Goal: Task Accomplishment & Management: Complete application form

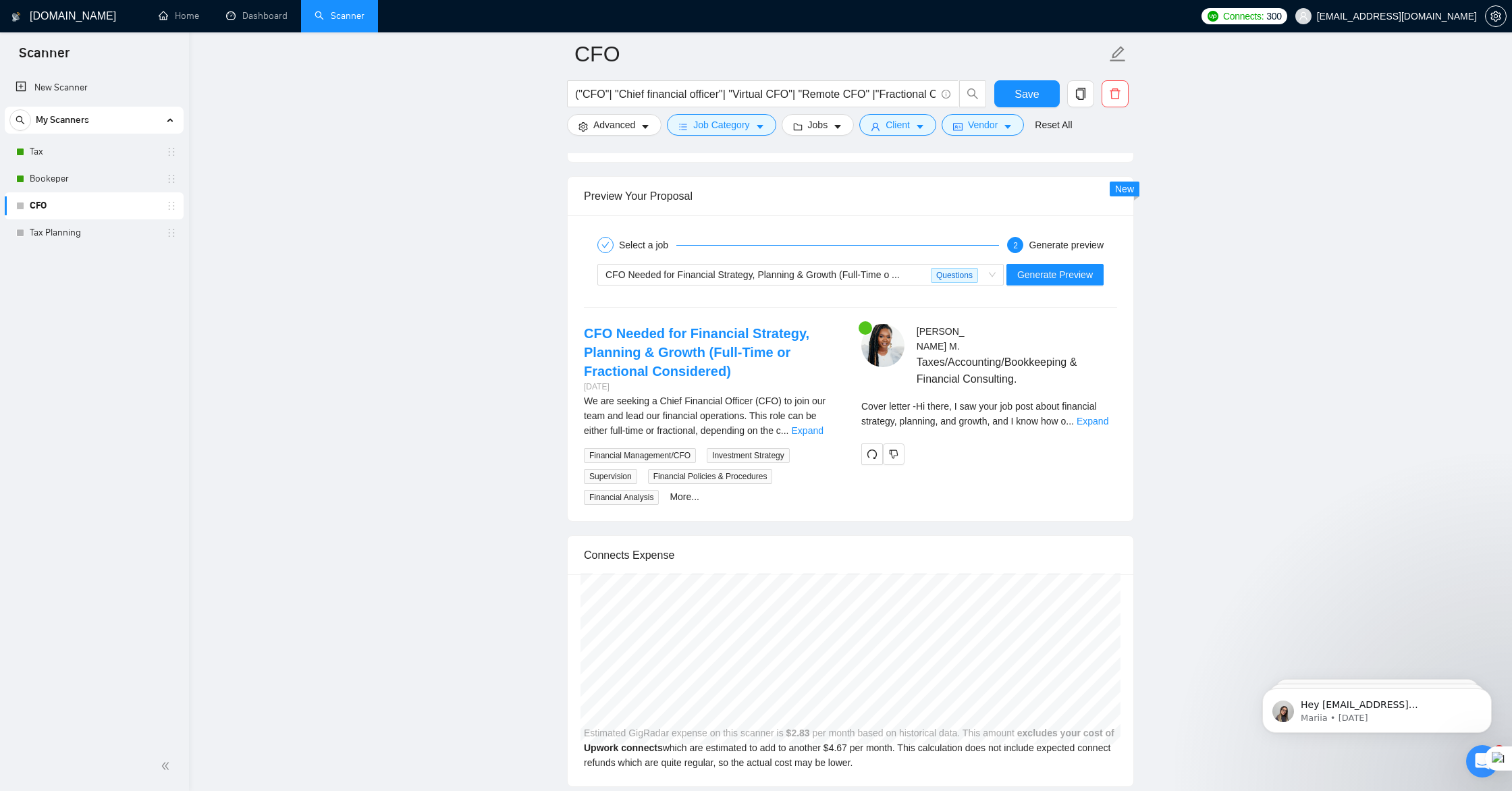
scroll to position [2472, 0]
click at [1095, 415] on link "Expand" at bounding box center [1093, 421] width 32 height 11
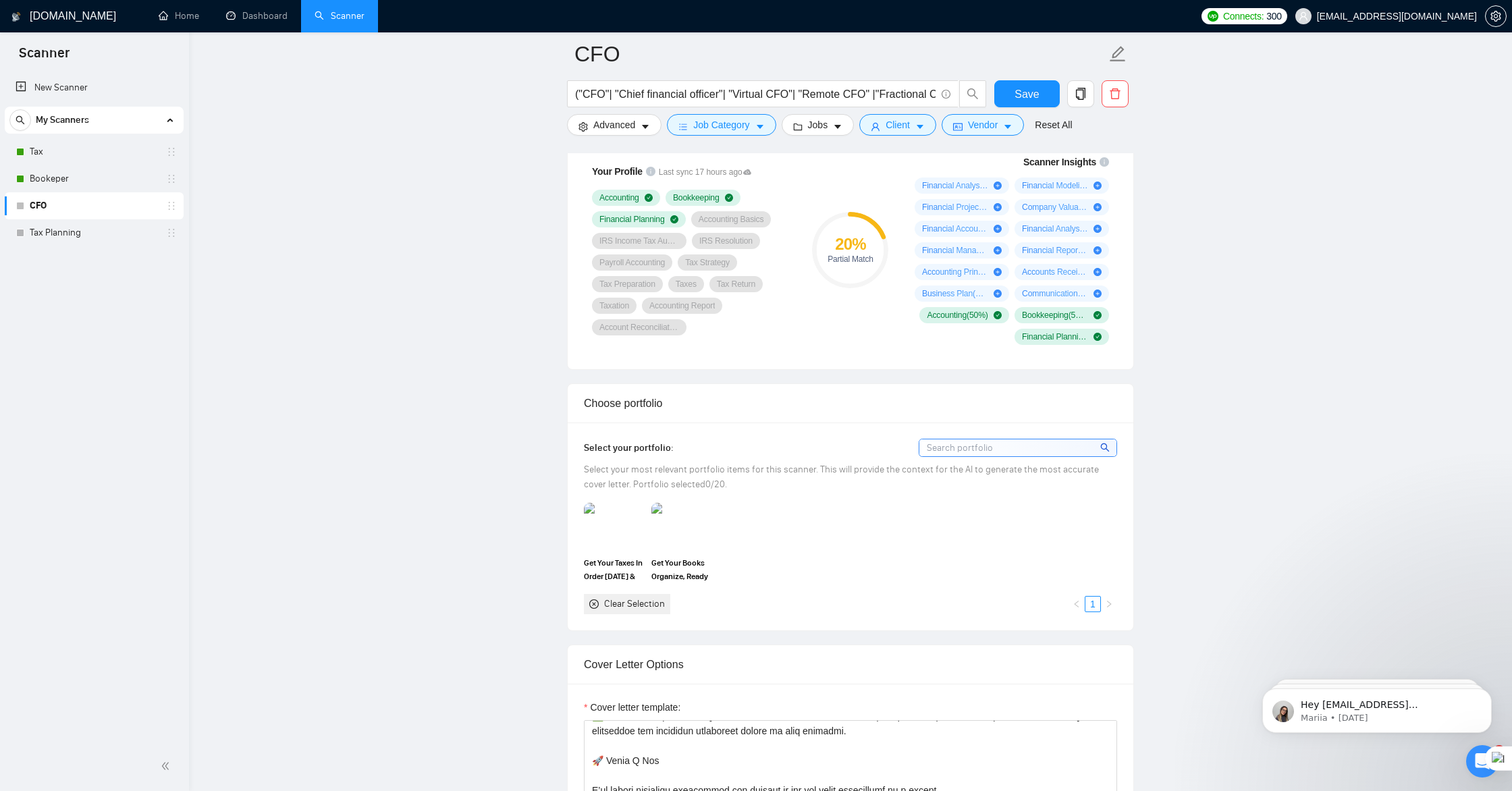
scroll to position [934, 0]
click at [96, 238] on link "Tax Planning" at bounding box center [94, 232] width 129 height 27
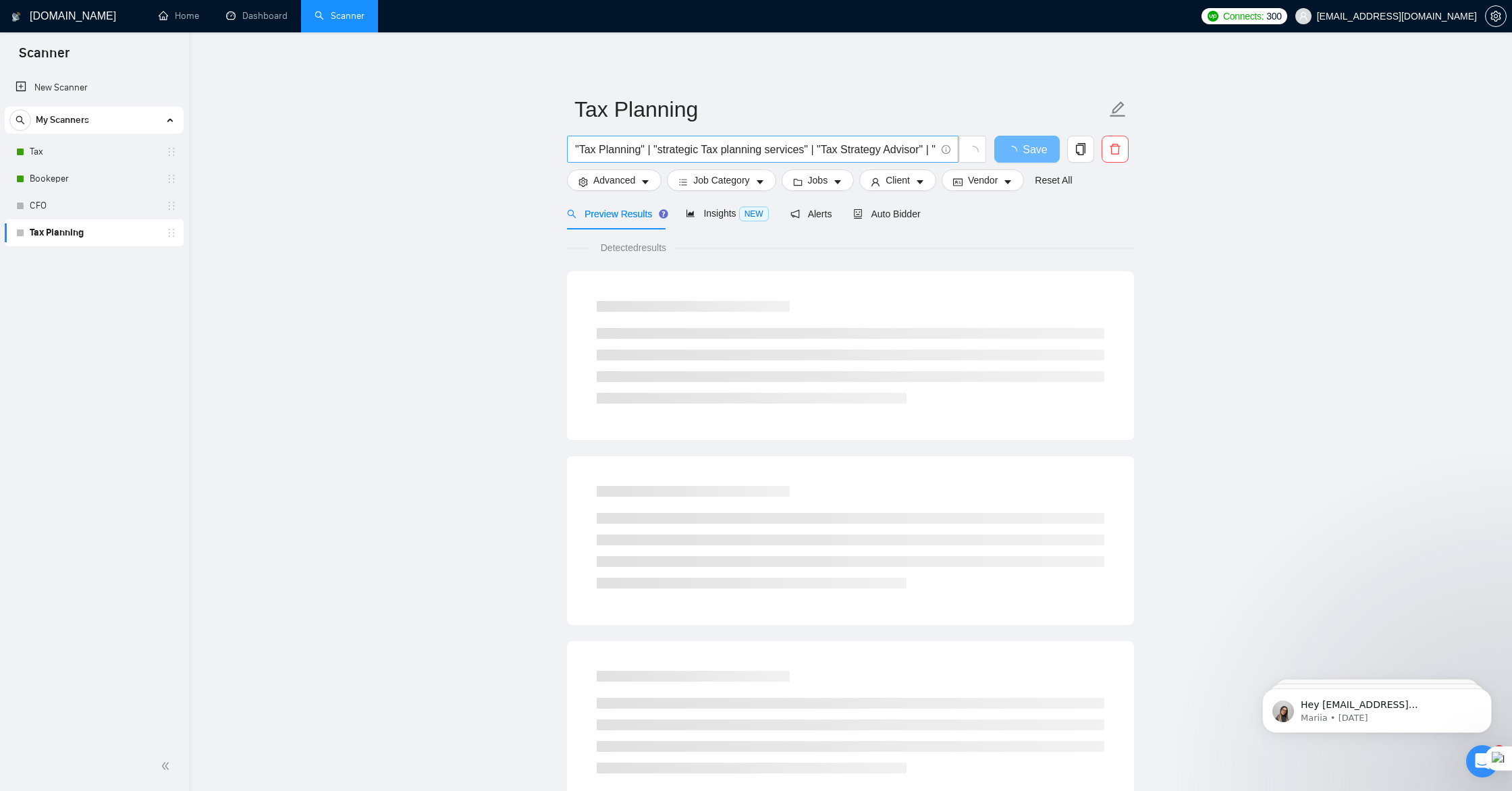
click at [572, 148] on span ""Tax Planning" | "strategic Tax planning services" | "Tax Strategy Advisor" | "…" at bounding box center [763, 149] width 392 height 27
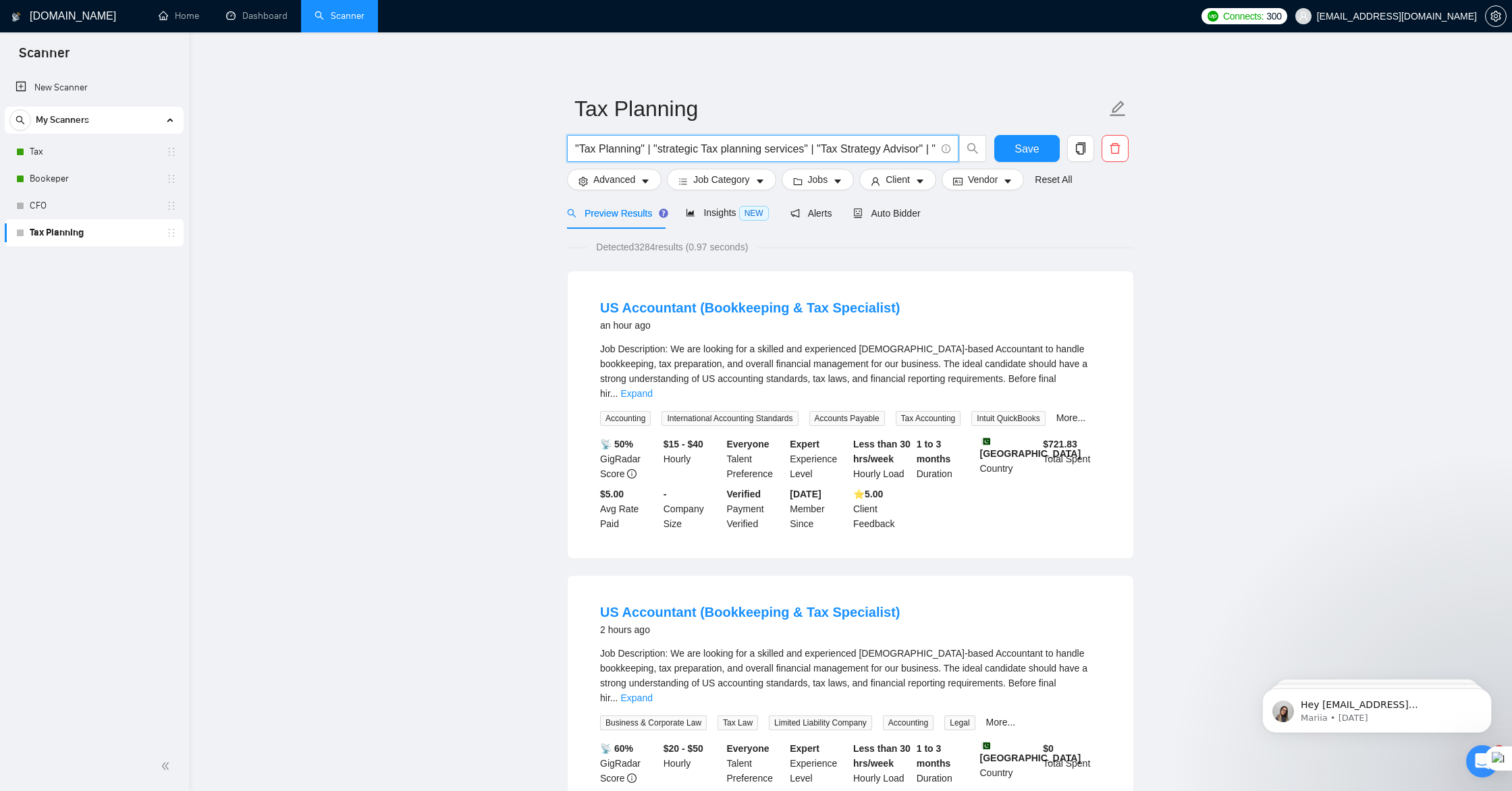
click at [575, 148] on input ""Tax Planning" | "strategic Tax planning services" | "Tax Strategy Advisor" | "…" at bounding box center [756, 149] width 360 height 17
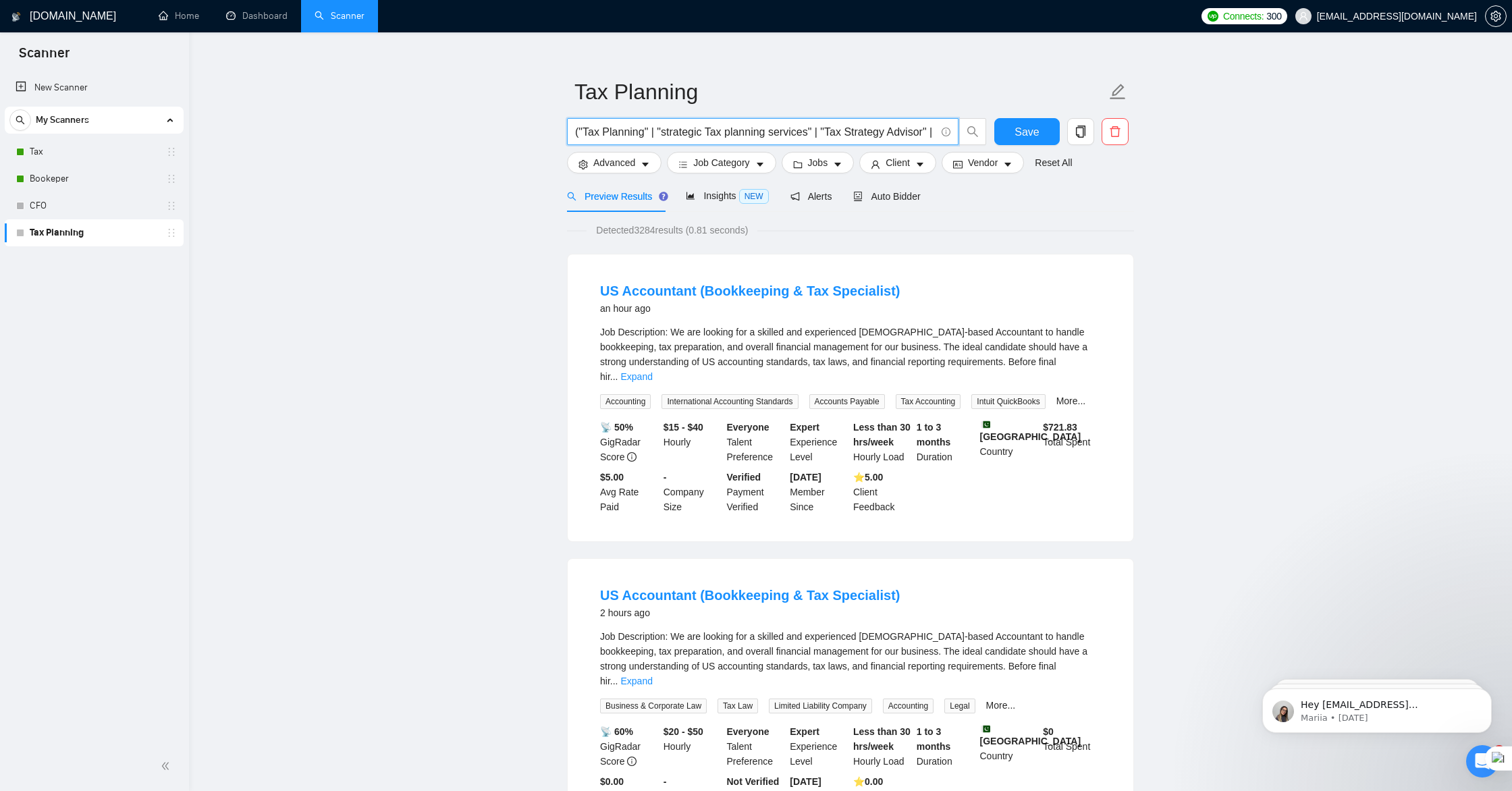
scroll to position [19, 0]
click at [654, 130] on input "("Tax Planning" | "strategic Tax planning services" | "Tax Strategy Advisor" | …" at bounding box center [756, 130] width 360 height 17
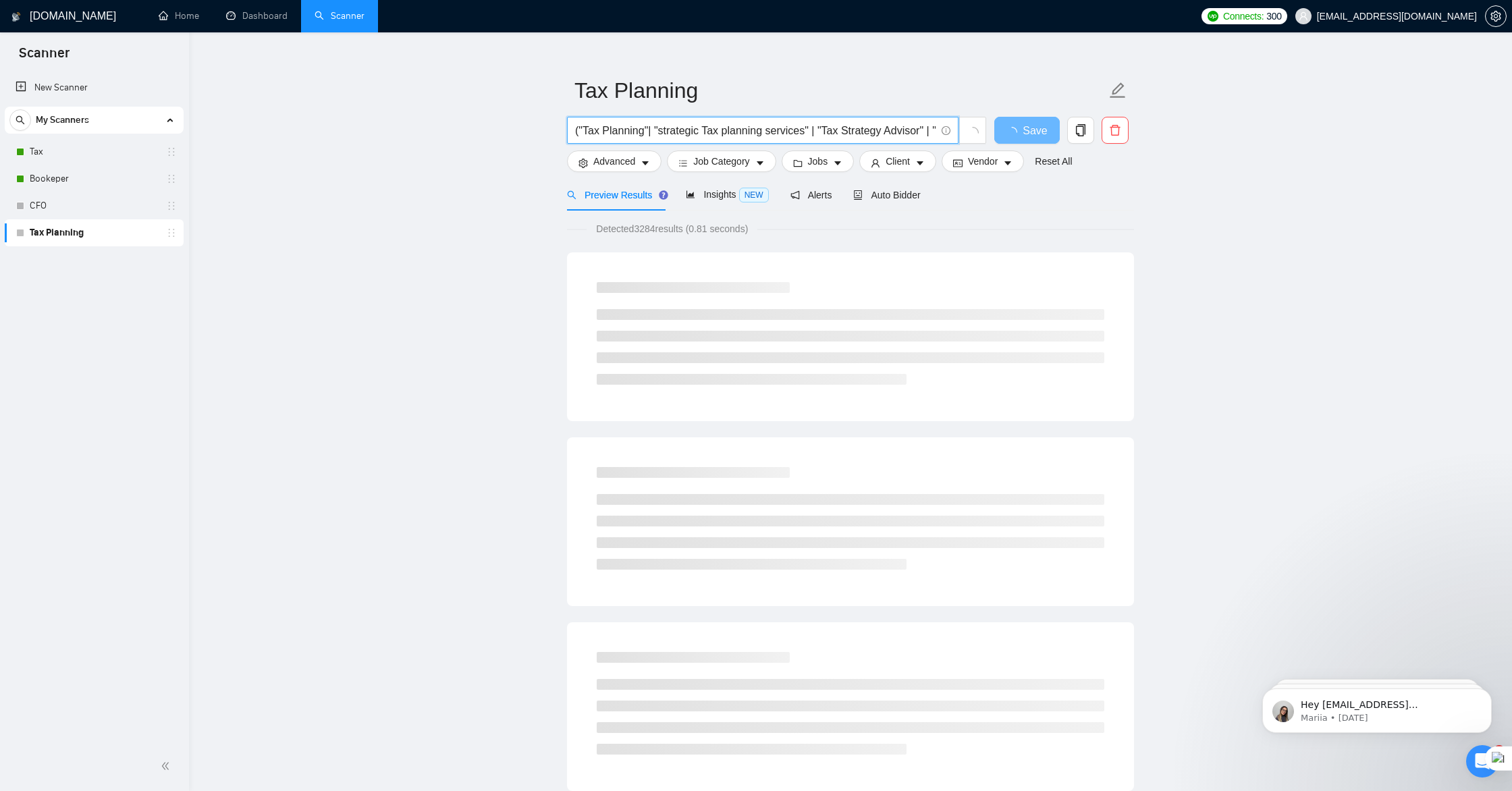
click at [820, 130] on input "("Tax Planning"| "strategic Tax planning services" | "Tax Strategy Advisor" | "…" at bounding box center [756, 130] width 360 height 17
click at [823, 131] on input "("Tax Planning"| "strategic Tax planning services"| "Tax Strategy Advisor" | "T…" at bounding box center [756, 130] width 360 height 17
click at [656, 130] on input "("Tax Planning"| "strategic Tax planning services"|"Tax Strategy Advisor" | "Ta…" at bounding box center [756, 130] width 360 height 17
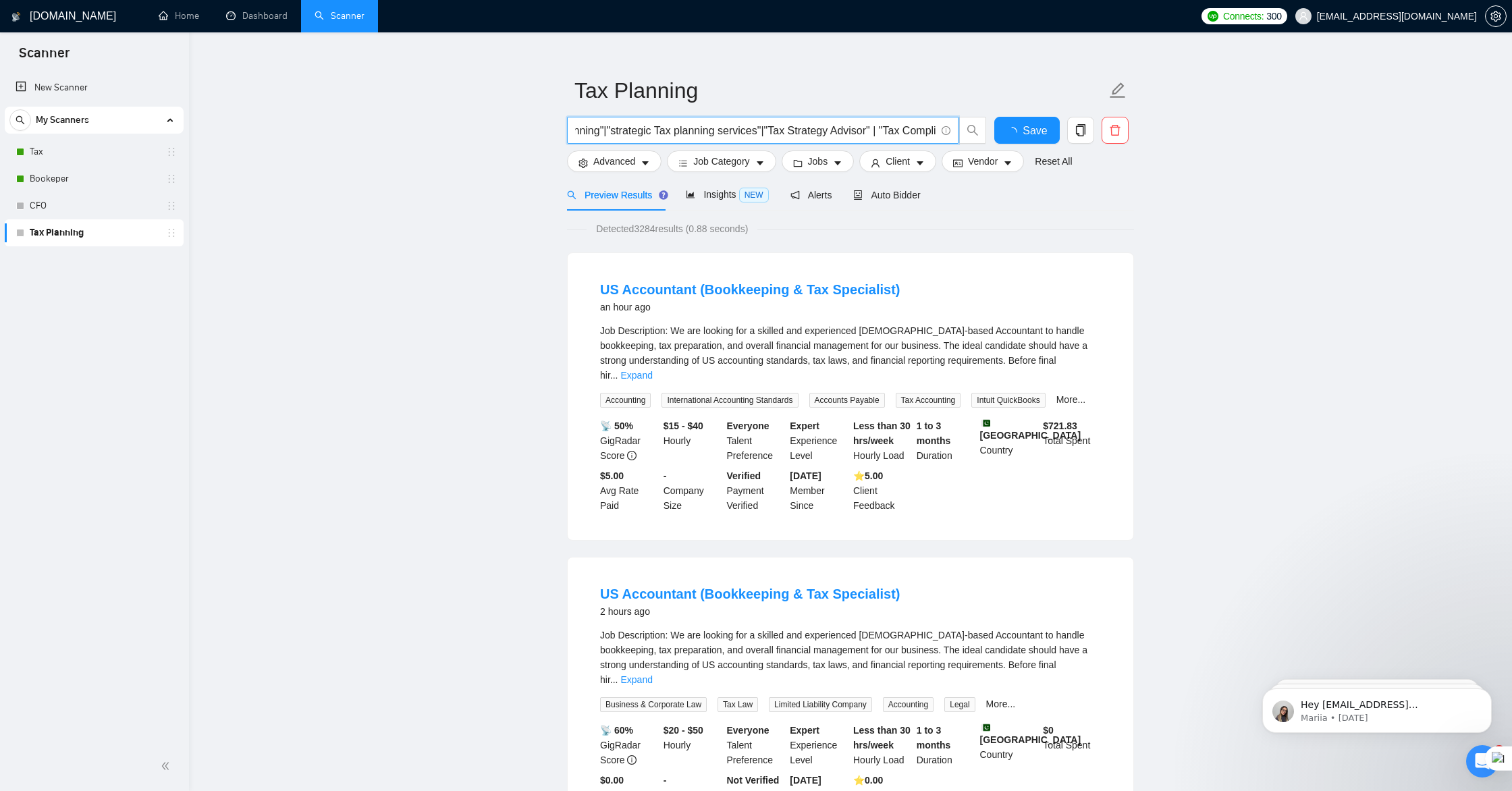
click at [886, 130] on input "("Tax Planning"|"strategic Tax planning services"|"Tax Strategy Advisor" | "Tax…" at bounding box center [756, 130] width 360 height 17
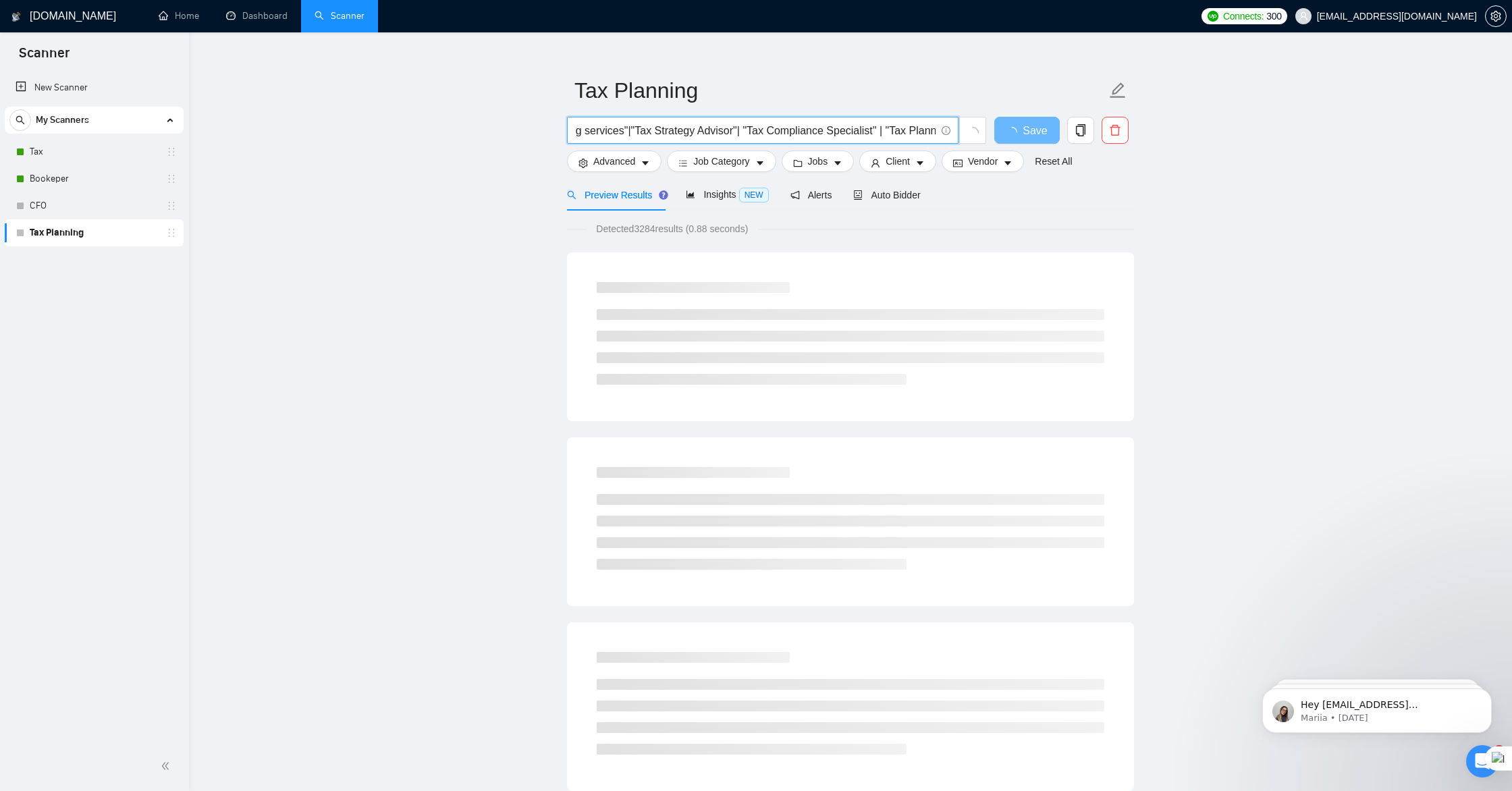
scroll to position [0, 179]
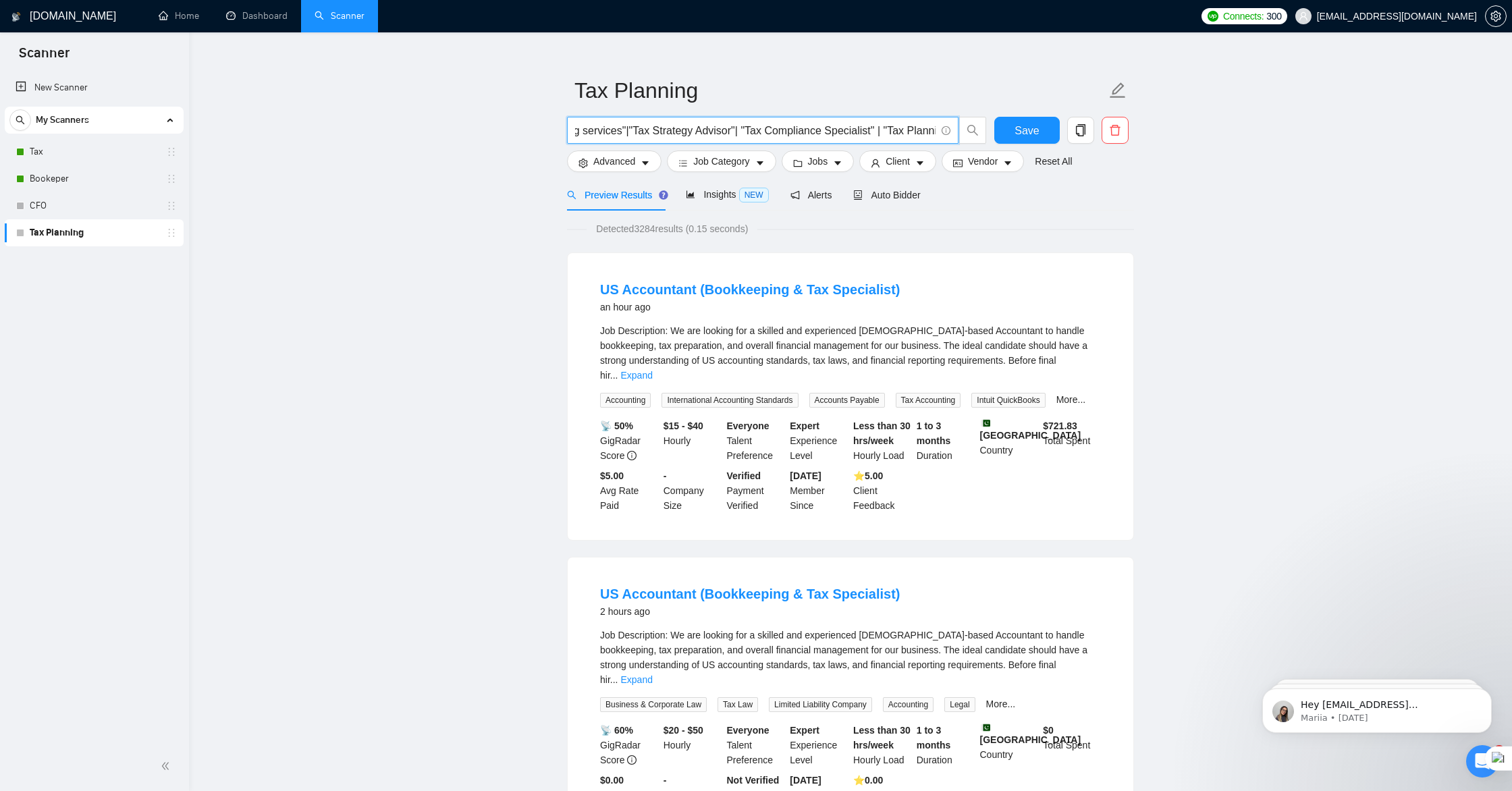
click at [755, 129] on input "("Tax Planning"|"strategic Tax planning services"|"Tax Strategy Advisor"| "Tax …" at bounding box center [756, 130] width 360 height 17
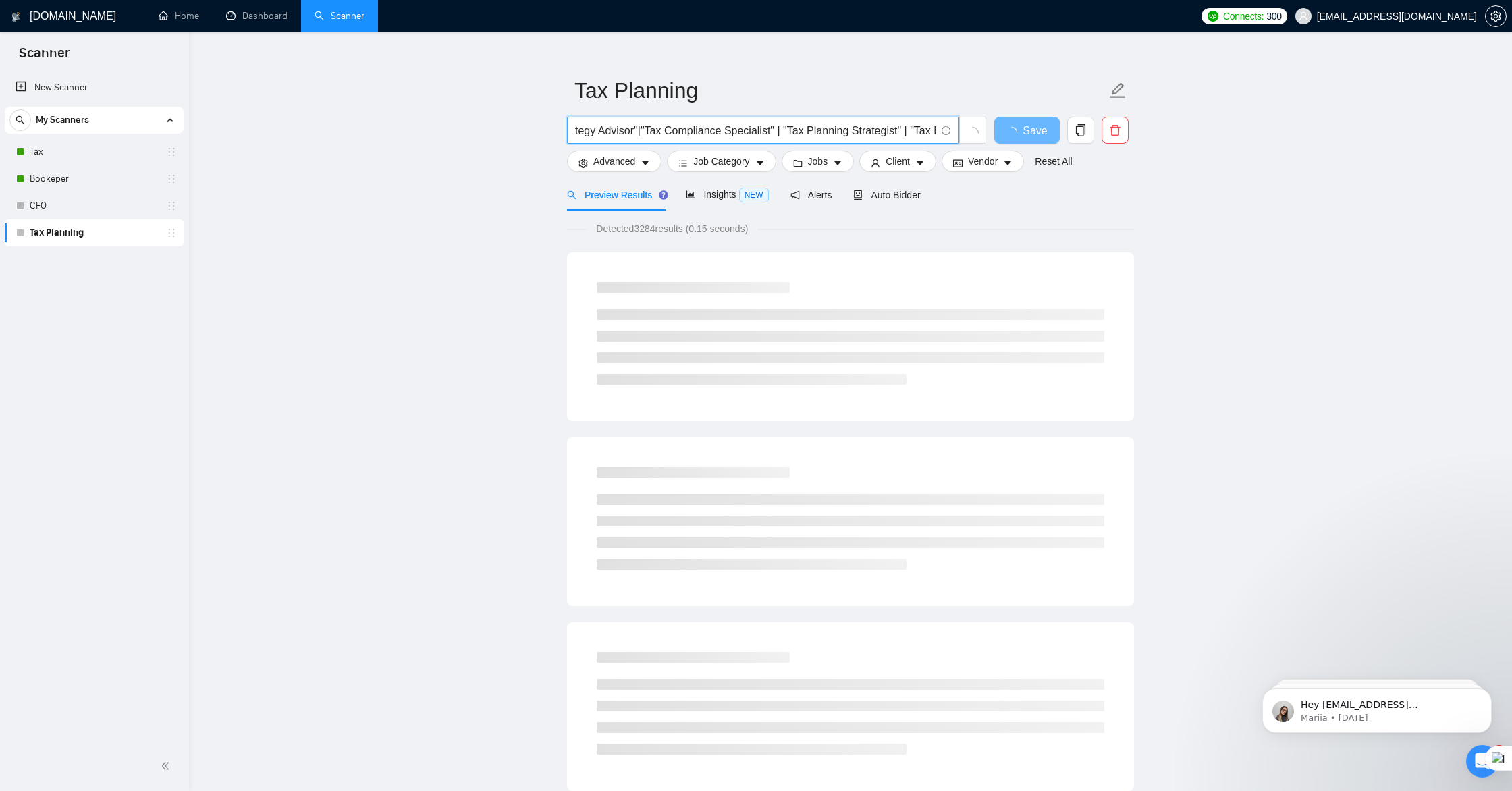
click at [792, 130] on input "("Tax Planning"|"strategic Tax planning services"|"Tax Strategy Advisor"|"Tax C…" at bounding box center [756, 130] width 360 height 17
click at [795, 130] on input "("Tax Planning"|"strategic Tax planning services"|"Tax Strategy Advisor"|"Tax C…" at bounding box center [756, 130] width 360 height 17
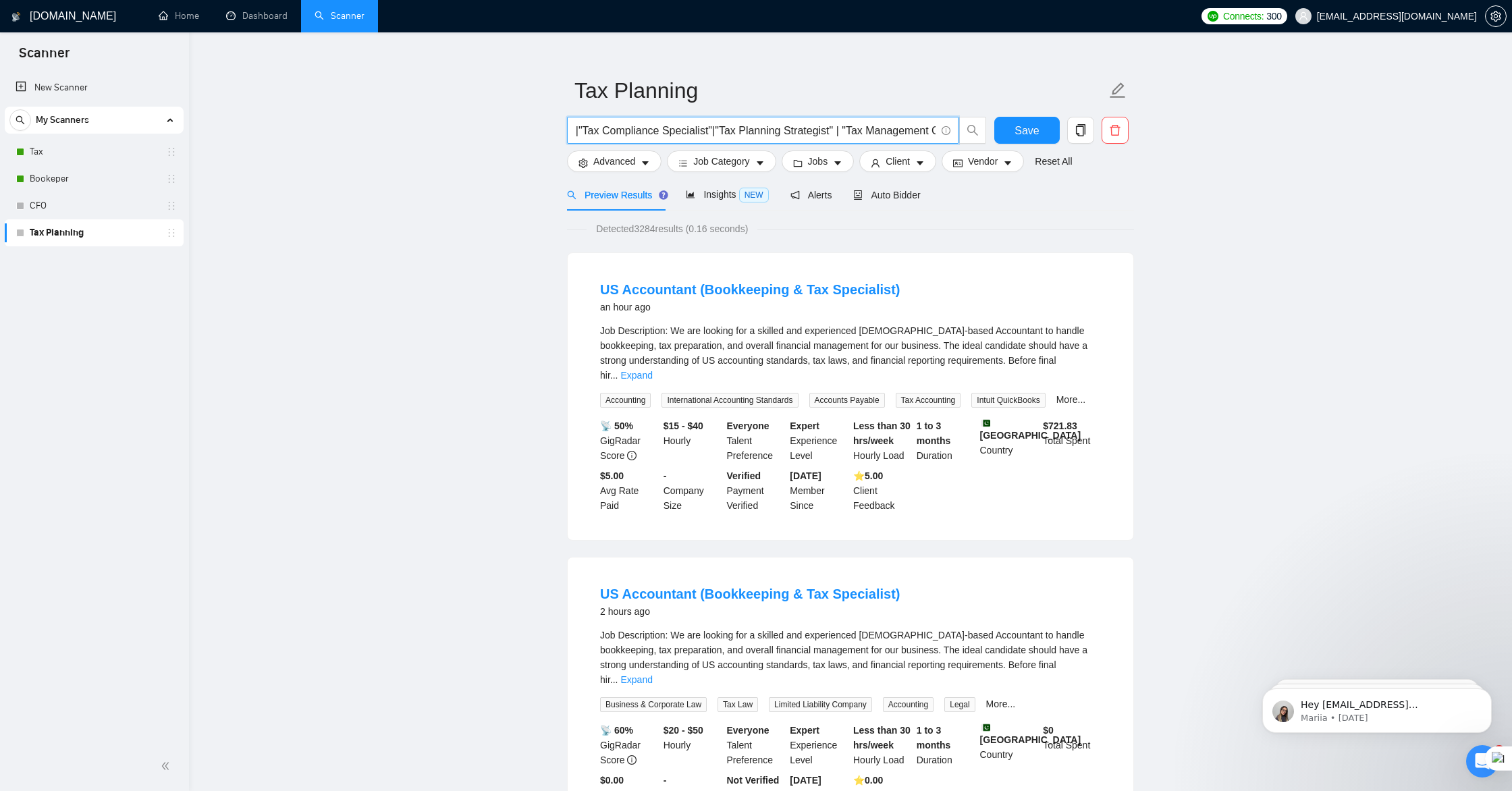
scroll to position [0, 338]
click at [854, 130] on input "("Tax Planning"|"strategic Tax planning services"|"Tax Strategy Advisor"|"Tax C…" at bounding box center [756, 130] width 360 height 17
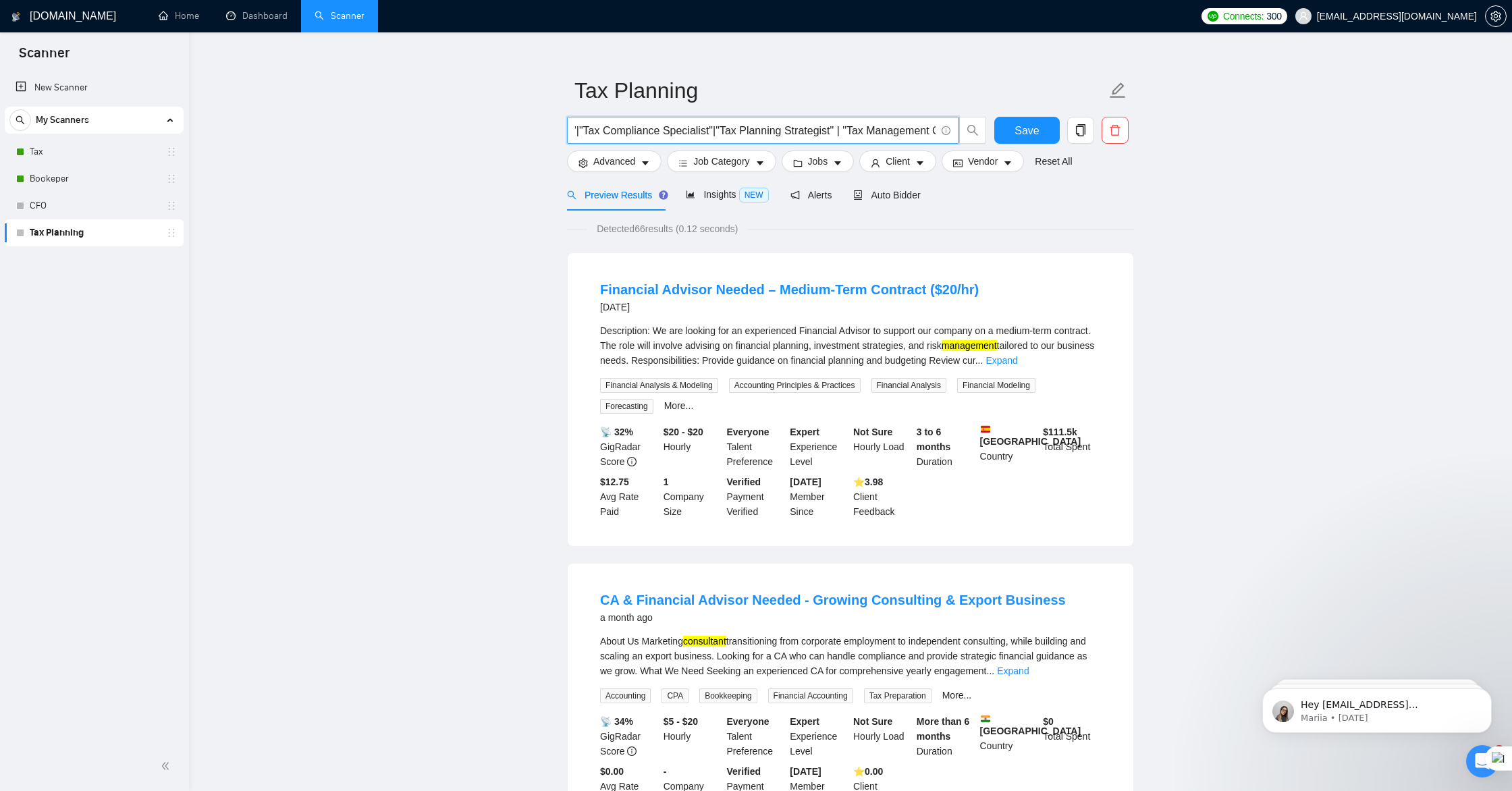
click at [857, 130] on input "("Tax Planning"|"strategic Tax planning services"|"Tax Strategy Advisor"|"Tax C…" at bounding box center [756, 130] width 360 height 17
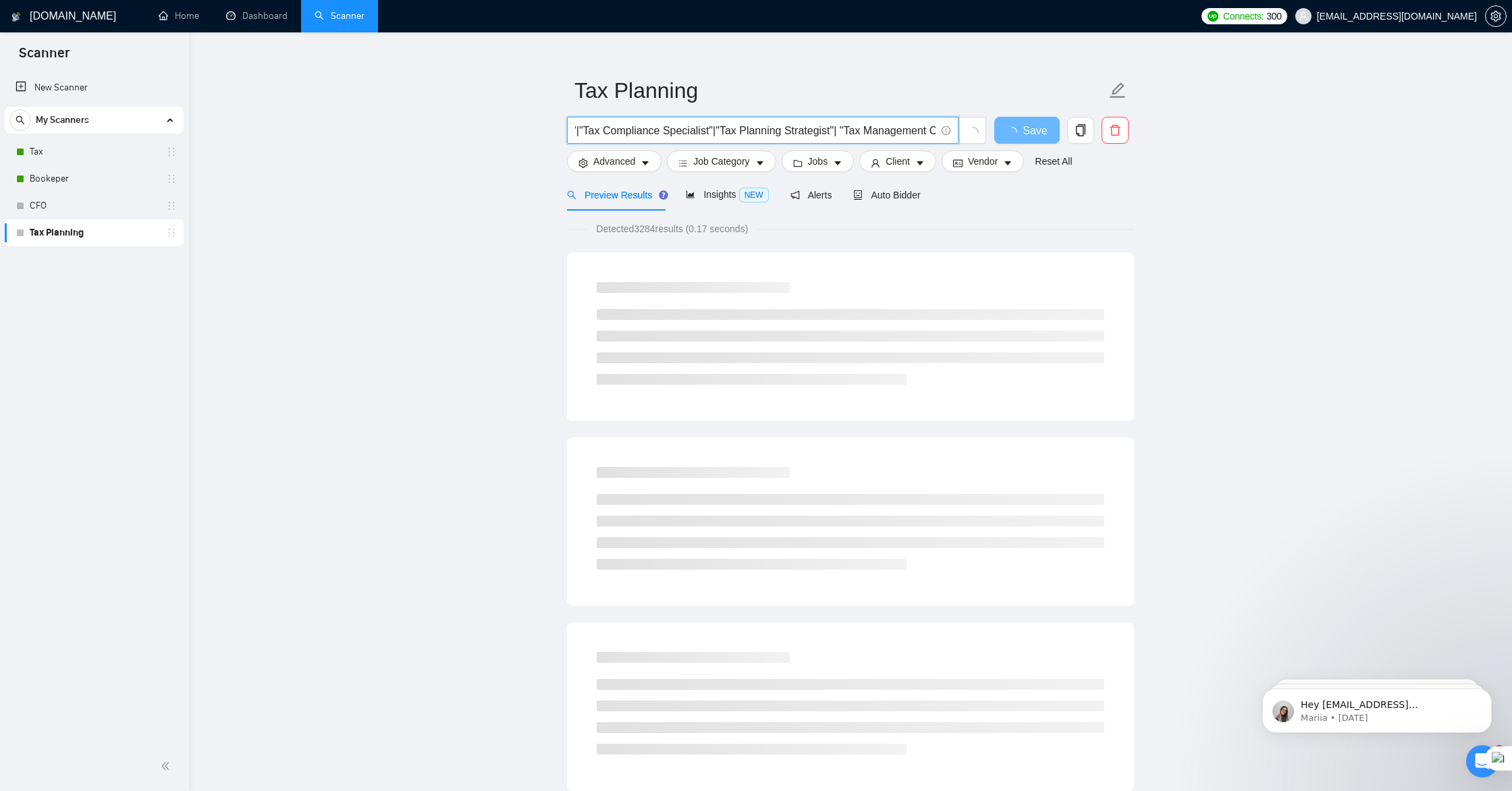
click at [859, 129] on input "("Tax Planning"|"strategic Tax planning services"|"Tax Strategy Advisor"|"Tax C…" at bounding box center [756, 130] width 360 height 17
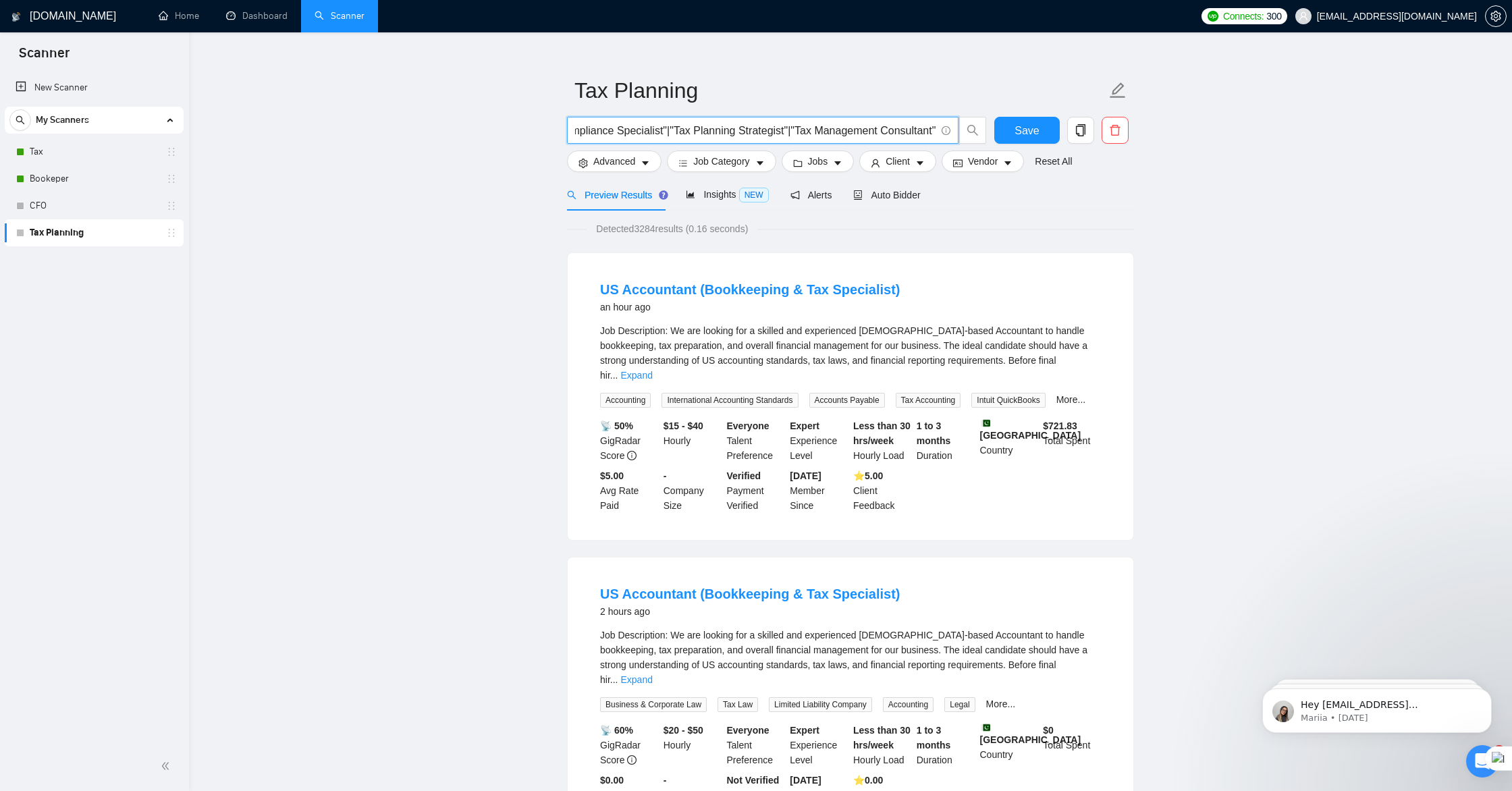
scroll to position [0, 0]
click at [936, 129] on span "("Tax Planning"|"strategic Tax planning services"|"Tax Strategy Advisor"|"Tax C…" at bounding box center [763, 130] width 392 height 27
click at [935, 130] on input "("Tax Planning"|"strategic Tax planning services"|"Tax Strategy Advisor"|"Tax C…" at bounding box center [756, 130] width 360 height 17
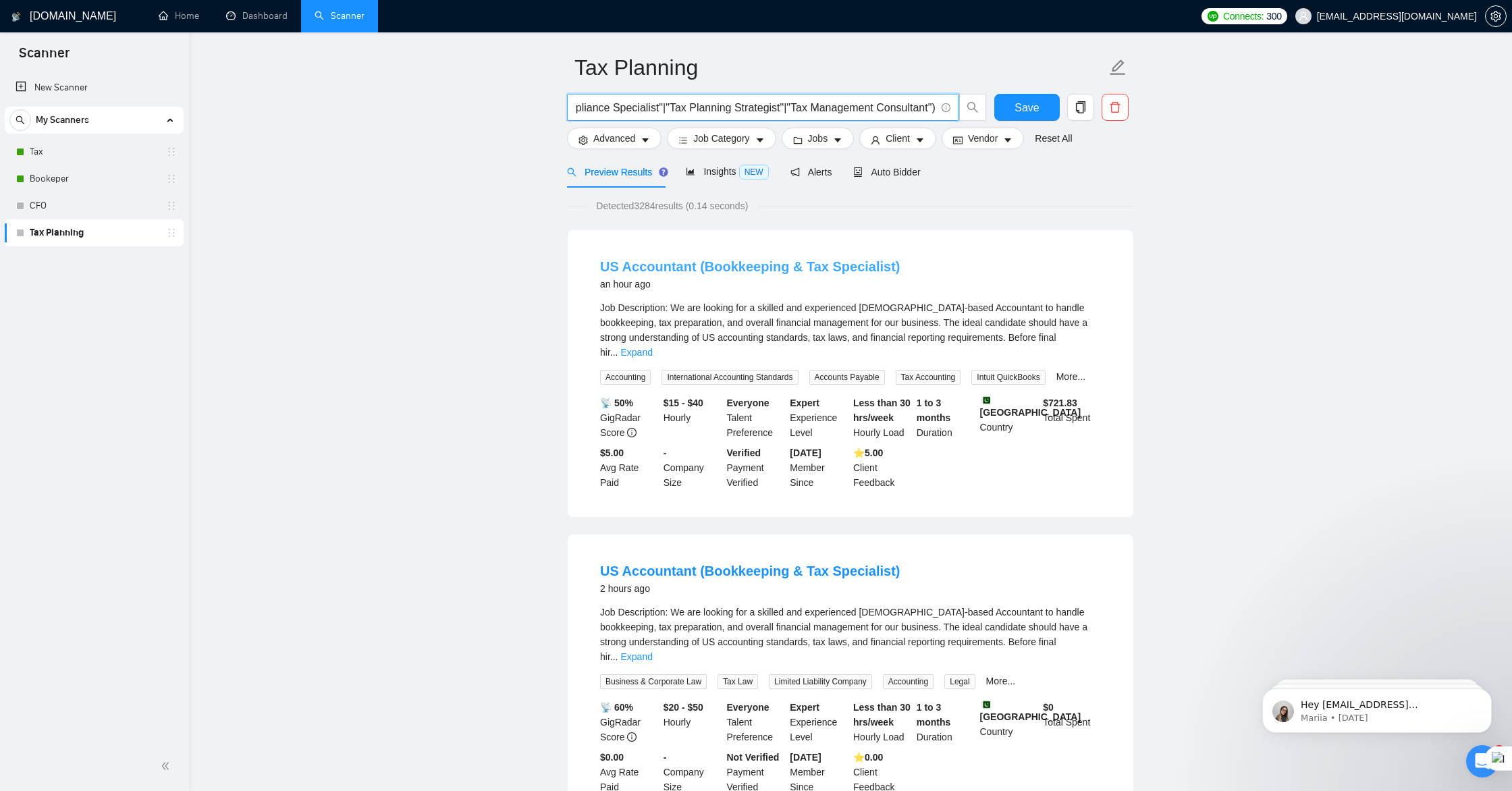
scroll to position [0, 0]
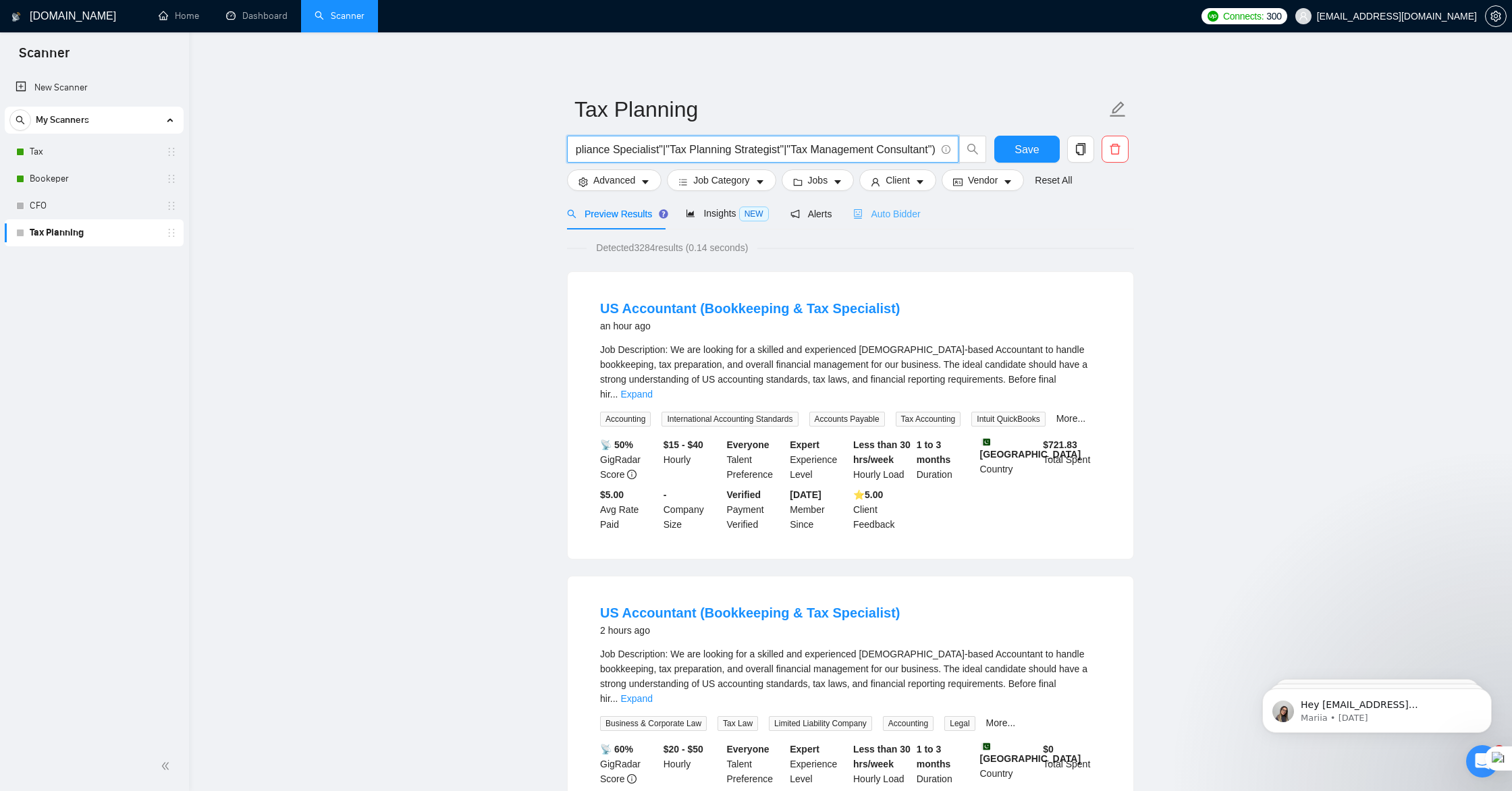
type input "("Tax Planning"|"strategic Tax planning services"|"Tax Strategy Advisor"|"Tax C…"
click at [898, 212] on span "Auto Bidder" at bounding box center [887, 214] width 67 height 11
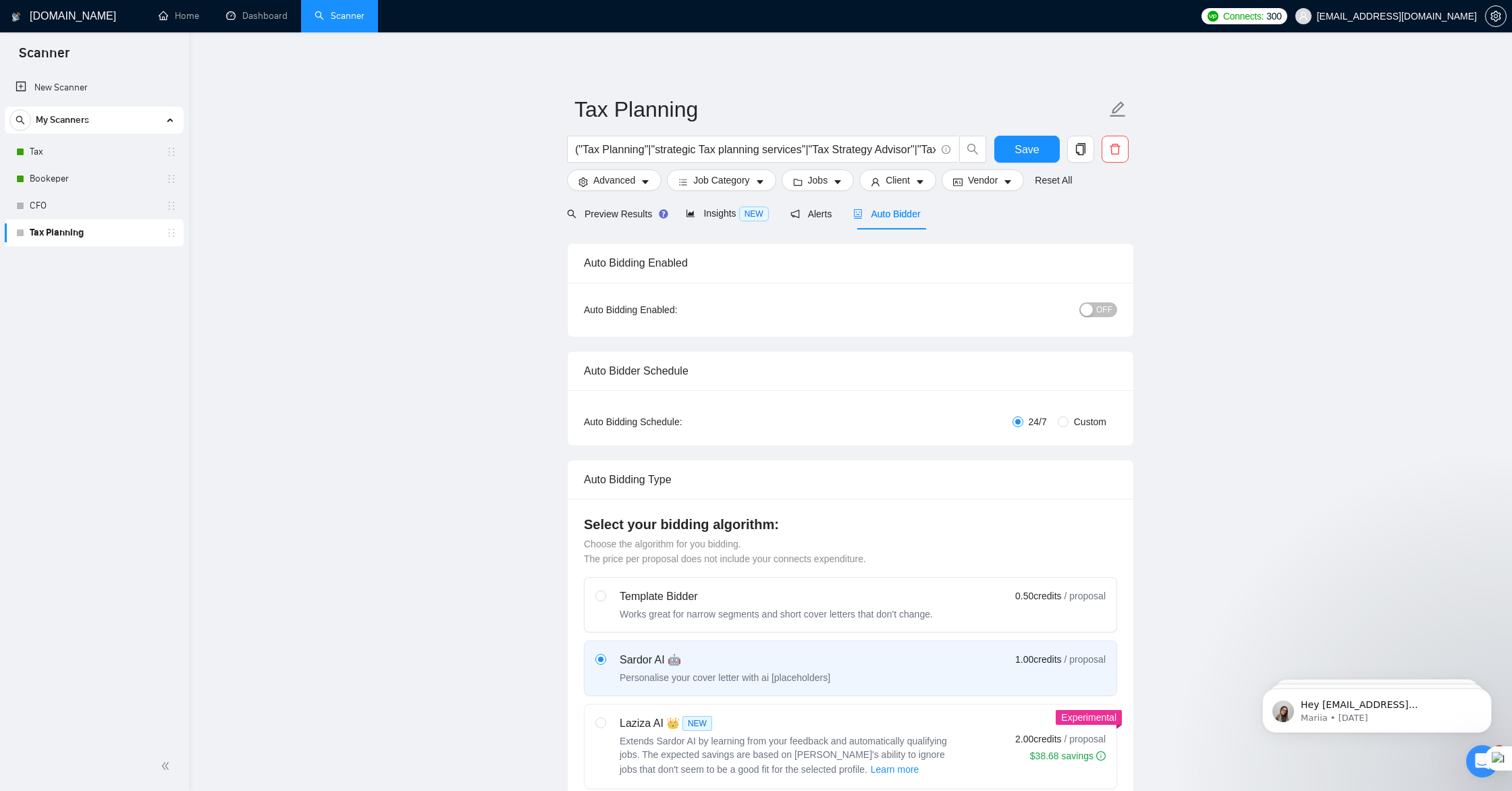
click at [1091, 308] on div "button" at bounding box center [1086, 310] width 12 height 12
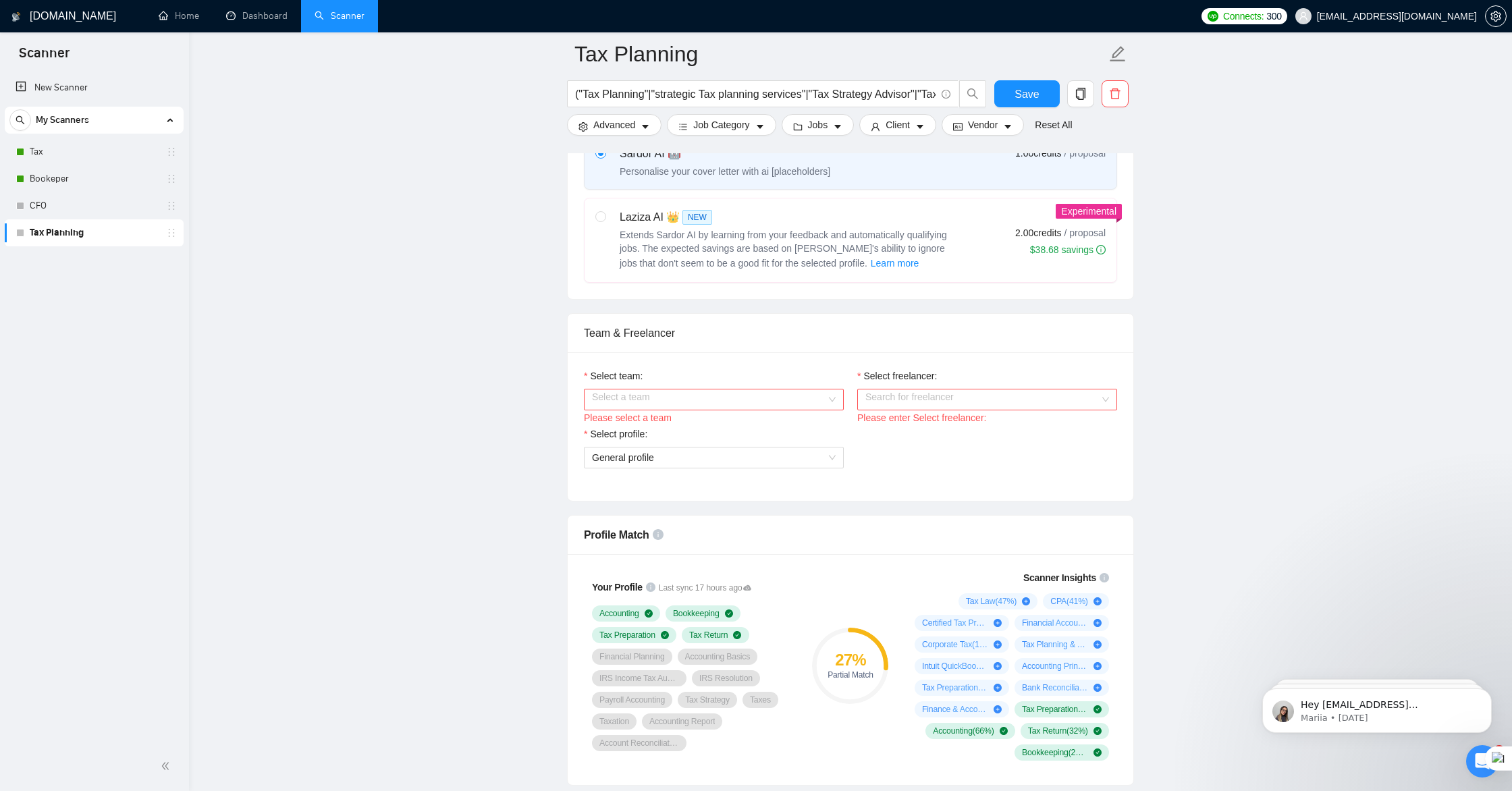
scroll to position [523, 0]
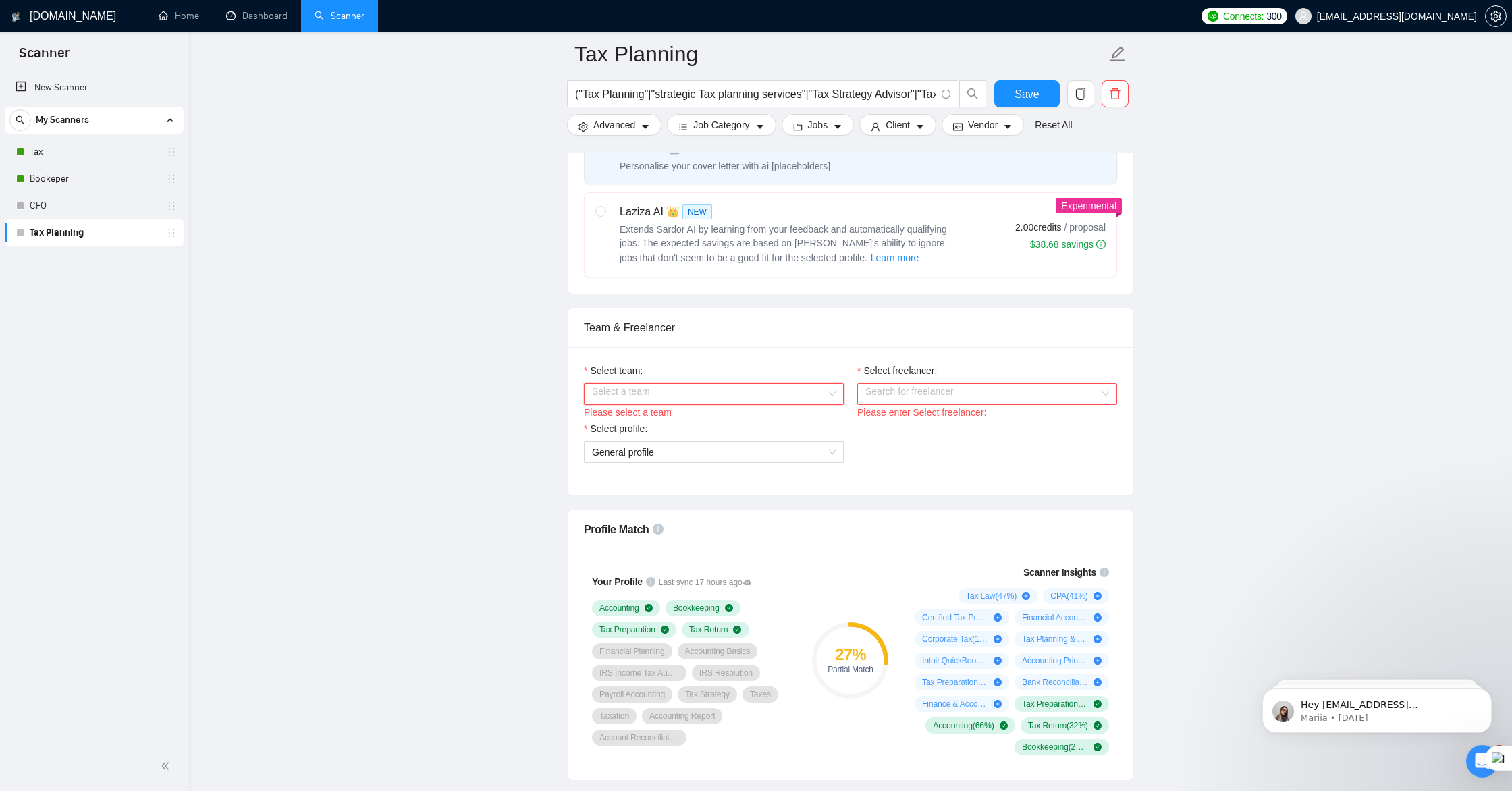
click at [752, 394] on input "Select team:" at bounding box center [709, 394] width 234 height 20
drag, startPoint x: 728, startPoint y: 418, endPoint x: 737, endPoint y: 418, distance: 9.0
click at [728, 418] on div "Marketing Agency" at bounding box center [713, 421] width 244 height 15
click at [899, 396] on input "Select freelancer:" at bounding box center [983, 394] width 234 height 20
drag, startPoint x: 889, startPoint y: 423, endPoint x: 871, endPoint y: 426, distance: 18.2
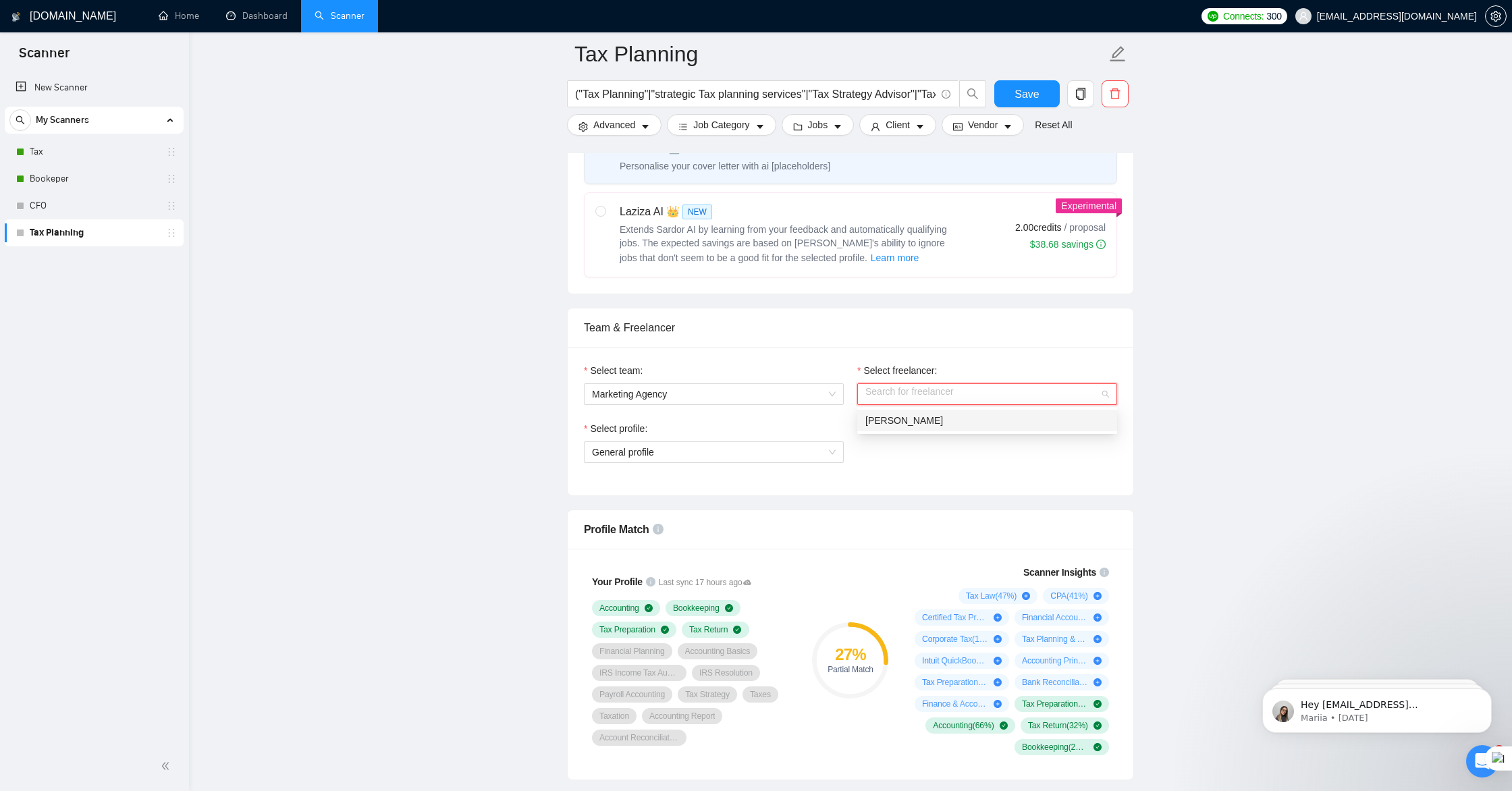
click at [889, 423] on span "[PERSON_NAME]" at bounding box center [904, 421] width 77 height 11
click at [698, 452] on span "General profile" at bounding box center [713, 452] width 244 height 20
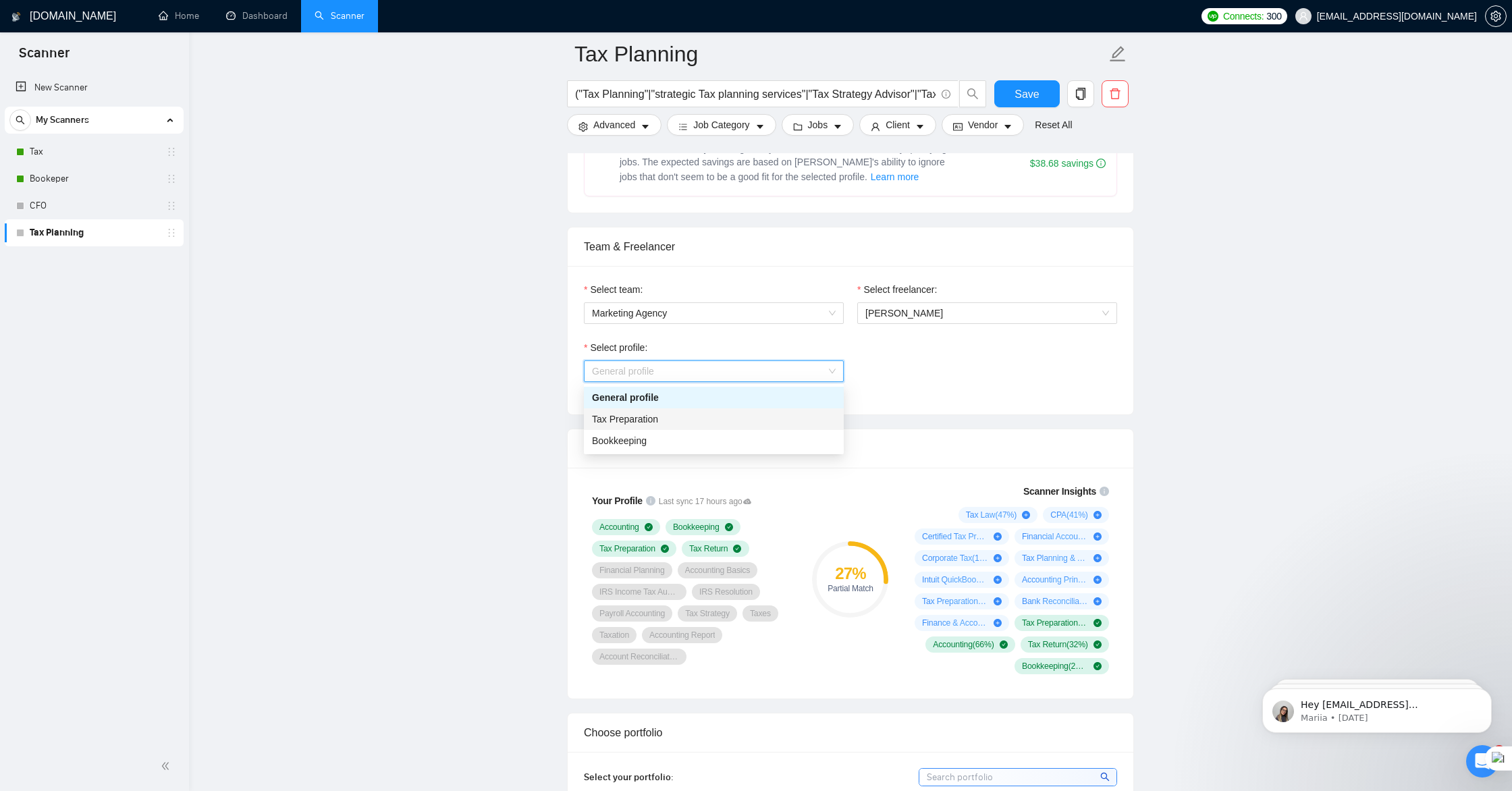
scroll to position [608, 0]
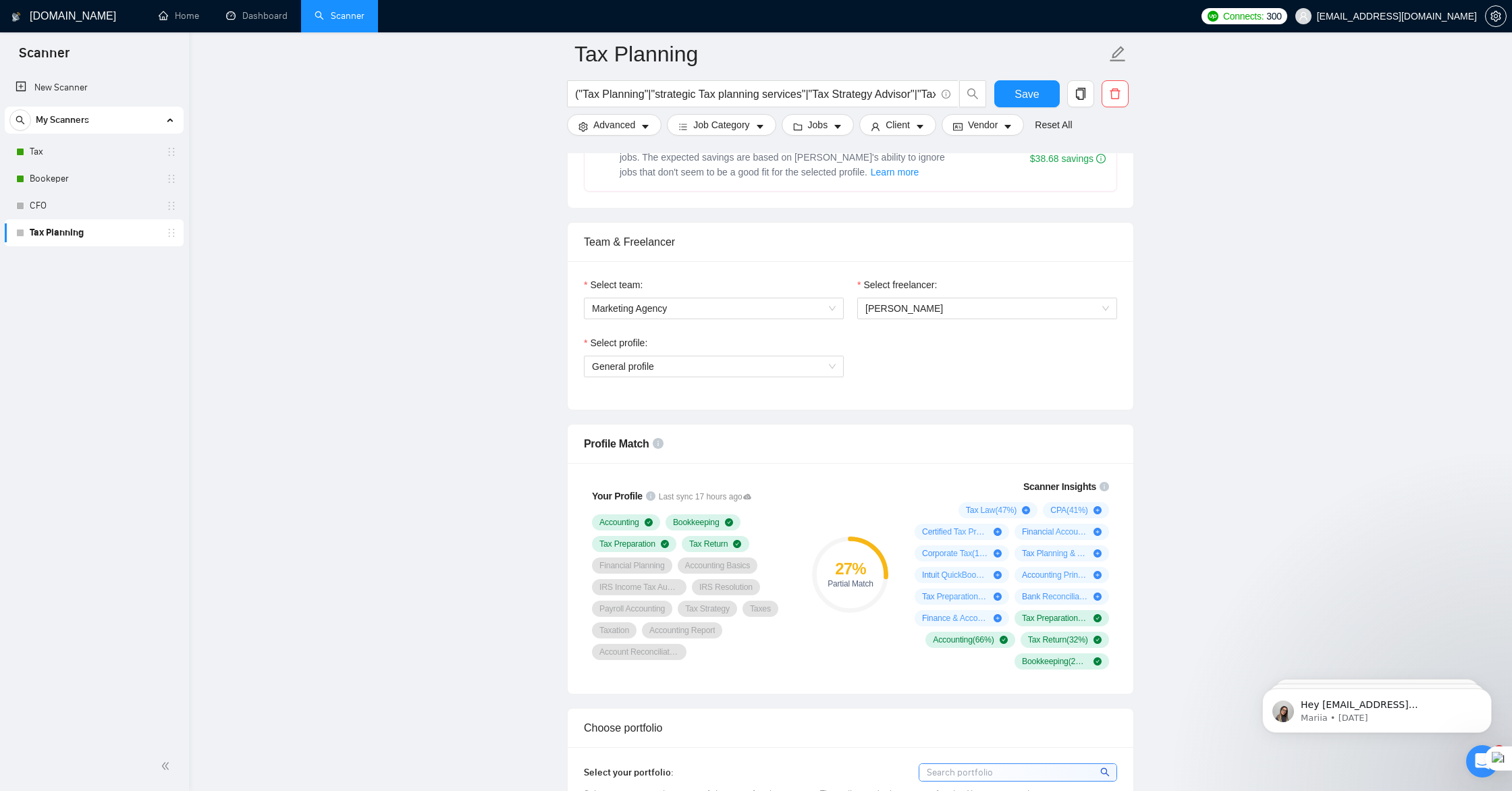
click at [914, 403] on div "Select team: Marketing Agency Select freelancer: [PERSON_NAME] Select profile: …" at bounding box center [851, 335] width 566 height 149
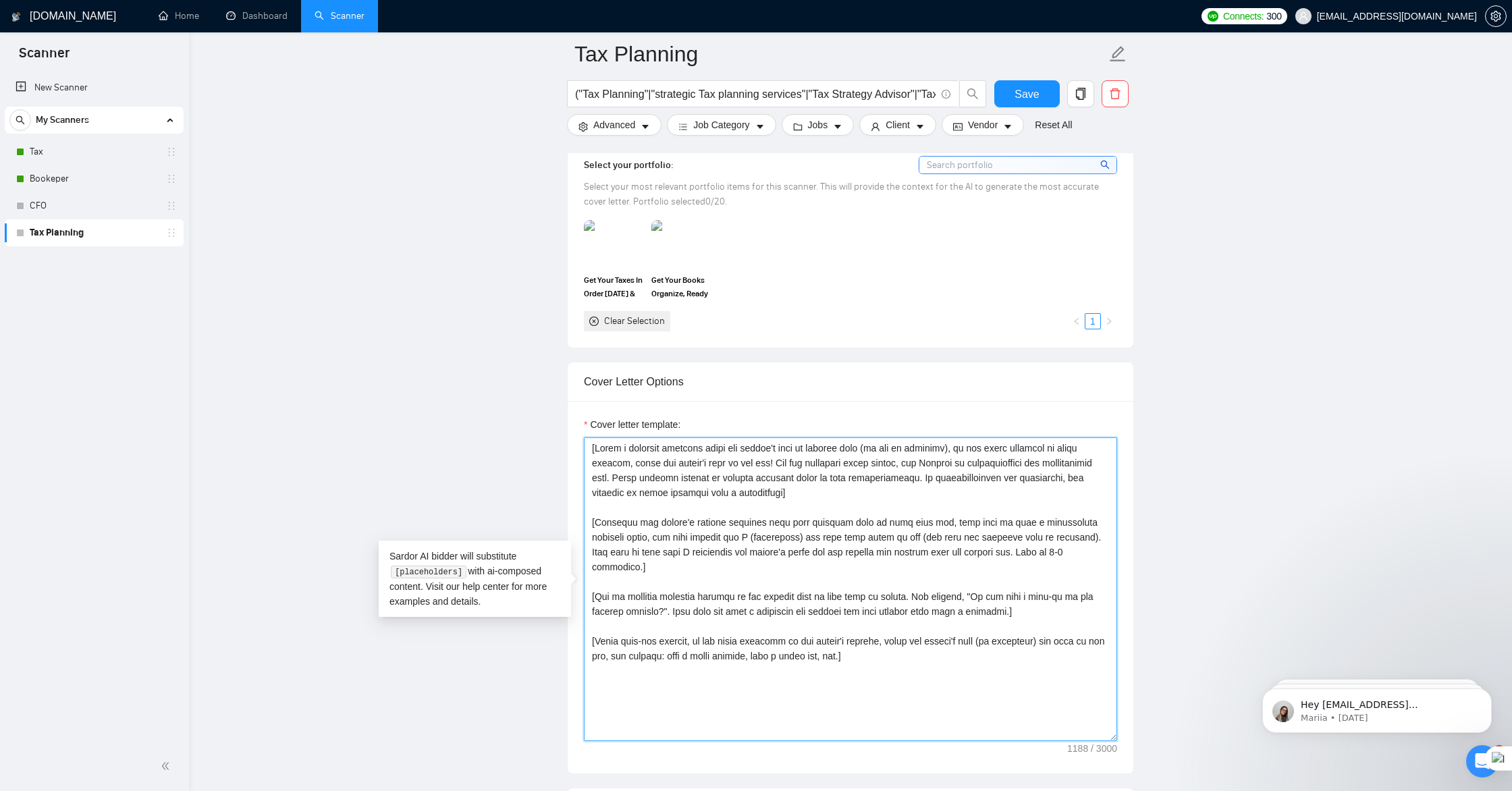
scroll to position [1217, 0]
drag, startPoint x: 593, startPoint y: 448, endPoint x: 888, endPoint y: 676, distance: 372.8
click at [889, 678] on textarea "Cover letter template:" at bounding box center [850, 587] width 533 height 304
paste textarea "Lo [IPSUMD SITA], C adi elit sed doei tempo [INCIDI UTL ETDO – m.a., eni admini…"
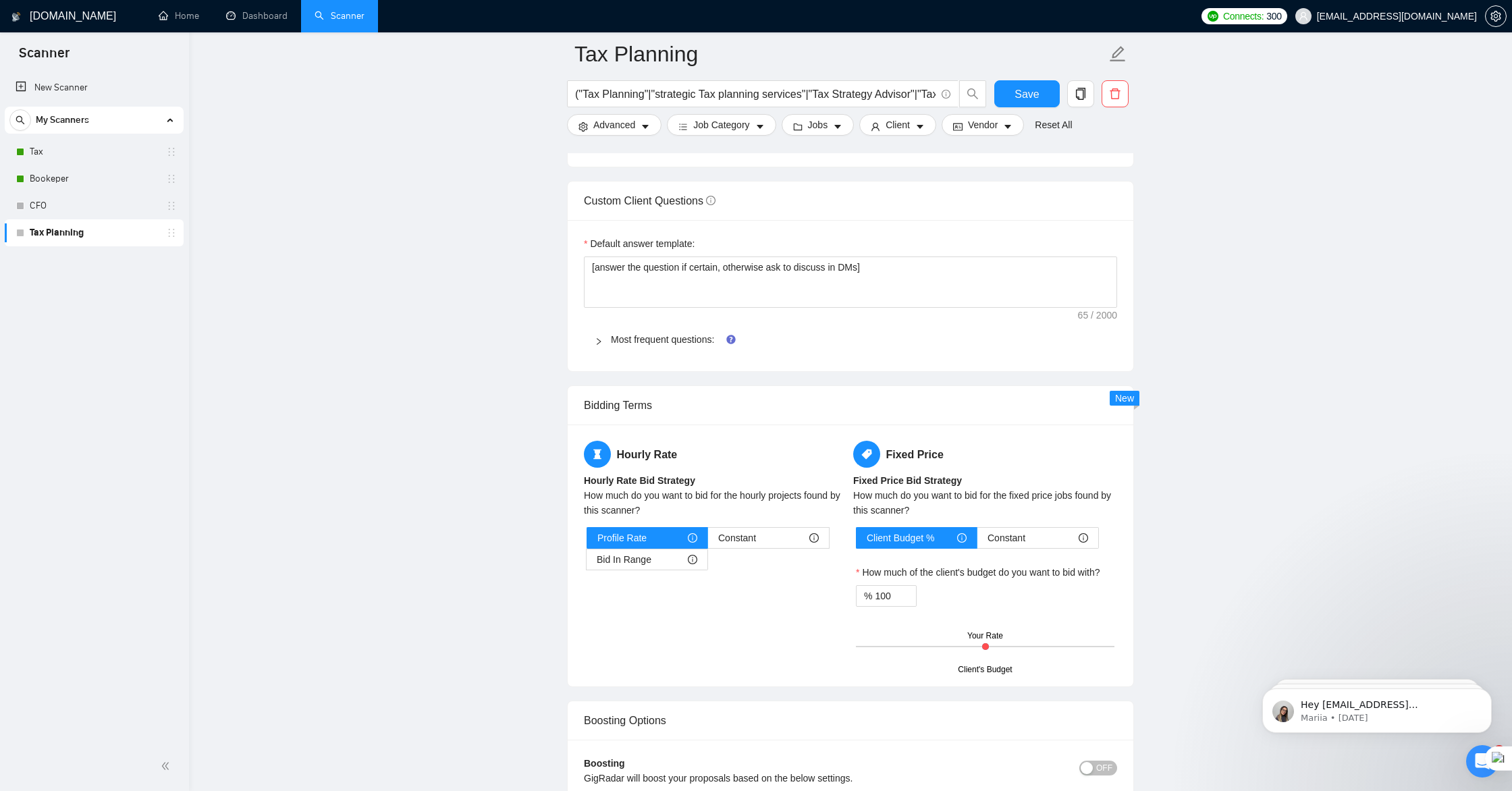
scroll to position [1822, 0]
type textarea "Lo [IPSUMD SITA], C adi elit sed doei tempo [INCIDI UTL ETDO – m.a., eni admini…"
click at [698, 342] on link "Most frequent questions:" at bounding box center [663, 340] width 103 height 11
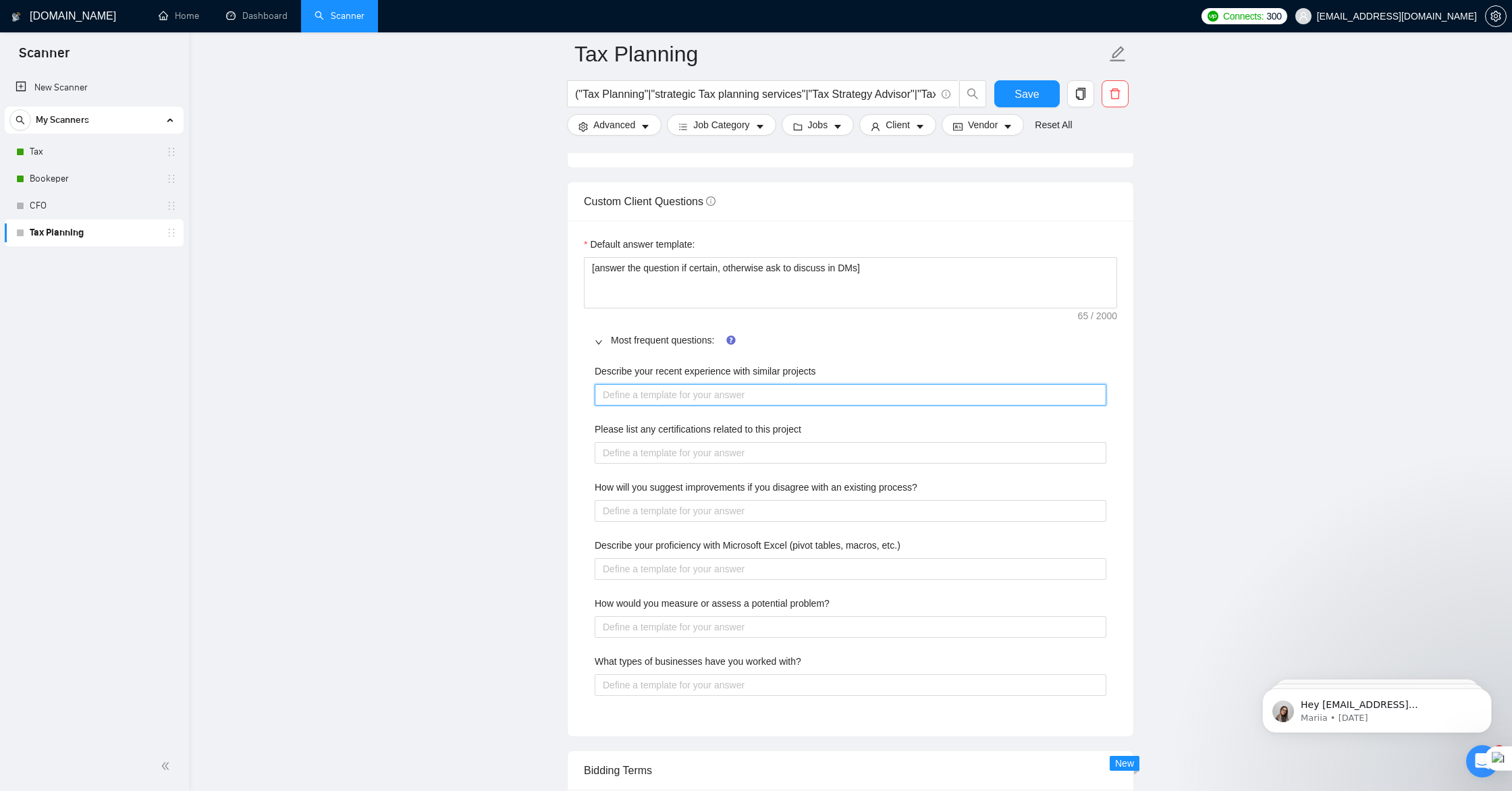
click at [763, 397] on projects "Describe your recent experience with similar projects" at bounding box center [850, 395] width 512 height 22
drag, startPoint x: 823, startPoint y: 371, endPoint x: 594, endPoint y: 372, distance: 229.0
click at [595, 372] on div "Describe your recent experience with similar projects" at bounding box center [850, 374] width 512 height 20
copy label "Describe your recent experience with similar projects"
click at [706, 390] on projects "Describe your recent experience with similar projects" at bounding box center [850, 395] width 512 height 22
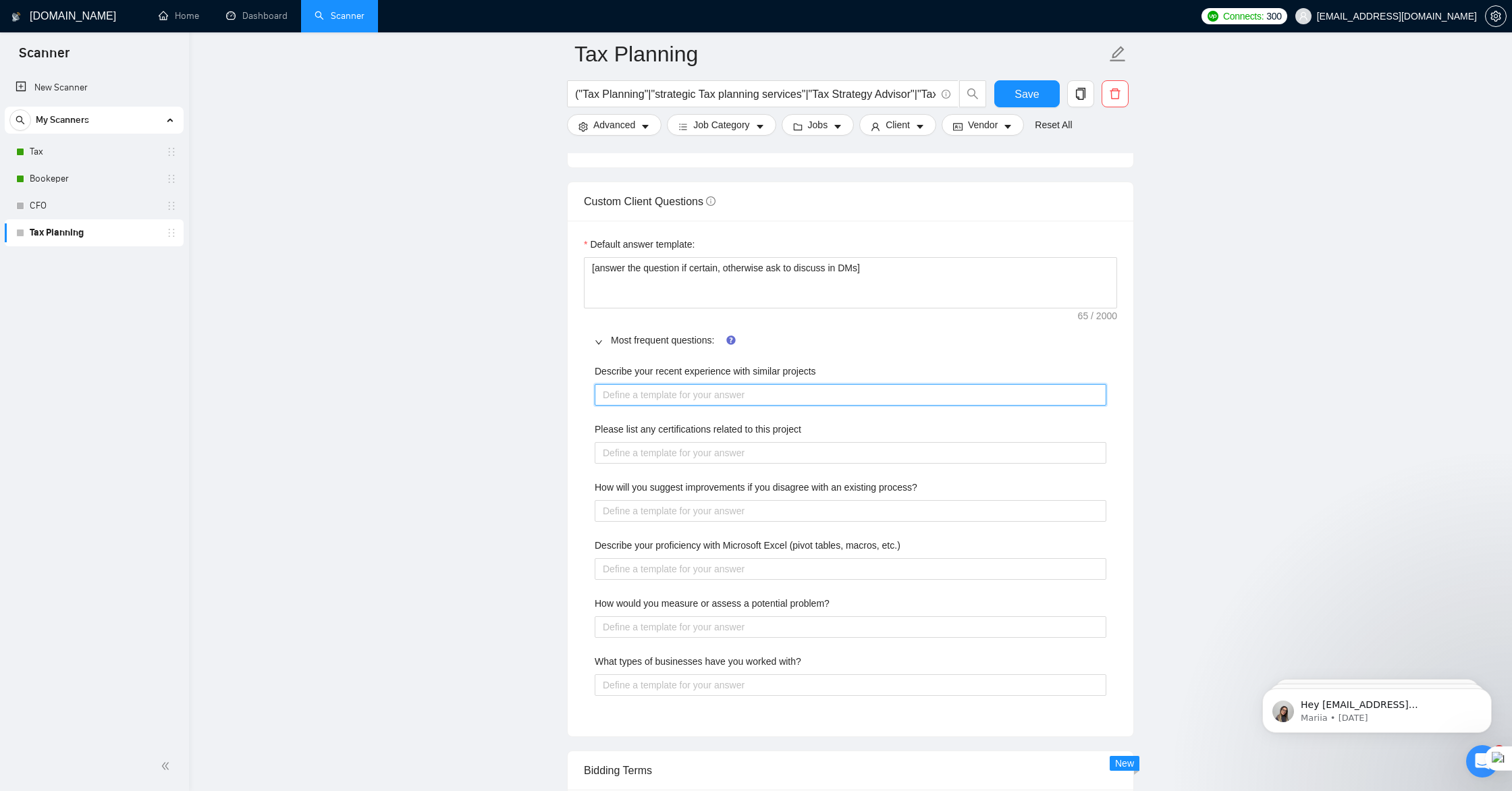
click at [707, 393] on projects "Describe your recent experience with similar projects" at bounding box center [850, 395] width 512 height 22
paste projects "In the past year, I’ve worked with several clients on tax planning strategies t…"
type projects "In the past year, I’ve worked with several clients on tax planning strategies t…"
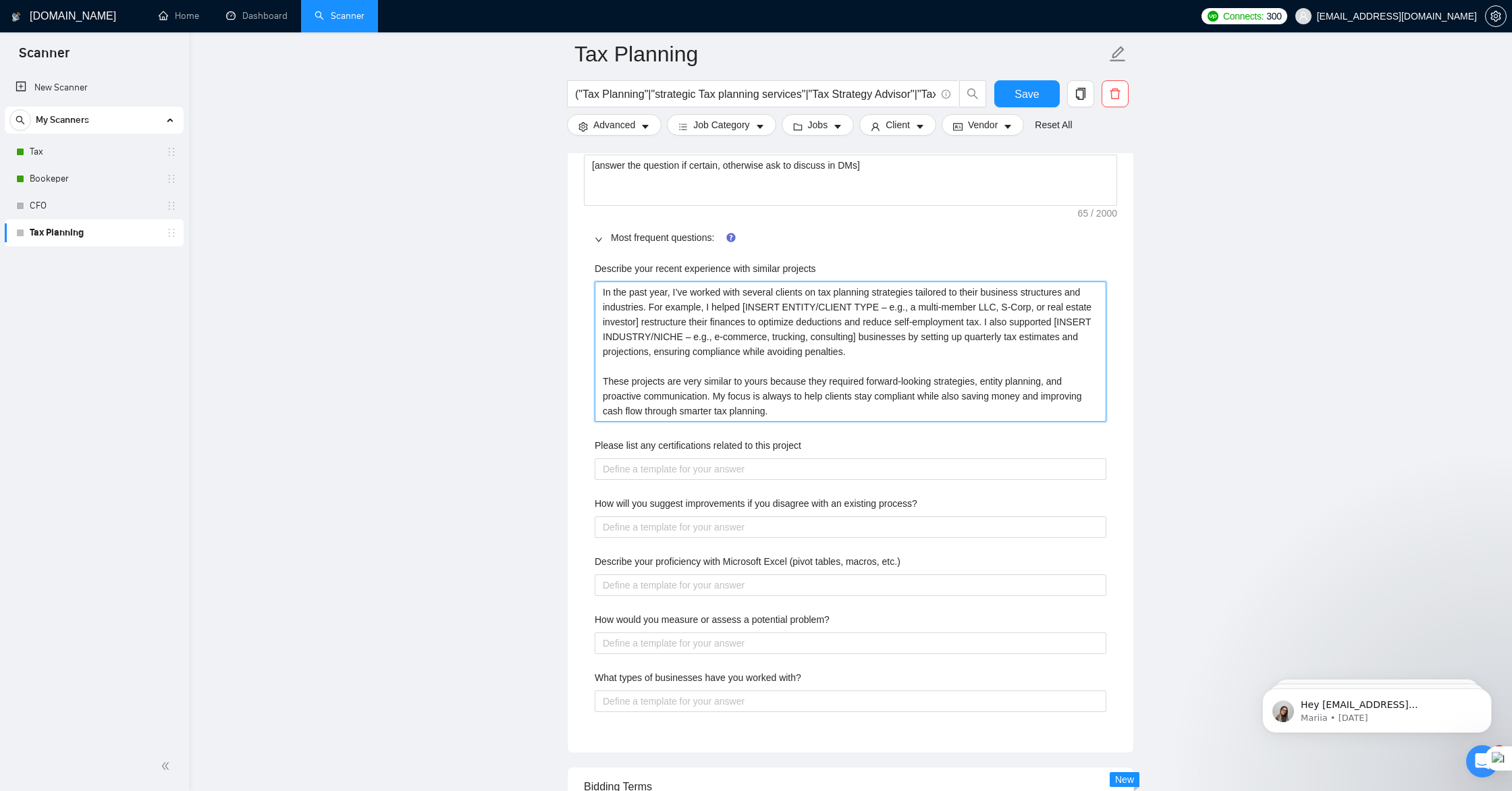
scroll to position [1980, 0]
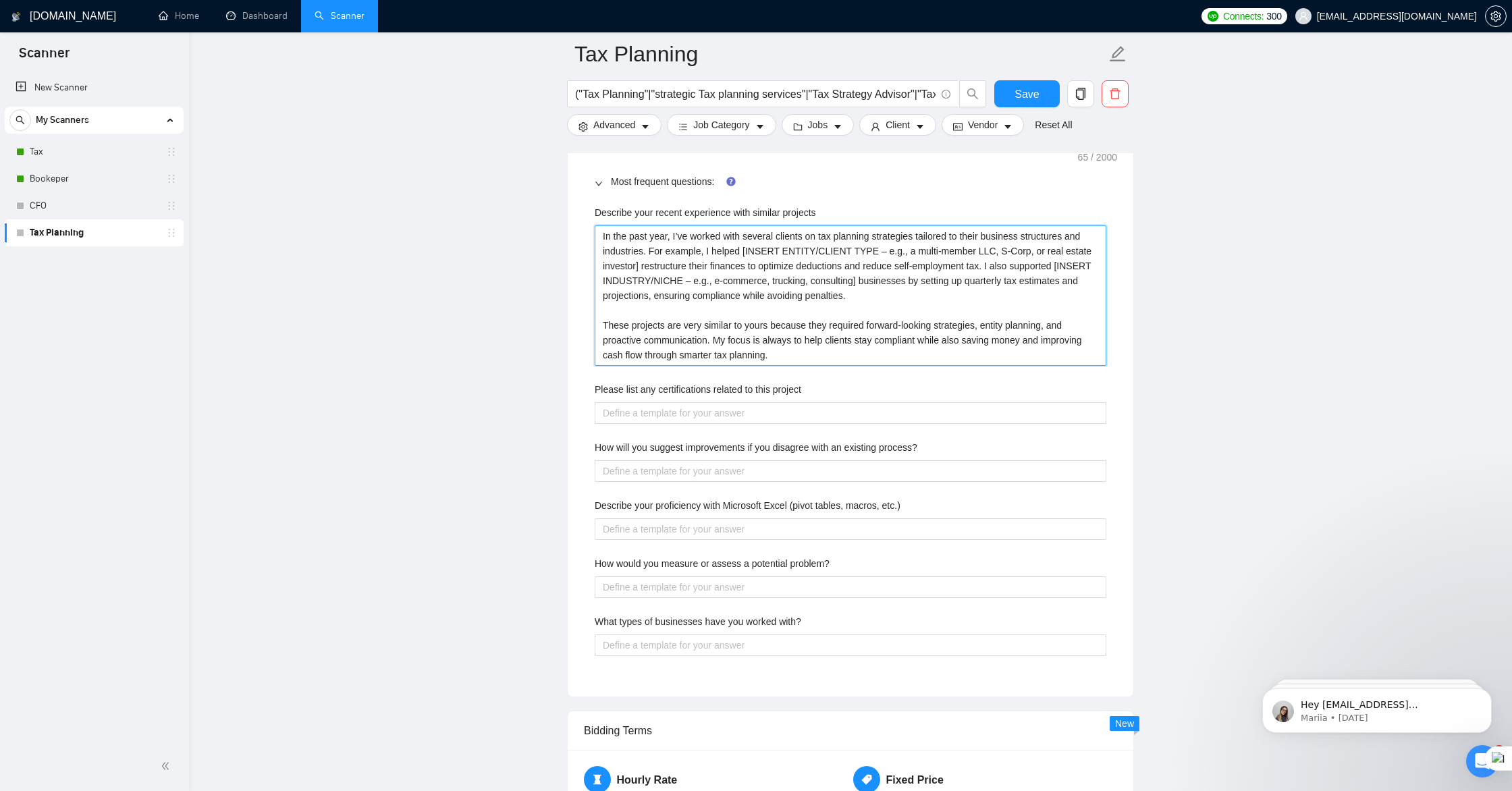
type projects "In the past year, I’ve worked with several clients on tax planning strategies t…"
drag, startPoint x: 809, startPoint y: 388, endPoint x: 594, endPoint y: 384, distance: 215.0
click at [595, 384] on div "Please list any certifications related to this project" at bounding box center [850, 392] width 512 height 20
copy label "Please list any certifications related to this project"
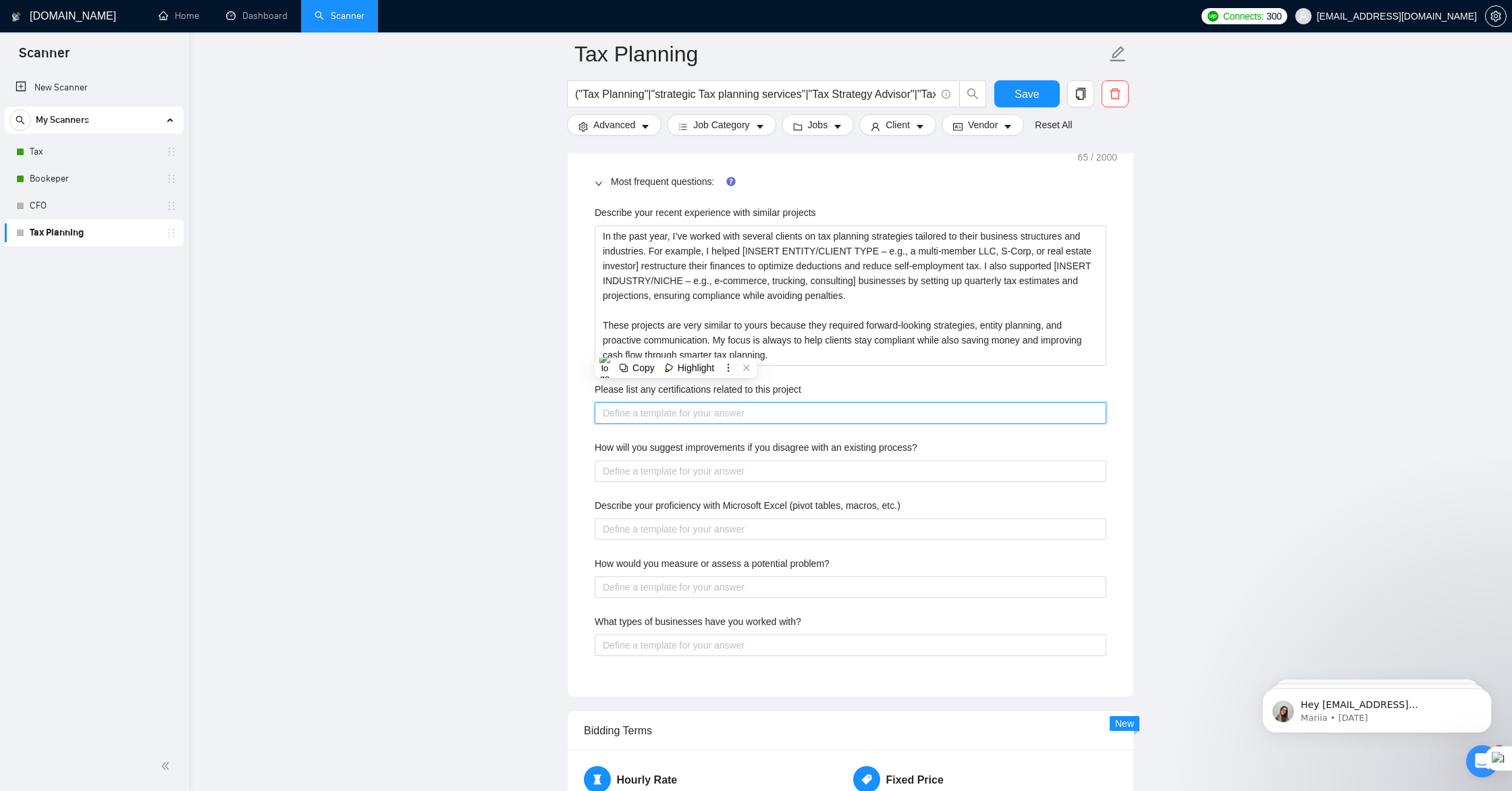
click at [686, 416] on project "Please list any certifications related to this project" at bounding box center [850, 413] width 512 height 22
paste project "My primary certification is Accountant, supported by over 11 years of hands-on …"
type project "My primary certification is Accountant, supported by over 11 years of hands-on …"
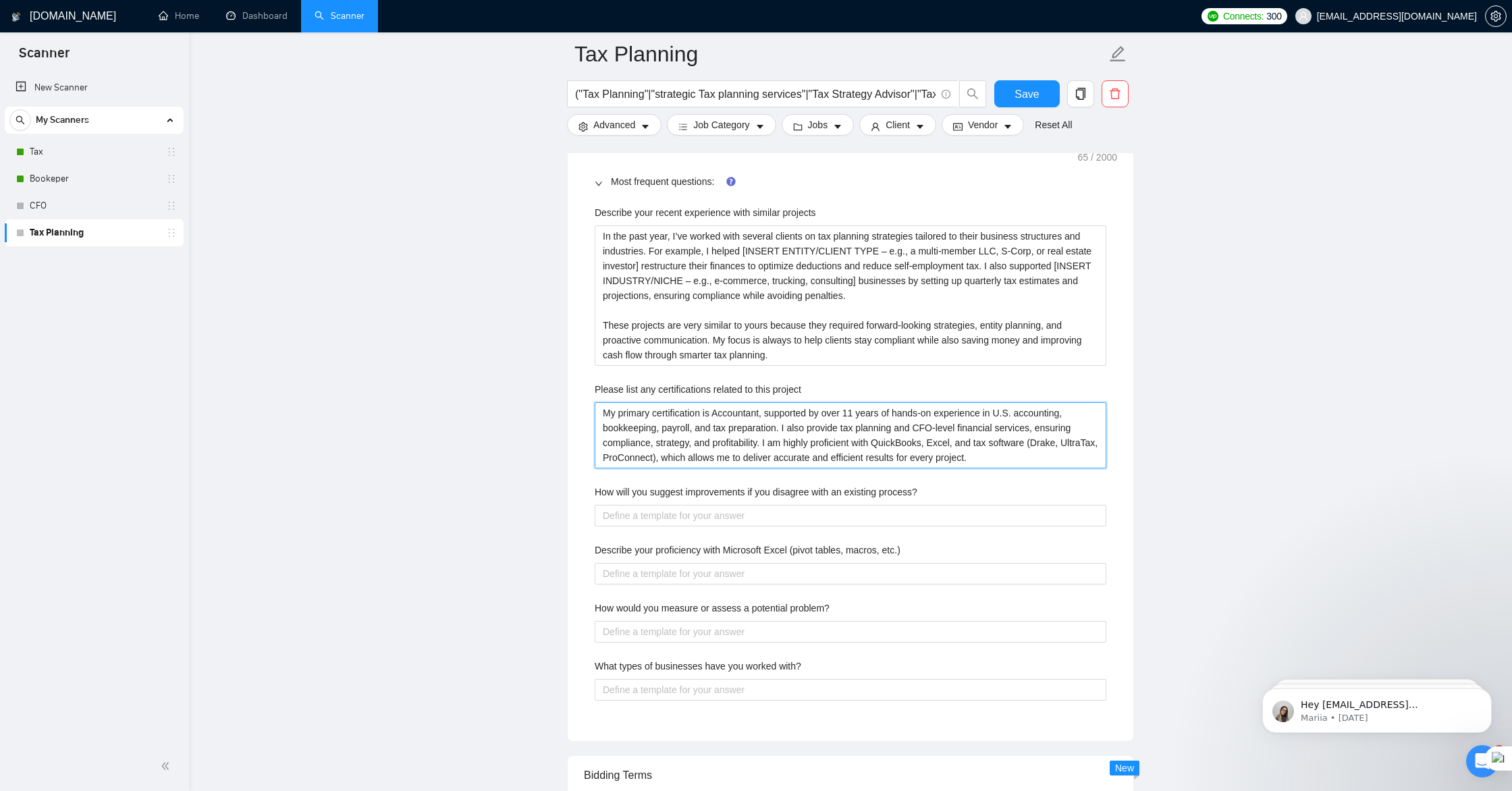
type project "My primary certification is Accountant, supported by over 11 years of hands-on …"
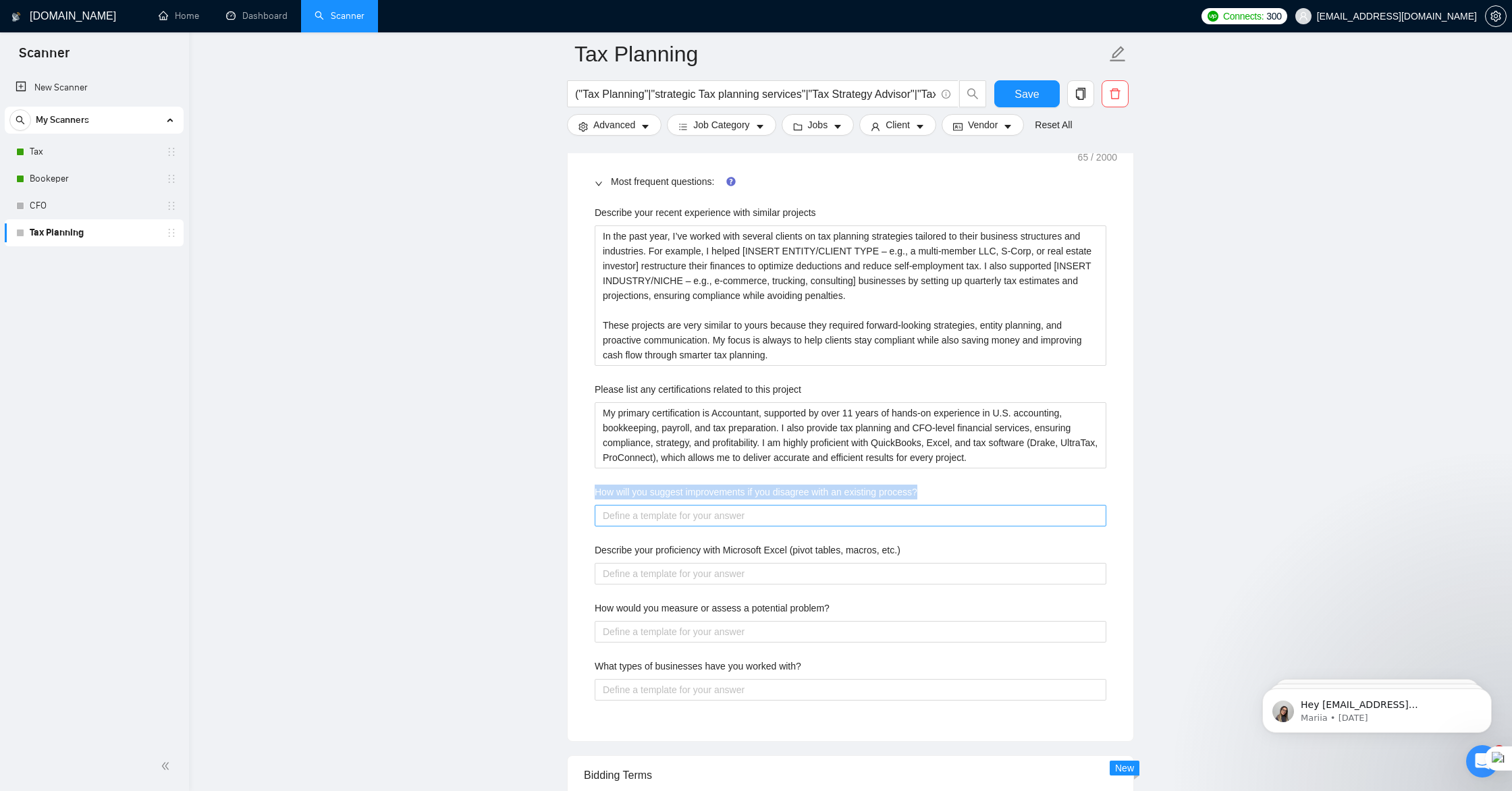
drag, startPoint x: 594, startPoint y: 492, endPoint x: 903, endPoint y: 506, distance: 309.3
click at [903, 506] on div "Describe your recent experience with similar projects In the past year, I’ve wo…" at bounding box center [850, 460] width 533 height 527
click at [868, 527] on div "Copy" at bounding box center [870, 527] width 22 height 11
click at [657, 514] on process\? "How will you suggest improvements if you disagree with an existing process?" at bounding box center [850, 515] width 512 height 22
paste process\? "If I see a process that could be improved, I first take the time to understand …"
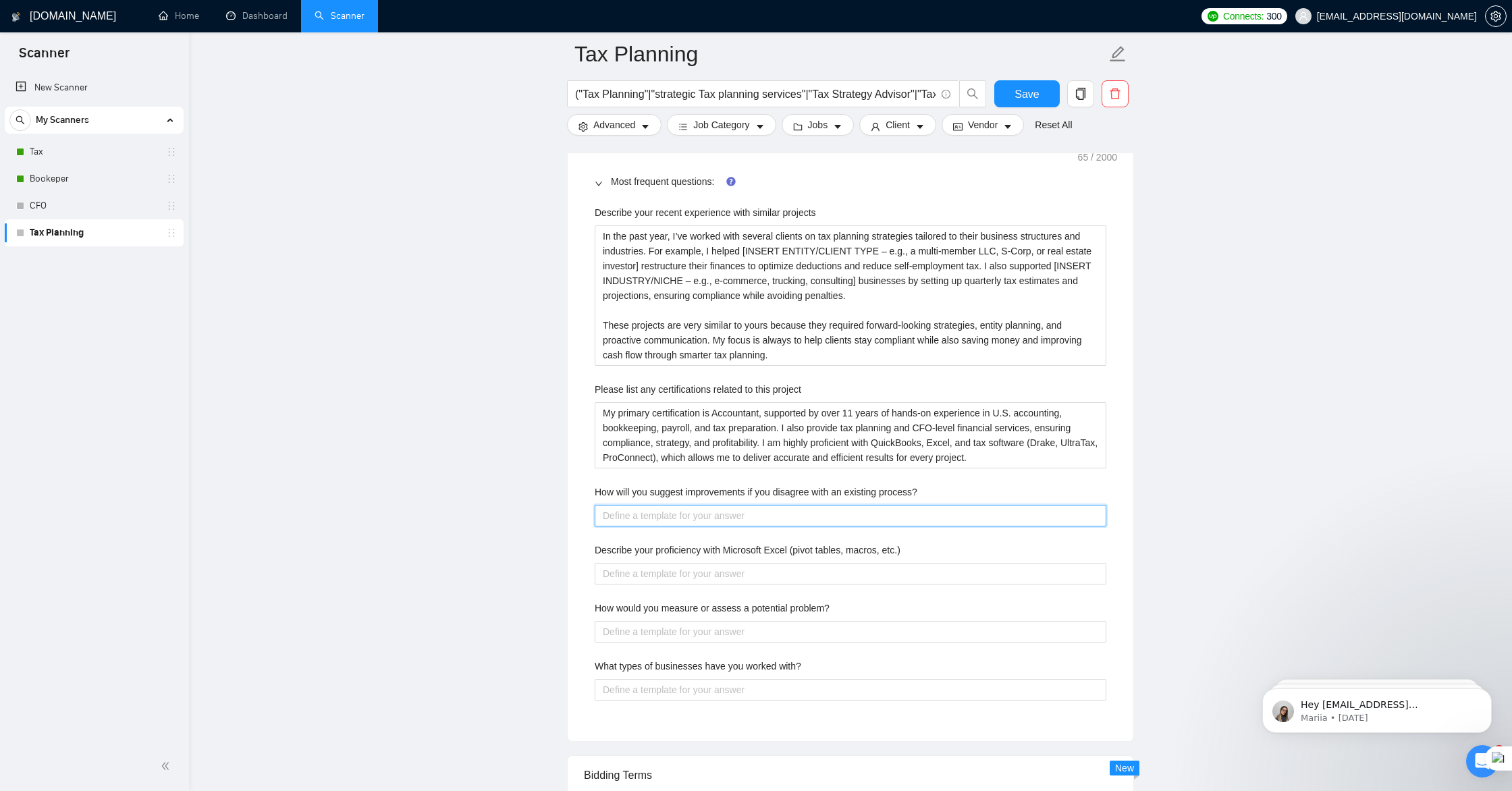
type process\? "If I see a process that could be improved, I first take the time to understand …"
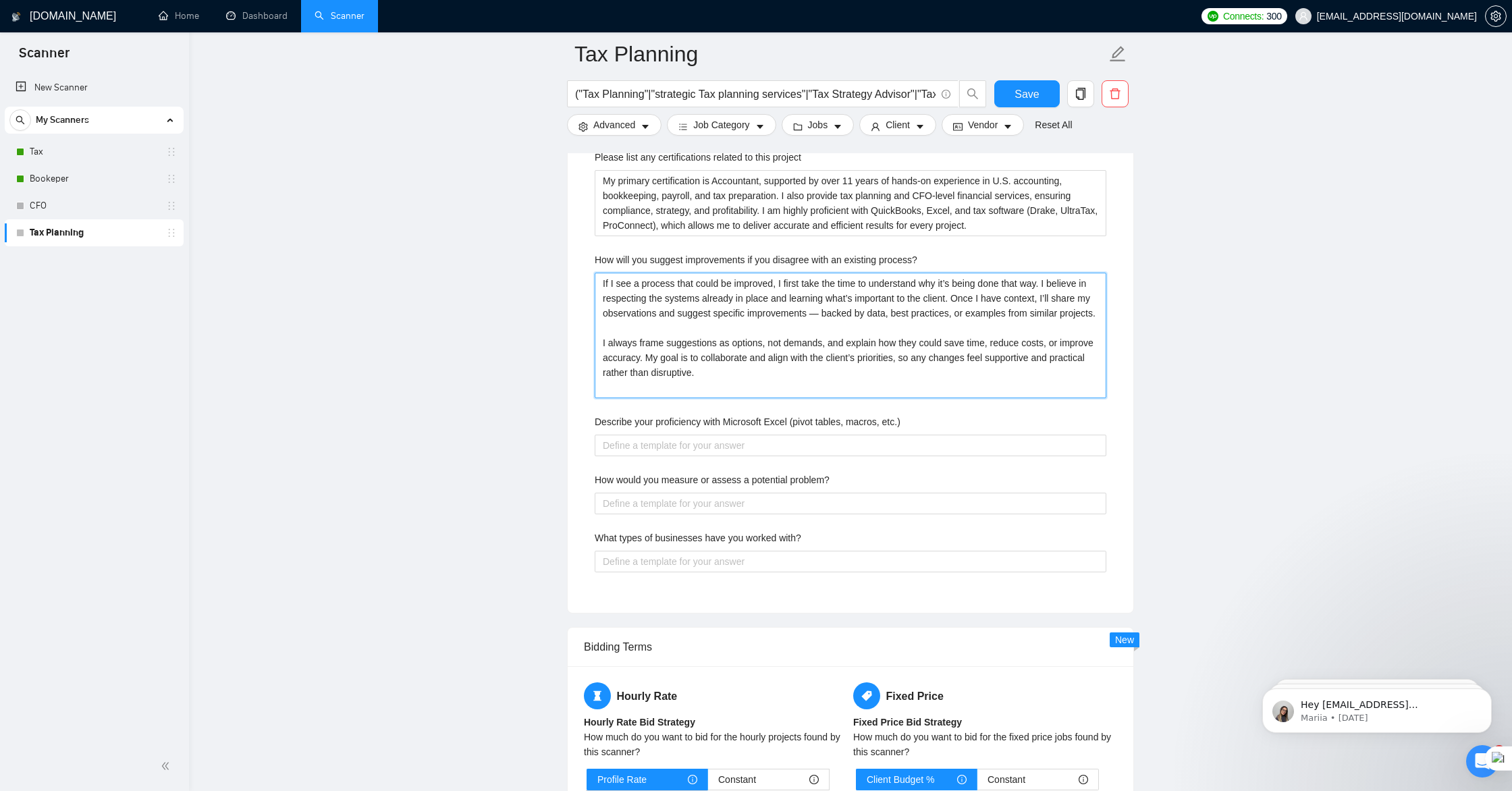
scroll to position [2218, 0]
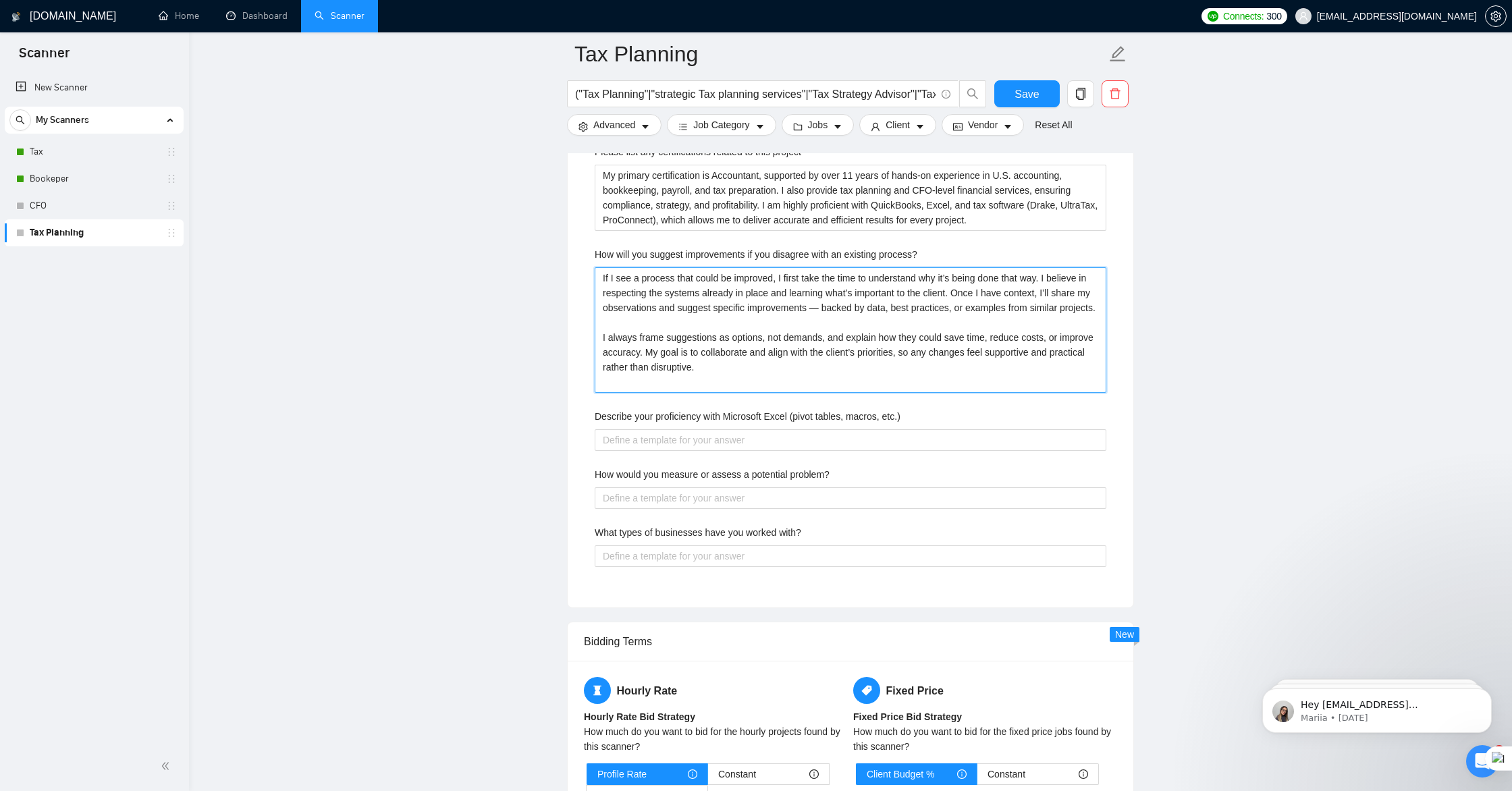
type process\? "If I see a process that could be improved, I first take the time to understand …"
drag, startPoint x: 594, startPoint y: 416, endPoint x: 917, endPoint y: 419, distance: 323.0
click at [917, 419] on div "Describe your recent experience with similar projects In the past year, I’ve wo…" at bounding box center [850, 276] width 533 height 632
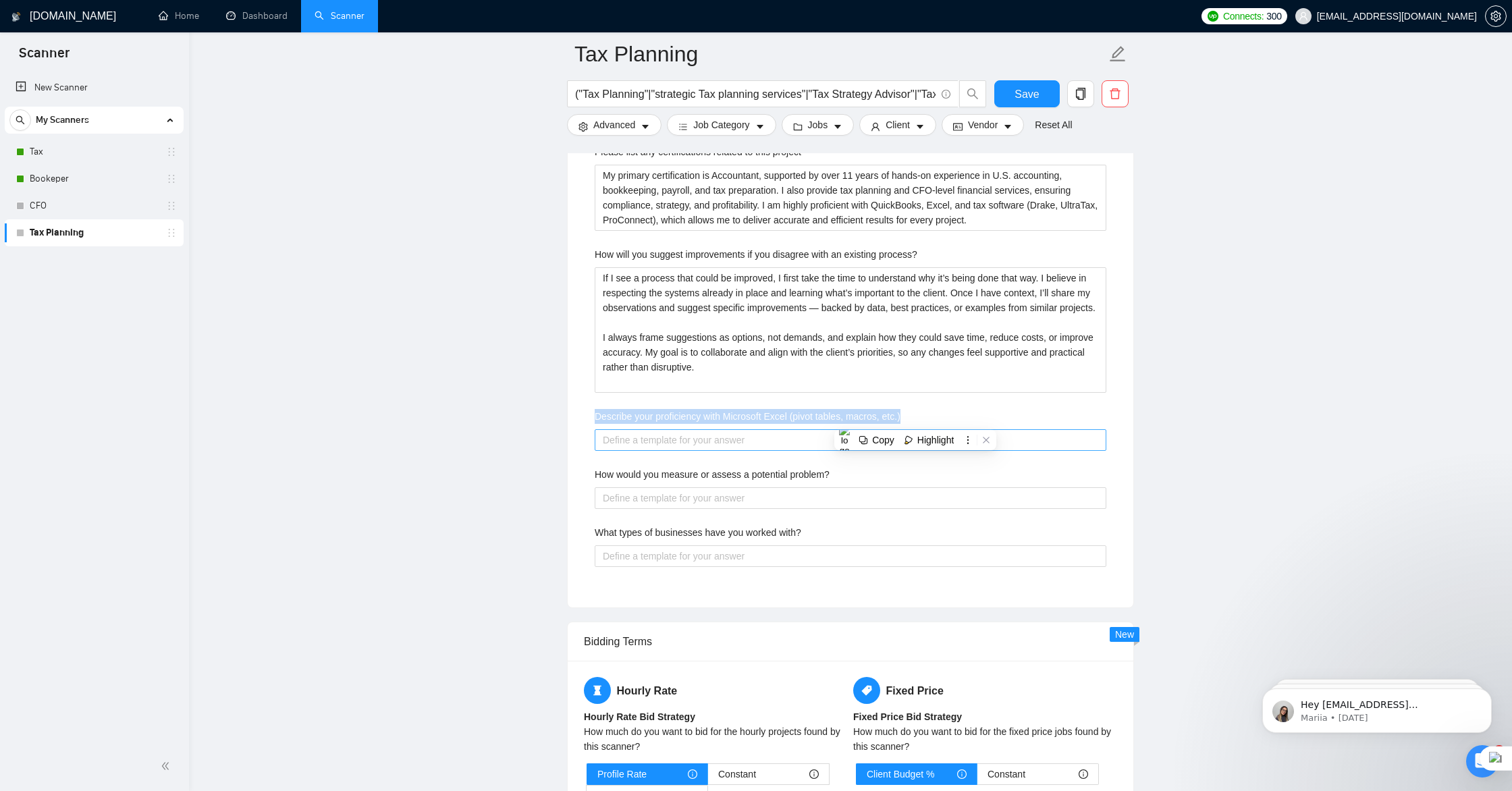
copy label "Describe your proficiency with Microsoft Excel (pivot tables, macros, etc.)"
click at [683, 444] on etc\ "Describe your proficiency with Microsoft Excel (pivot tables, macros, etc.)" at bounding box center [850, 440] width 512 height 22
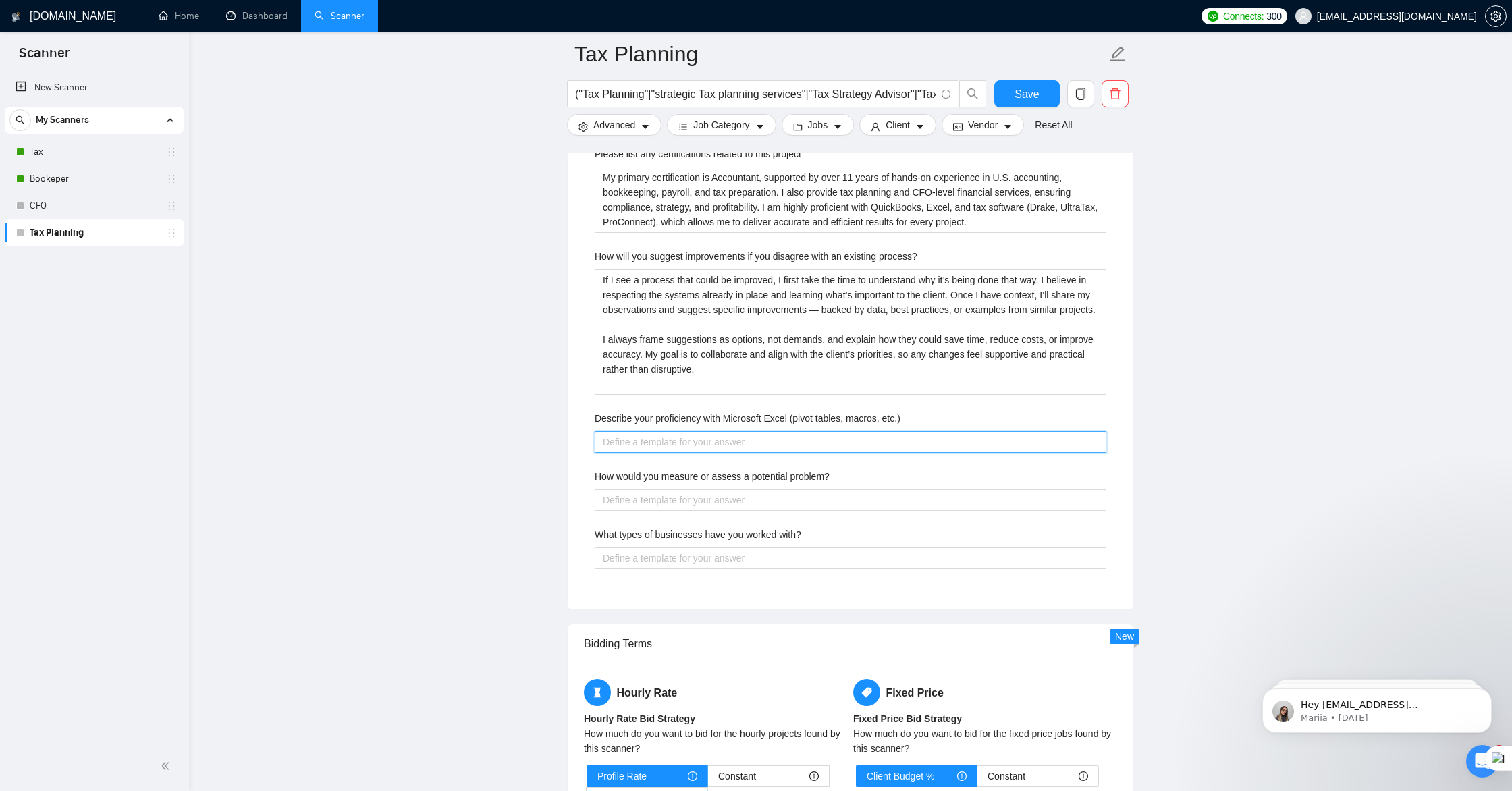
click at [679, 440] on etc\ "Describe your proficiency with Microsoft Excel (pivot tables, macros, etc.)" at bounding box center [850, 442] width 512 height 22
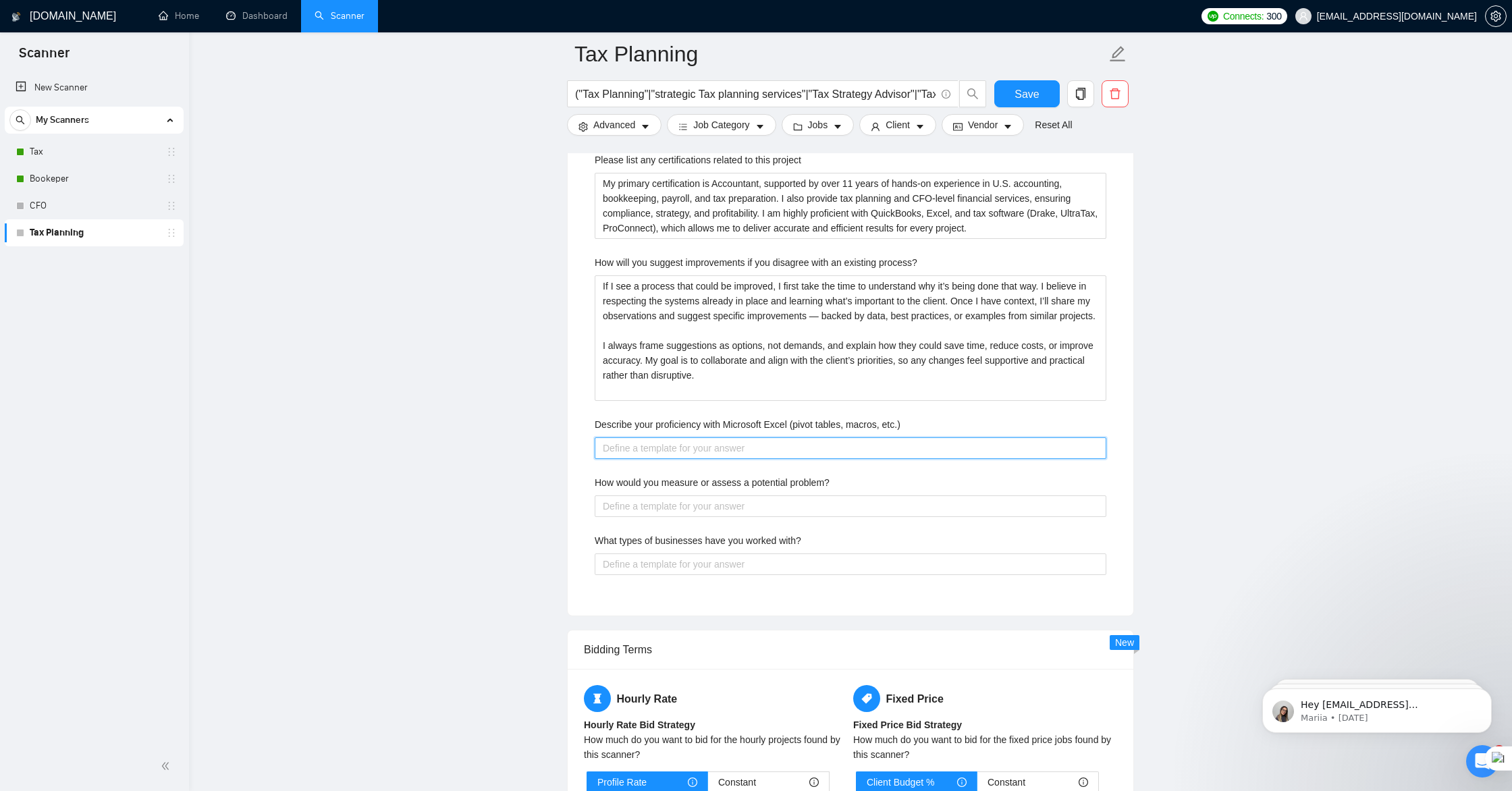
scroll to position [2209, 0]
paste etc\ "I’m highly proficient in Microsoft Excel and use it regularly for accounting an…"
type etc\ "I’m highly proficient in Microsoft Excel and use it regularly for accounting an…"
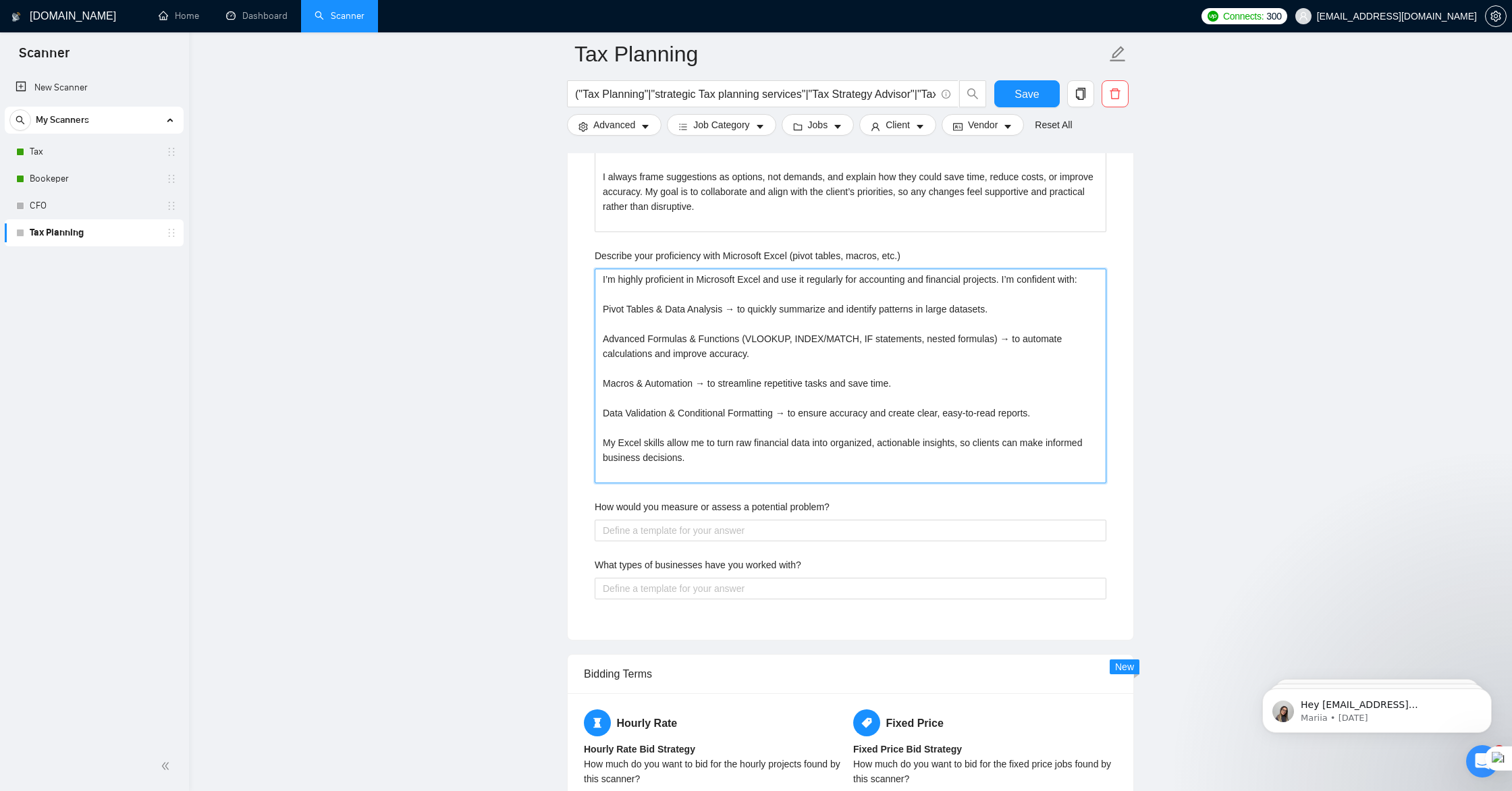
scroll to position [2382, 0]
type etc\ "I’m highly proficient in Microsoft Excel and use it regularly for accounting an…"
click at [675, 523] on problem\? "How would you measure or assess a potential problem?" at bounding box center [850, 526] width 512 height 22
drag, startPoint x: 842, startPoint y: 501, endPoint x: 596, endPoint y: 505, distance: 246.0
click at [597, 506] on div "How would you measure or assess a potential problem?" at bounding box center [850, 505] width 512 height 20
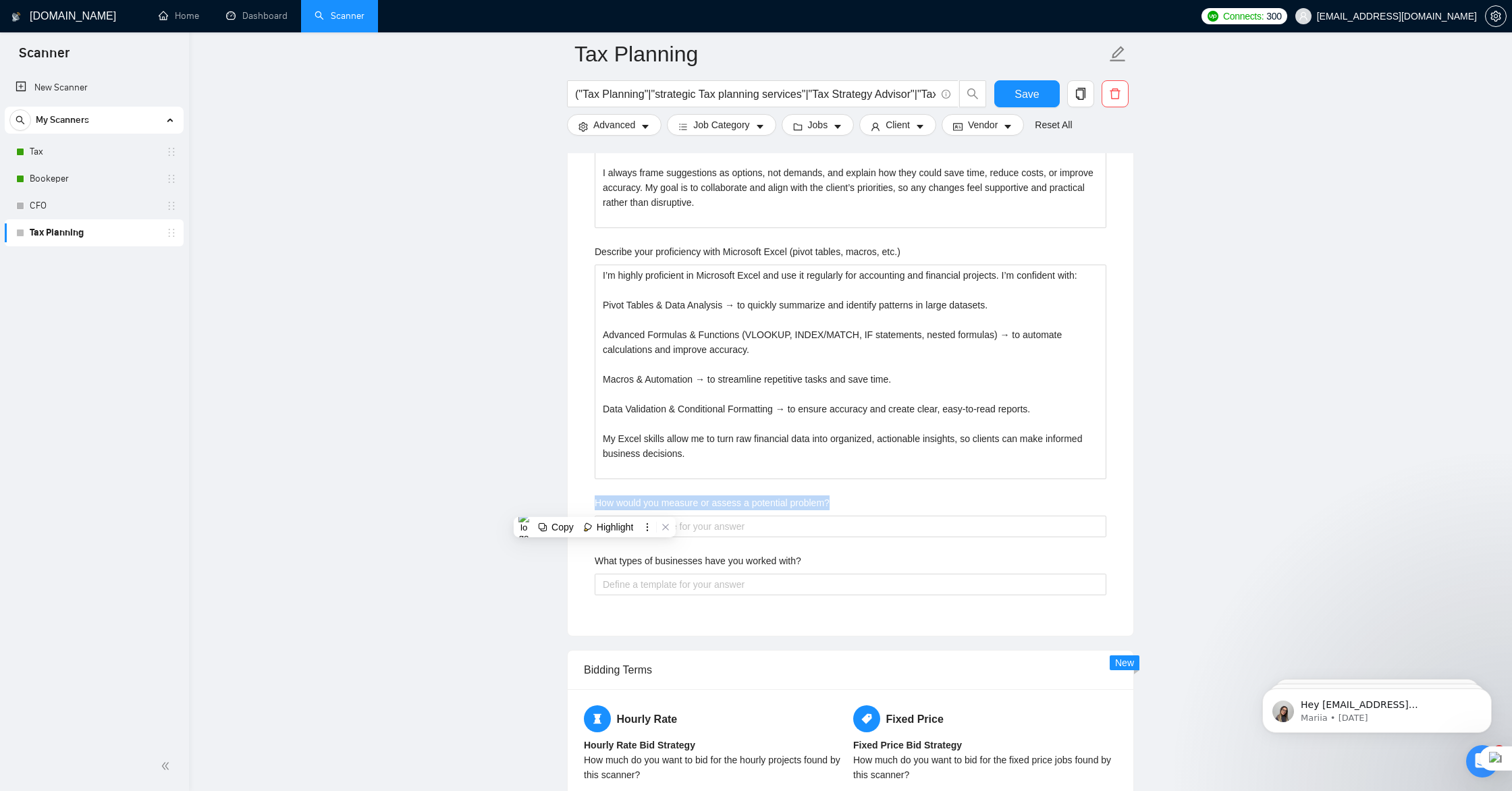
copy label "How would you measure or assess a potential problem?"
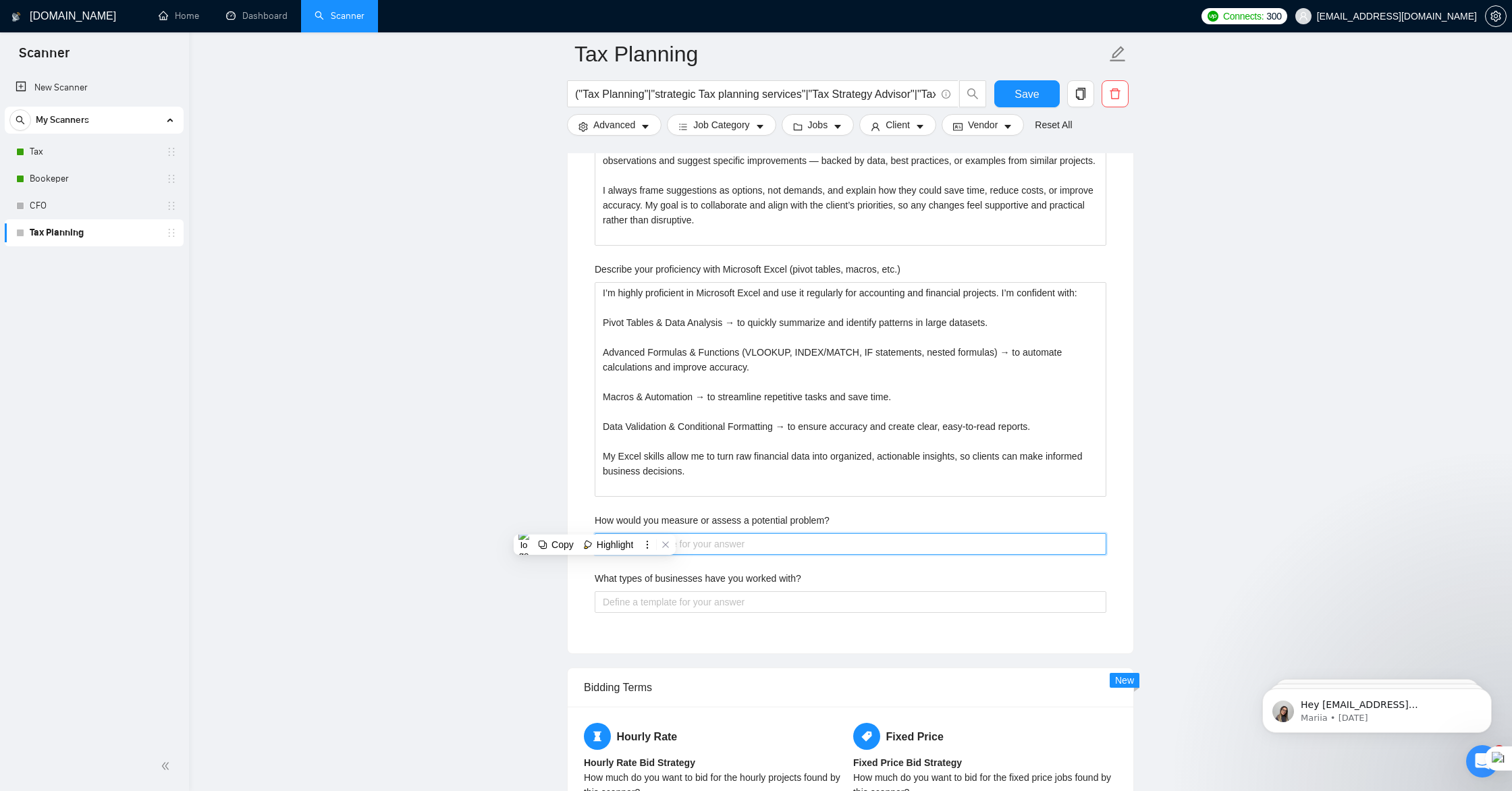
click at [716, 548] on problem\? "How would you measure or assess a potential problem?" at bounding box center [850, 544] width 512 height 22
paste problem\? "When assessing a potential problem, I start by defining the issue clearly — wha…"
type problem\? "When assessing a potential problem, I start by defining the issue clearly — wha…"
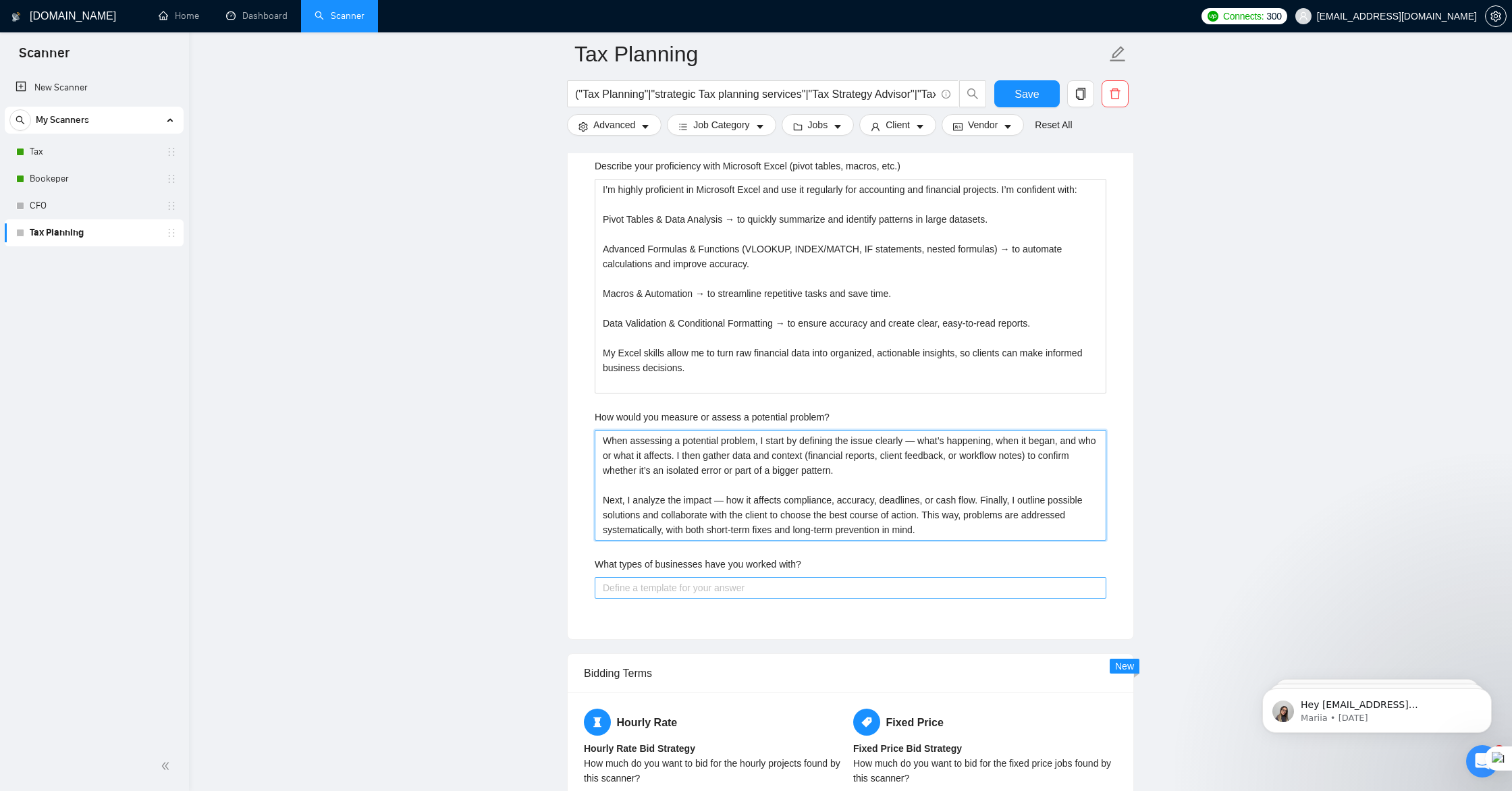
scroll to position [2480, 0]
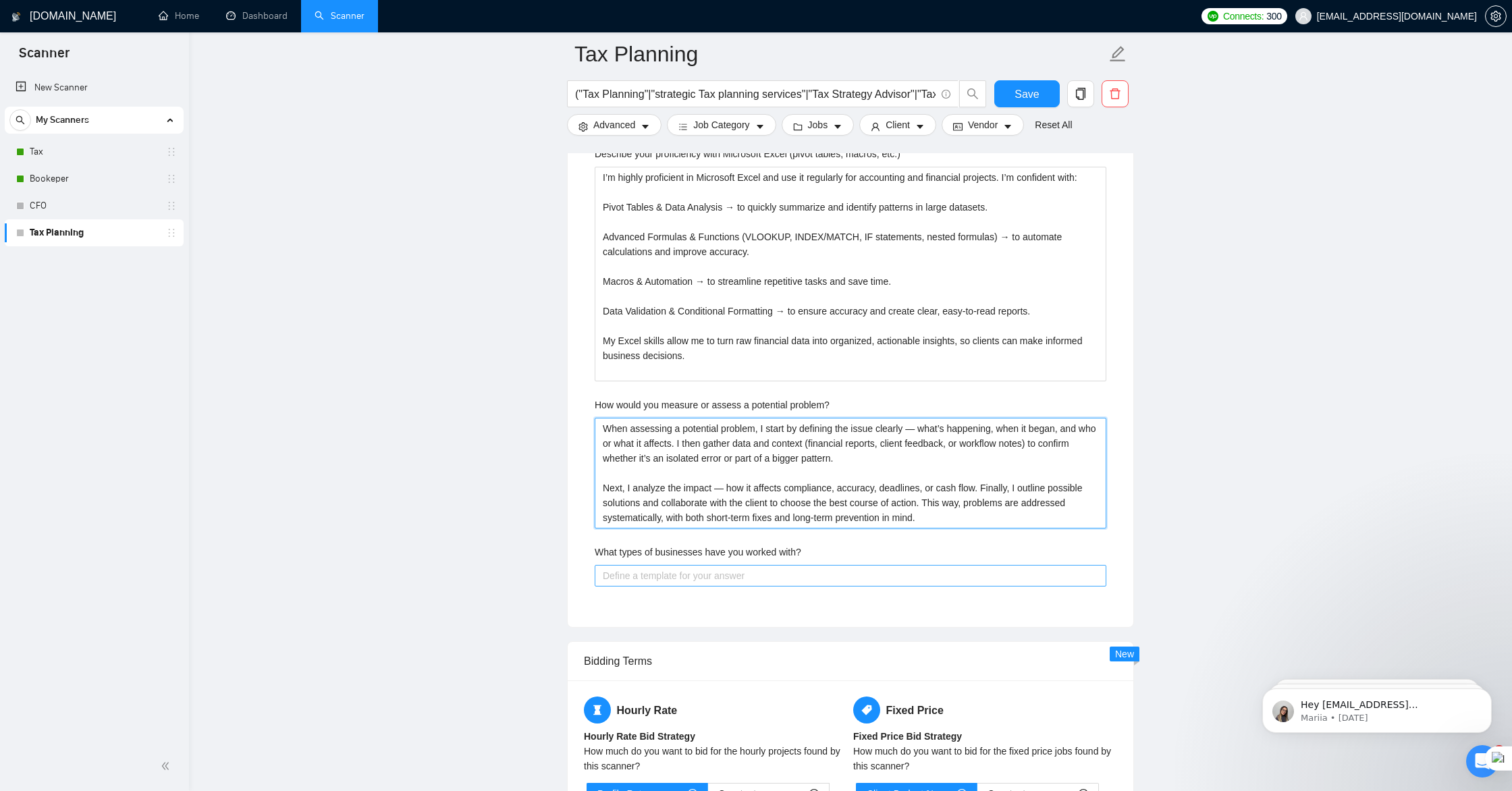
type problem\? "When assessing a potential problem, I start by defining the issue clearly — wha…"
click at [647, 581] on with\? "What types of businesses have you worked with?" at bounding box center [850, 576] width 512 height 22
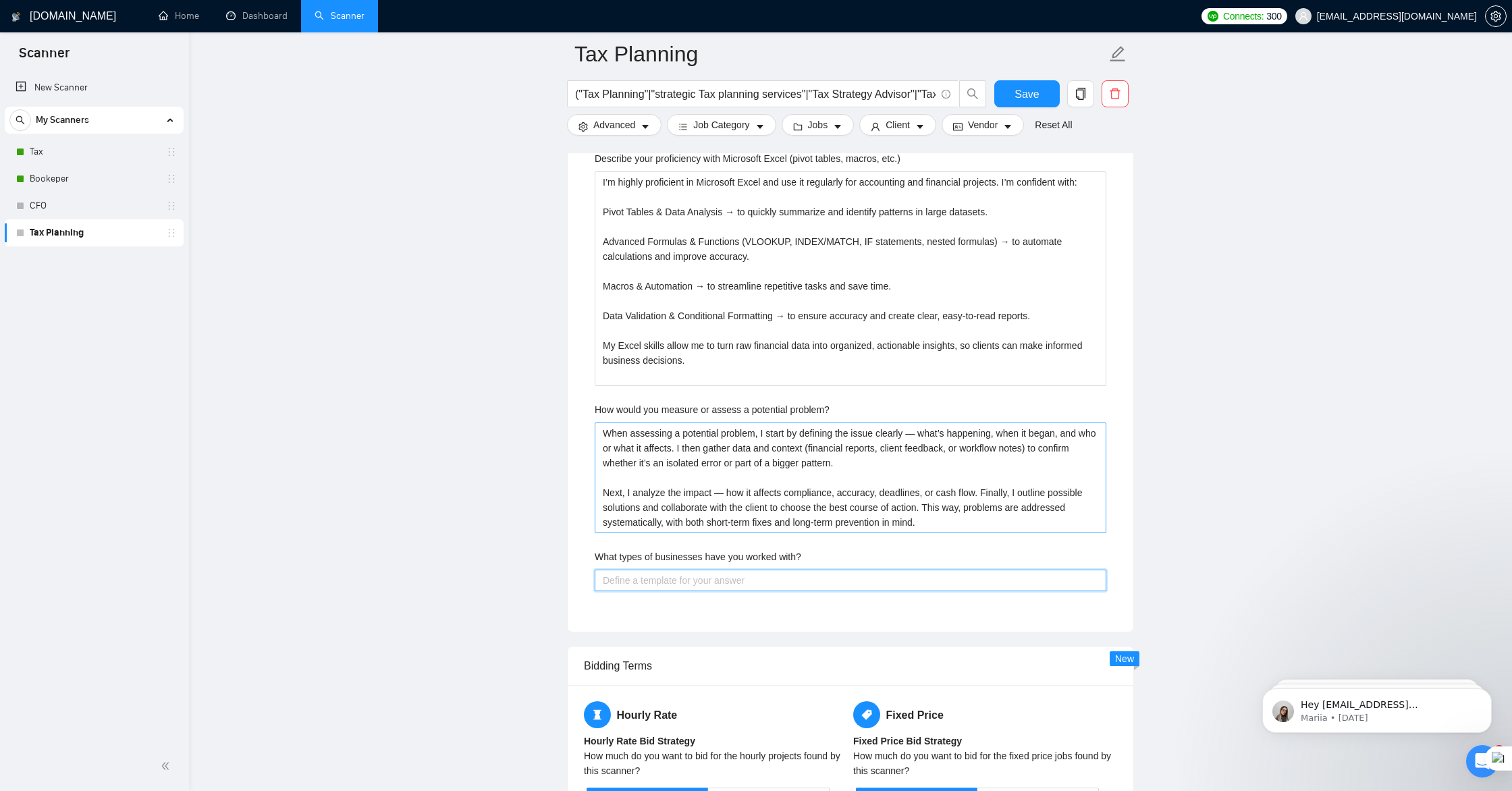
scroll to position [2473, 0]
drag, startPoint x: 810, startPoint y: 556, endPoint x: 591, endPoint y: 559, distance: 219.0
click at [592, 559] on div "Describe your recent experience with similar projects In the past year, I’ve wo…" at bounding box center [850, 161] width 533 height 914
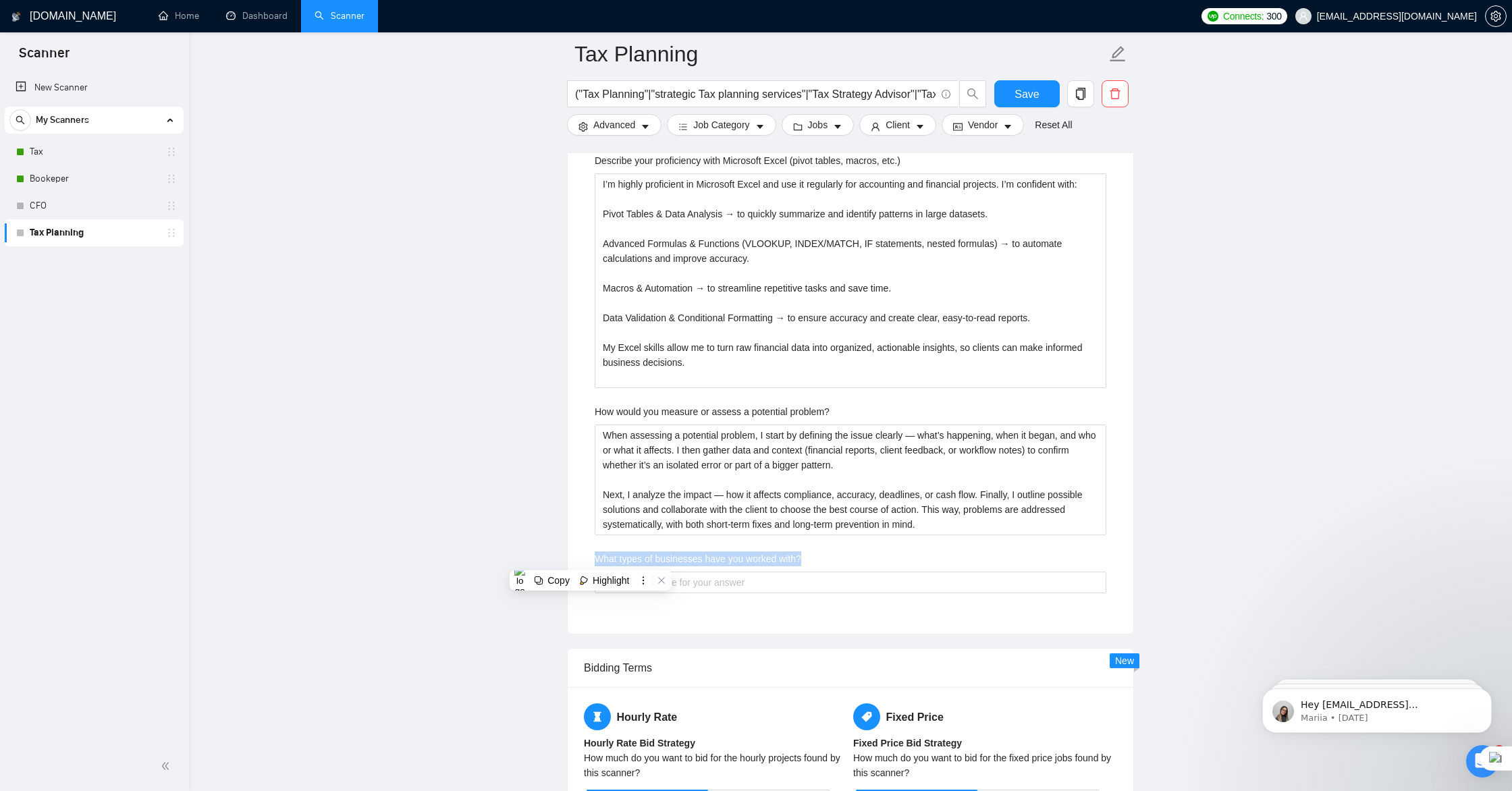
copy label "What types of businesses have you worked with?"
drag, startPoint x: 1194, startPoint y: 131, endPoint x: 1009, endPoint y: 286, distance: 241.4
drag, startPoint x: 821, startPoint y: 557, endPoint x: 591, endPoint y: 559, distance: 230.0
click at [591, 559] on div "Describe your recent experience with similar projects In the past year, I’ve wo…" at bounding box center [850, 161] width 533 height 914
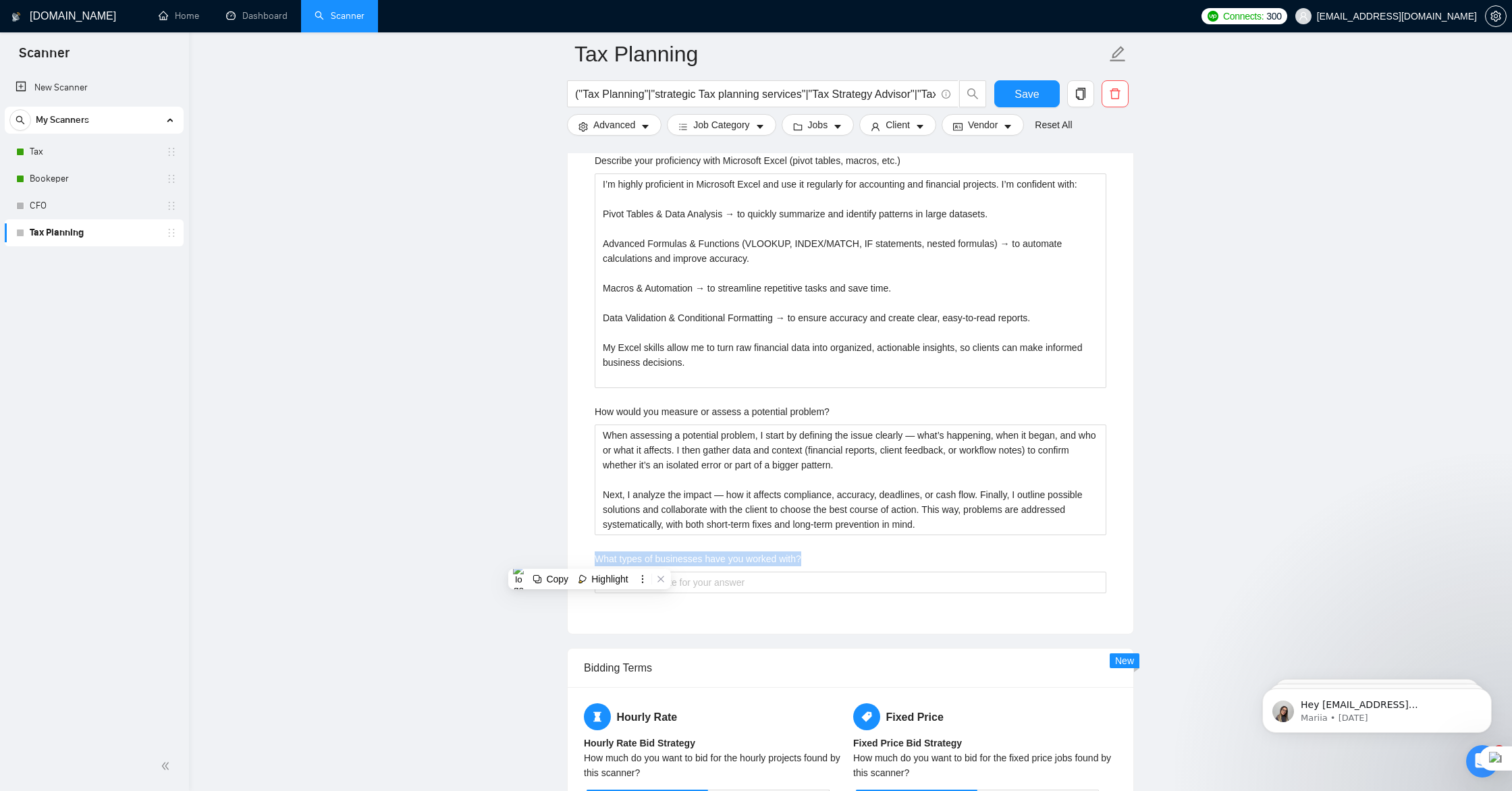
copy label "What types of businesses have you worked with?"
click at [853, 582] on with\? "What types of businesses have you worked with?" at bounding box center [850, 582] width 512 height 22
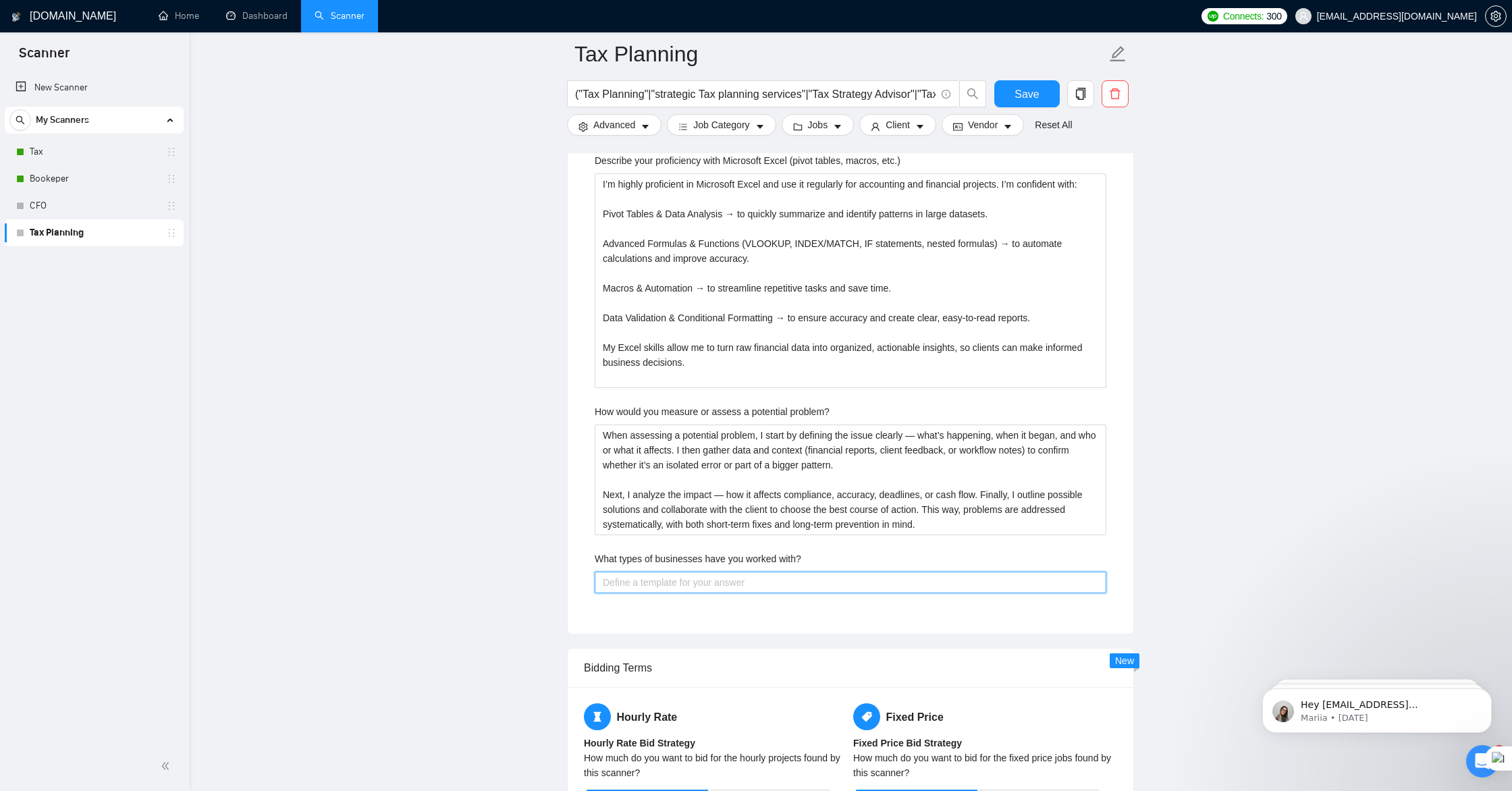
click at [624, 585] on with\? "What types of businesses have you worked with?" at bounding box center [850, 582] width 512 height 22
paste with\? "I’ve had the opportunity to work with a wide range of businesses over the past …"
type with\? "I’ve had the opportunity to work with a wide range of businesses over the past …"
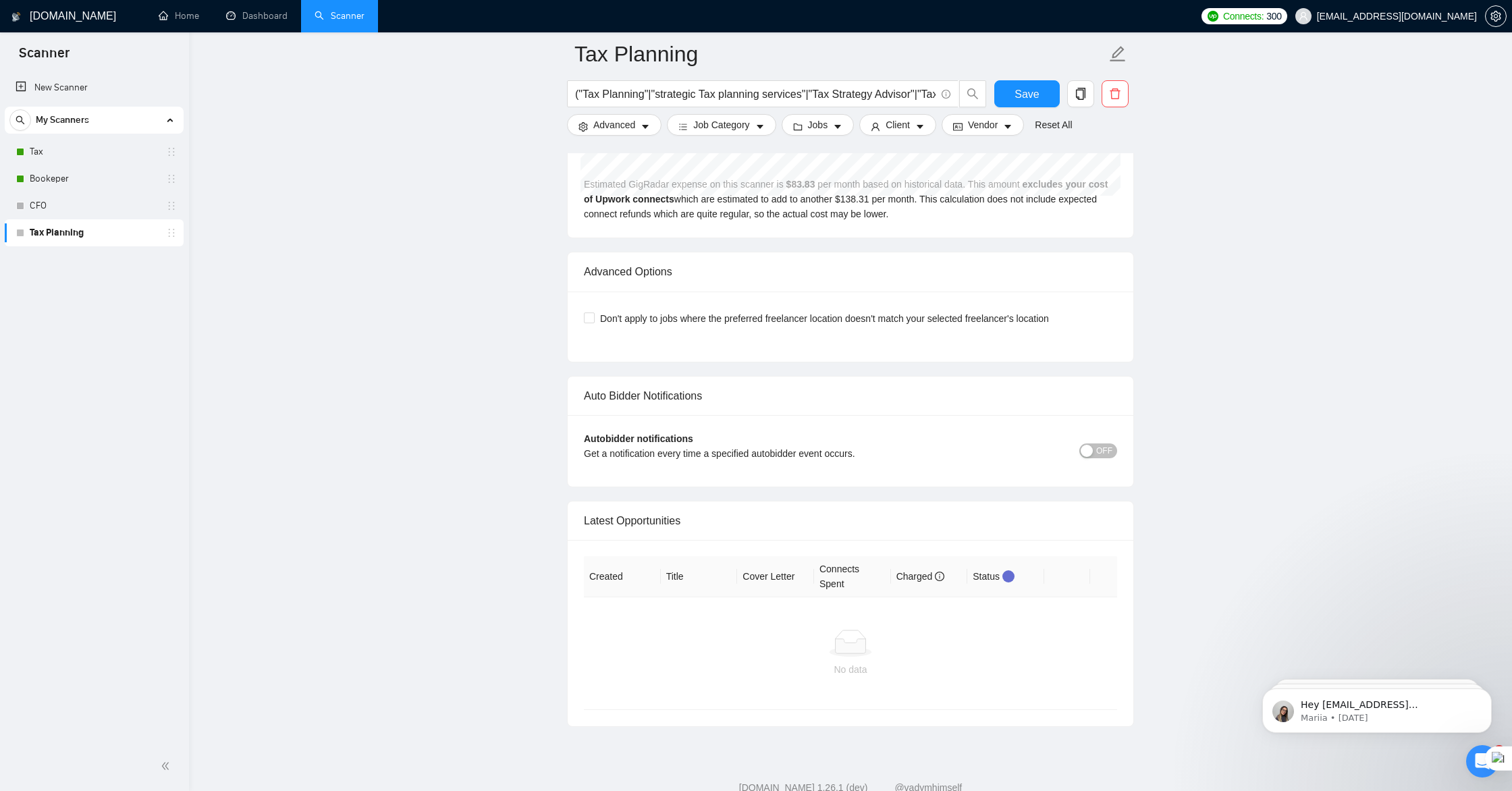
scroll to position [4066, 0]
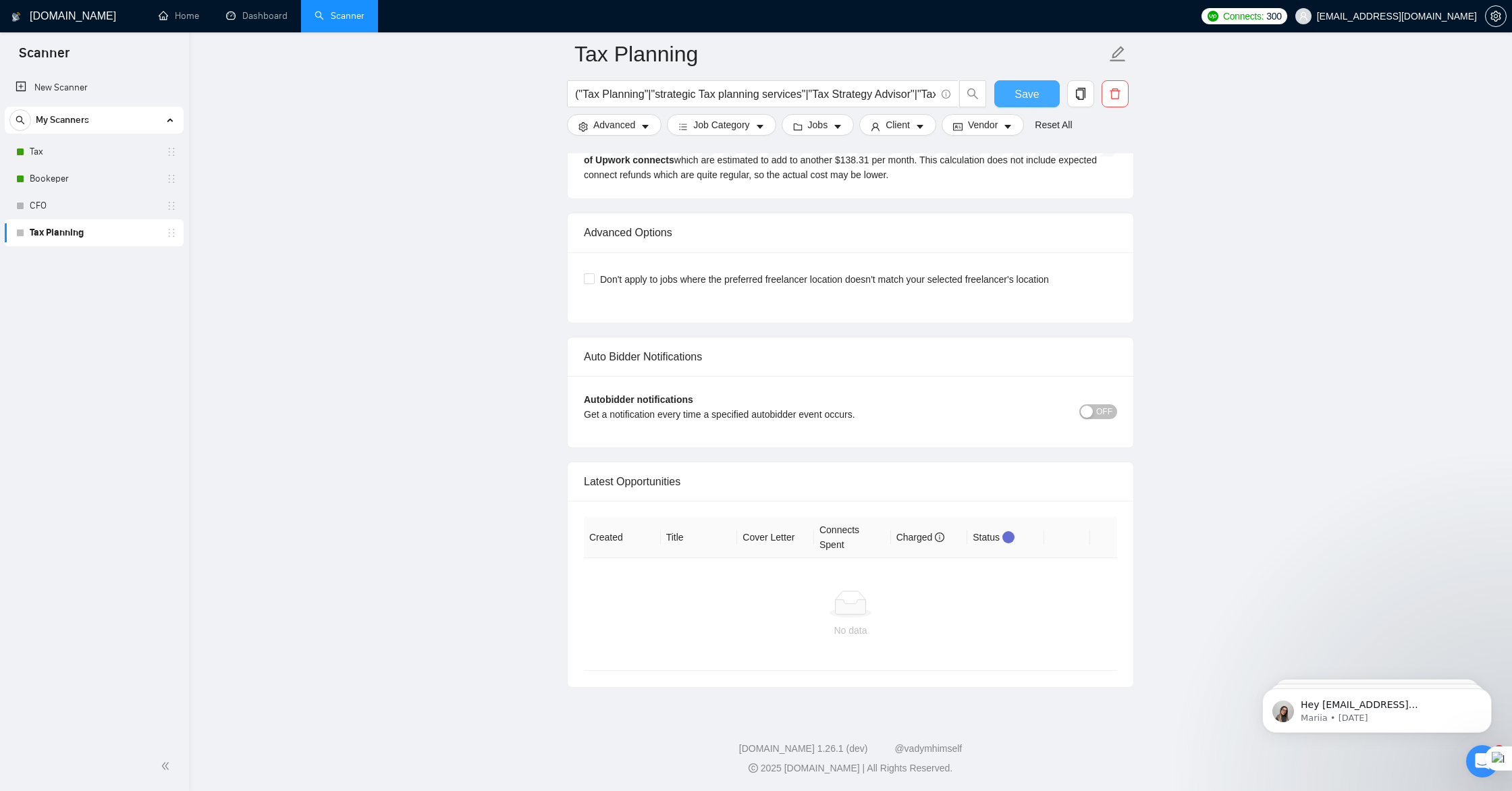
type with\? "I’ve had the opportunity to work with a wide range of businesses over the past …"
click at [1034, 93] on span "Save" at bounding box center [1027, 94] width 24 height 17
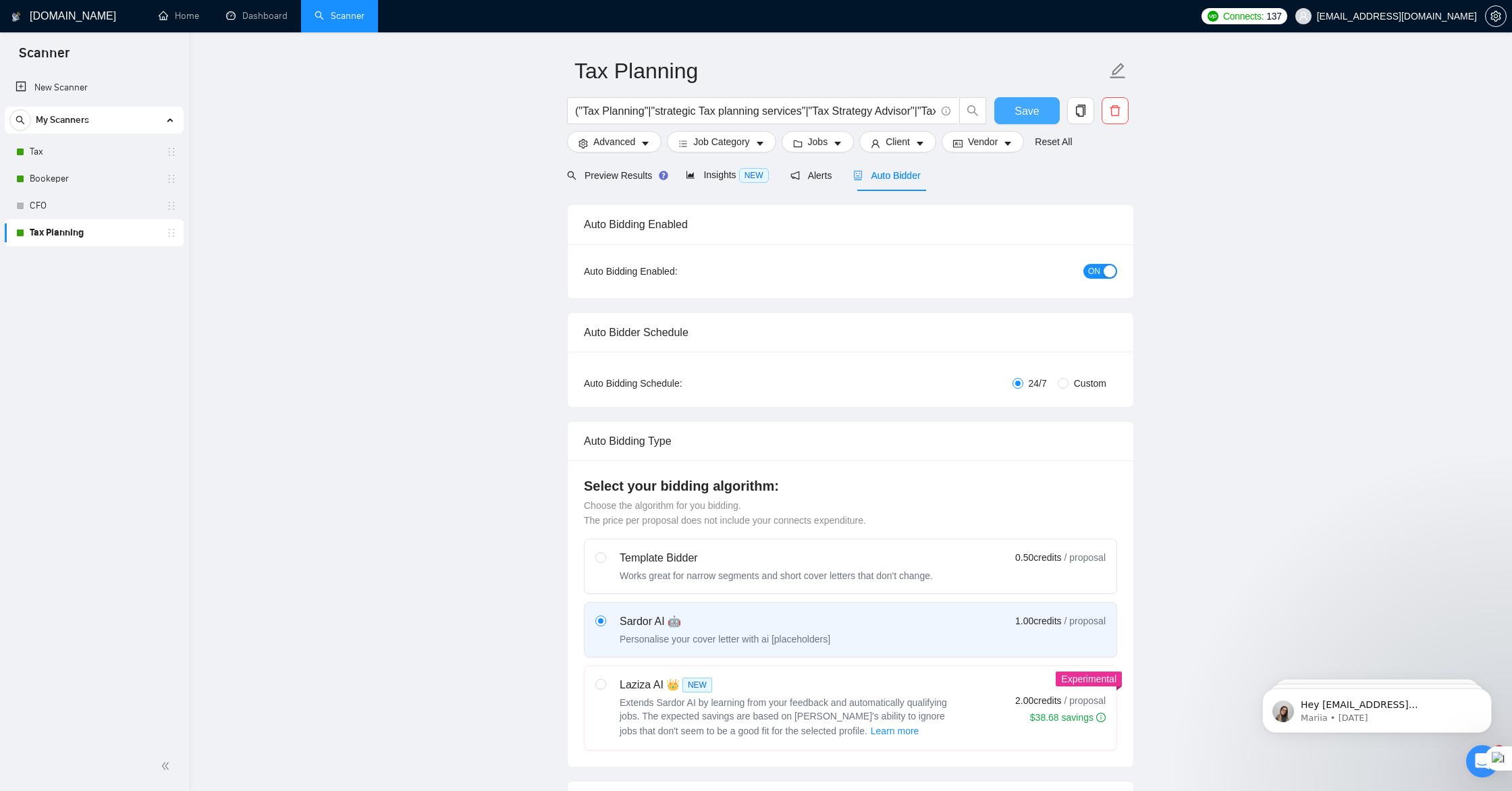
scroll to position [0, 0]
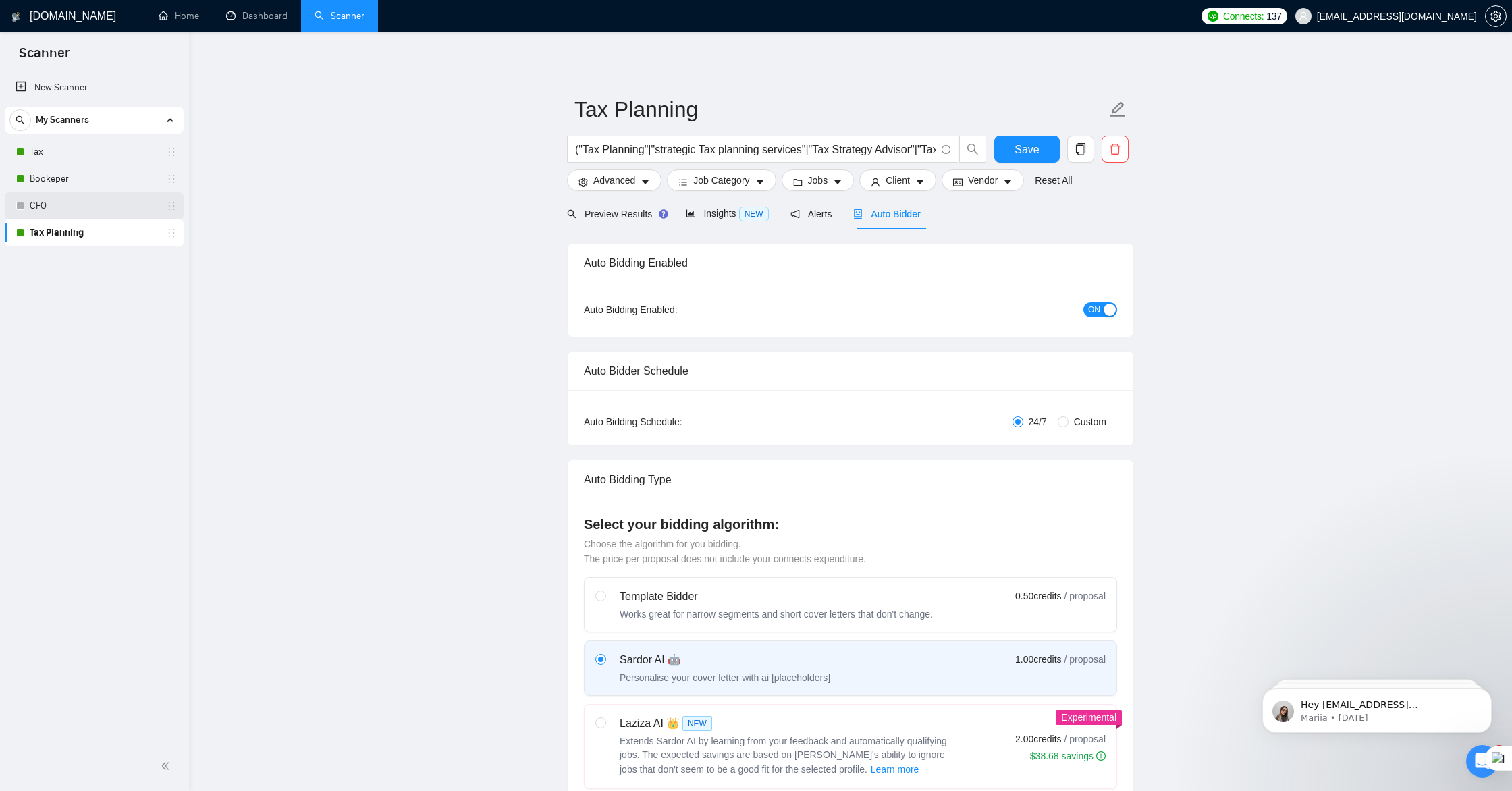
click at [103, 210] on link "CFO" at bounding box center [94, 205] width 129 height 27
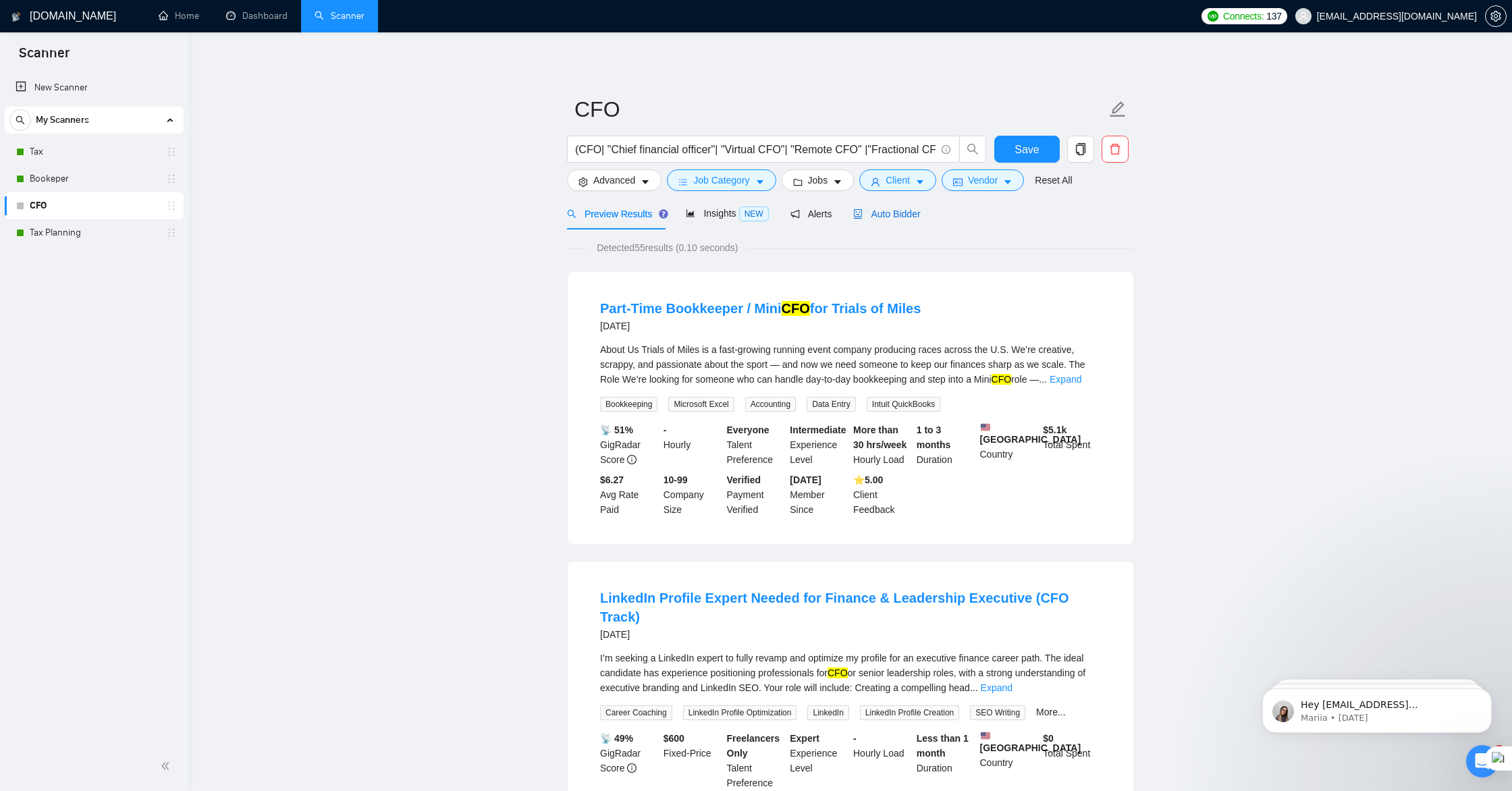
click at [904, 210] on span "Auto Bidder" at bounding box center [887, 214] width 67 height 11
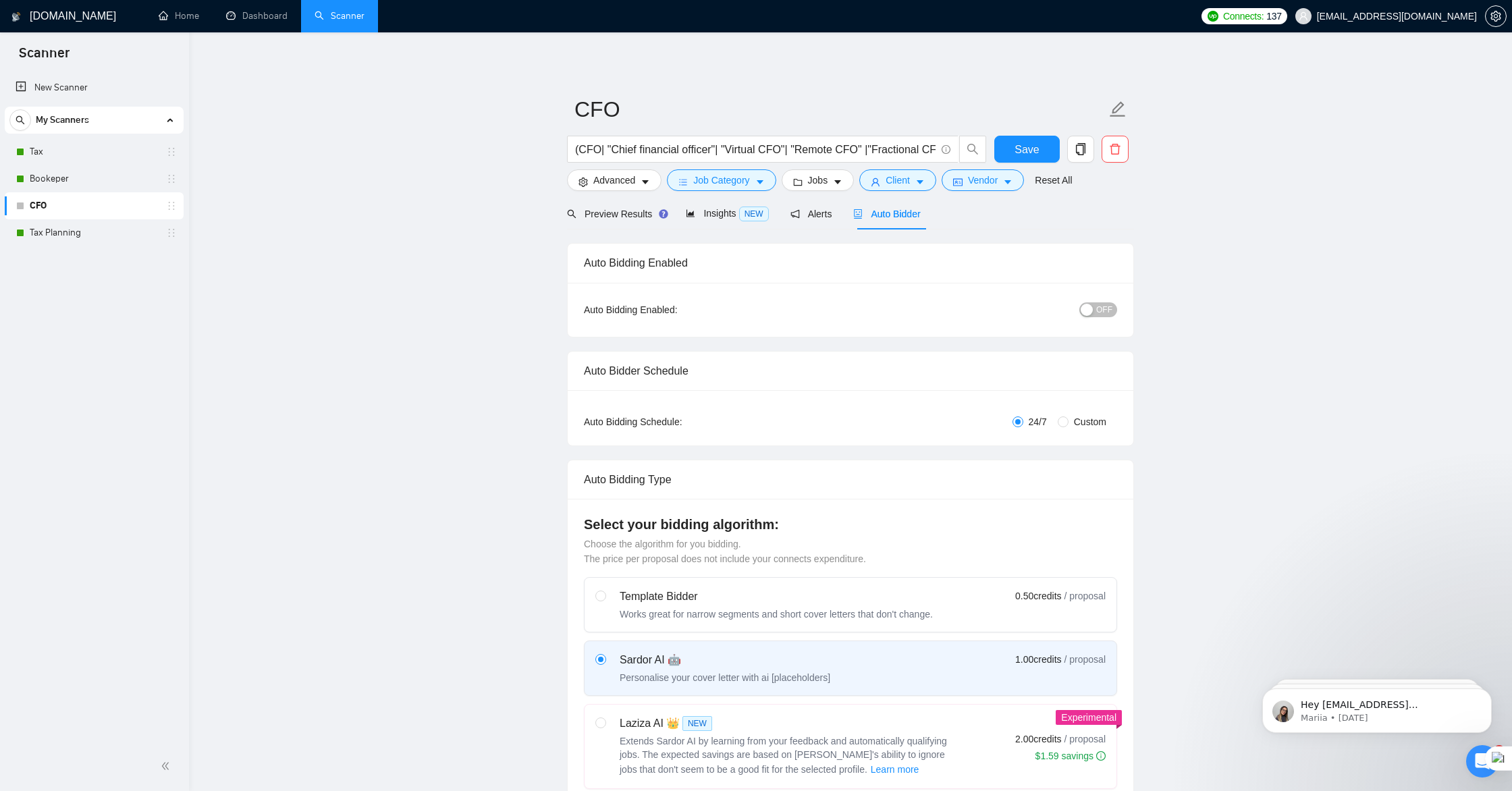
click at [1087, 311] on div "button" at bounding box center [1086, 310] width 12 height 12
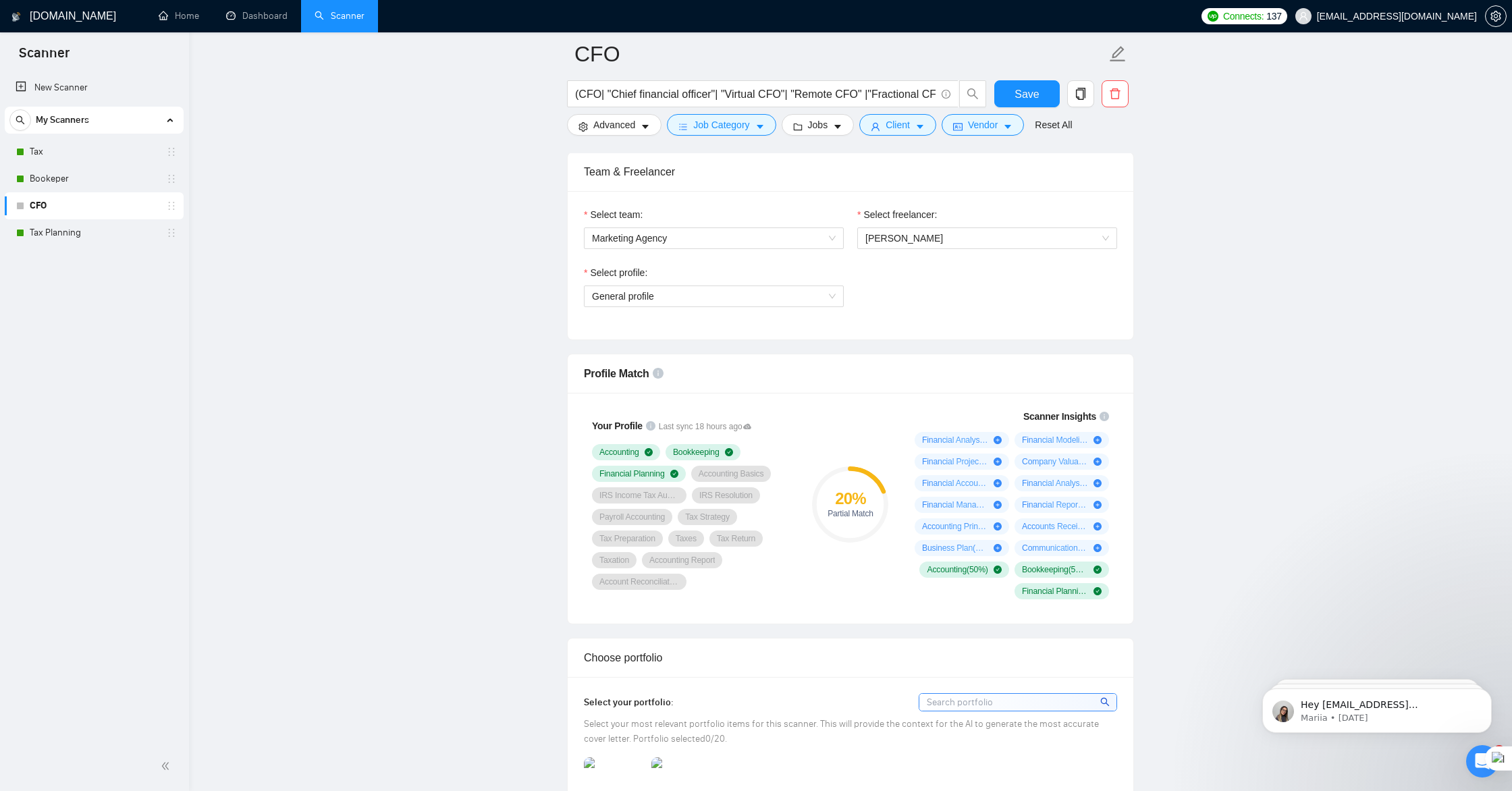
scroll to position [668, 0]
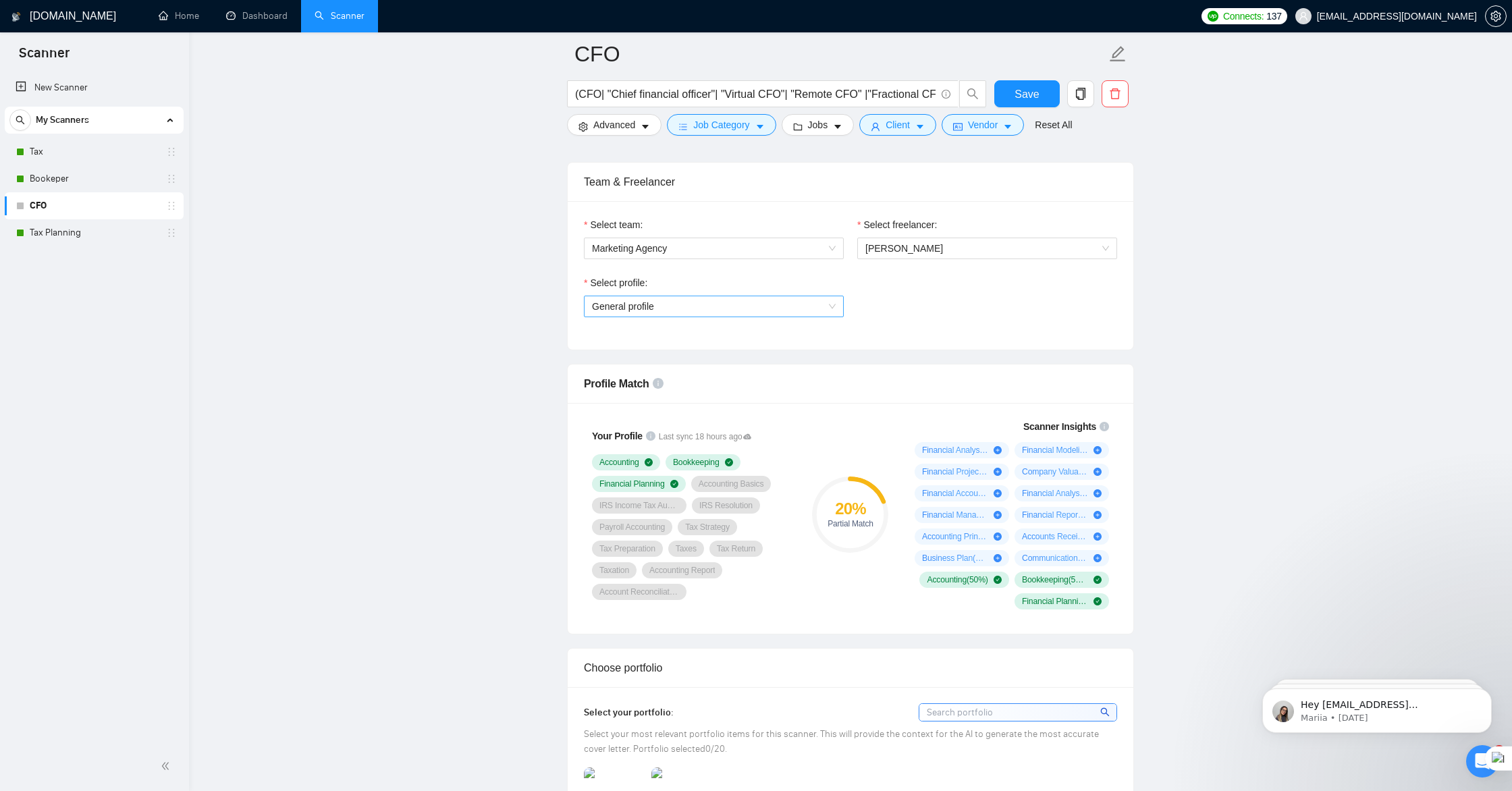
drag, startPoint x: 788, startPoint y: 295, endPoint x: 790, endPoint y: 301, distance: 6.3
click at [788, 296] on div "General profile" at bounding box center [713, 307] width 260 height 22
click at [789, 307] on span "General profile" at bounding box center [713, 306] width 244 height 20
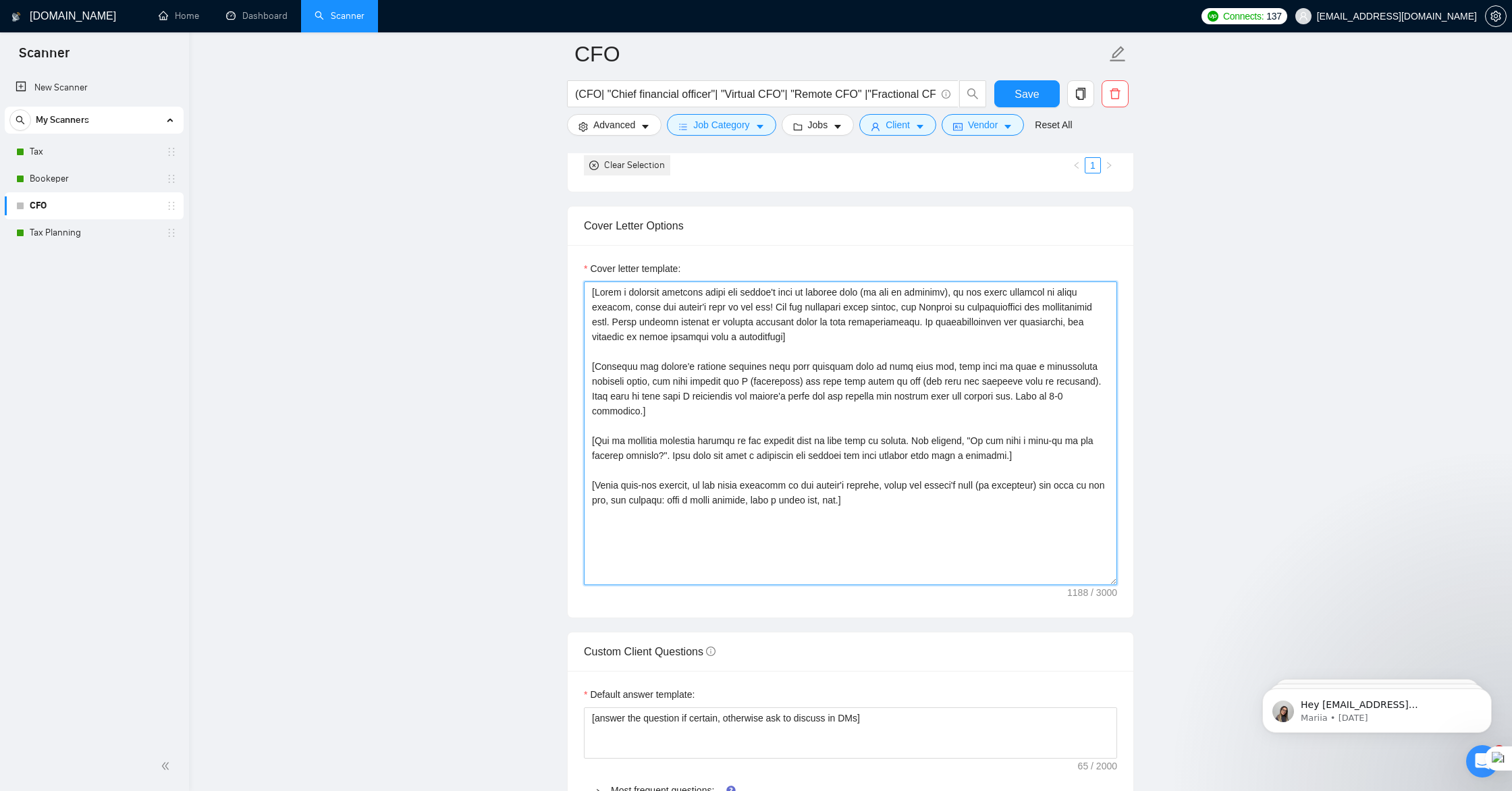
scroll to position [1372, 0]
drag, startPoint x: 591, startPoint y: 293, endPoint x: 816, endPoint y: 521, distance: 320.3
click at [816, 521] on textarea "Cover letter template:" at bounding box center [850, 433] width 533 height 304
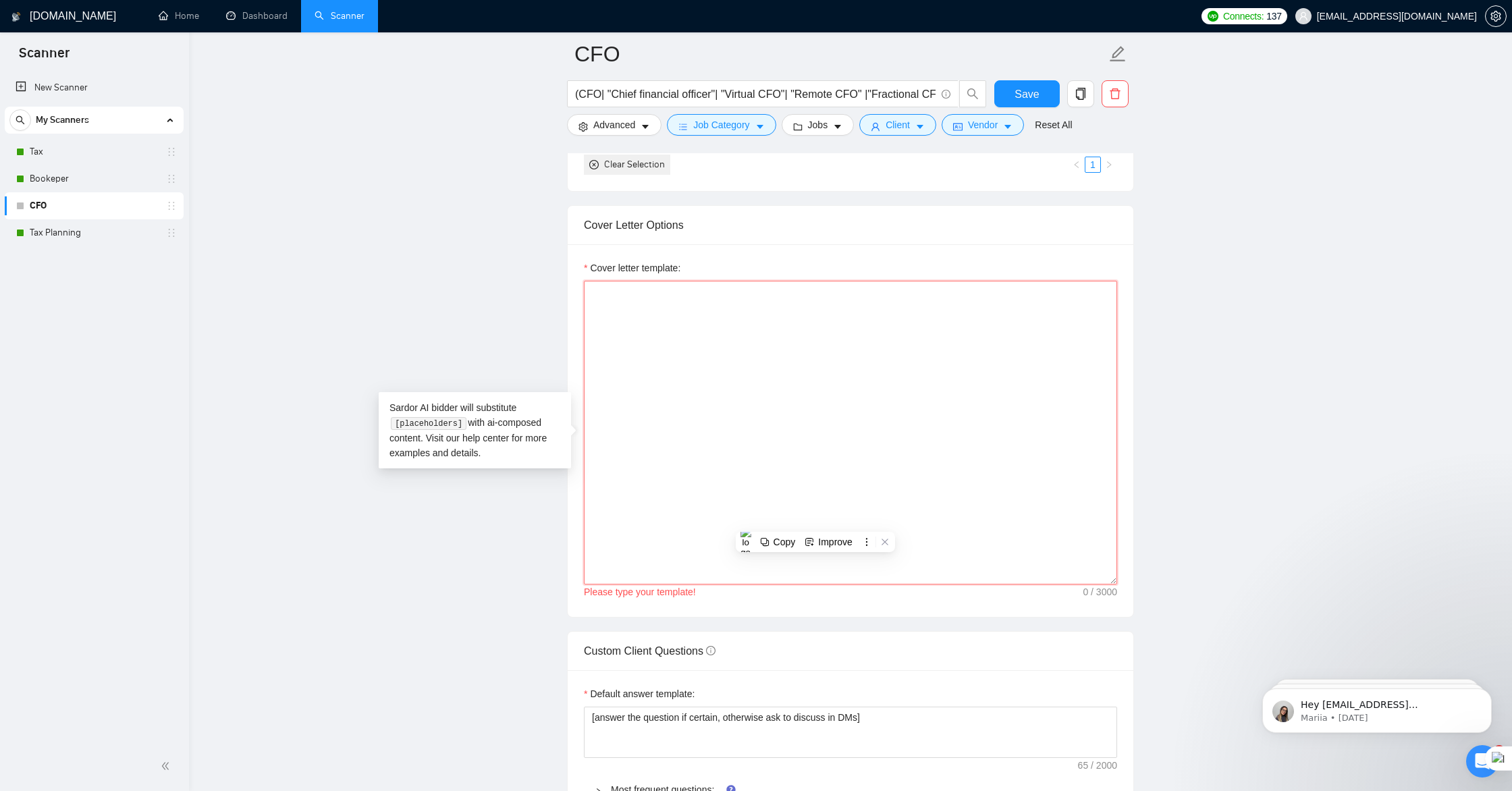
paste textarea "Lo [IPSUMD SITA], C adi elit sed doei tempo [INCIDI UTL ETDO – m.a., enim admi …"
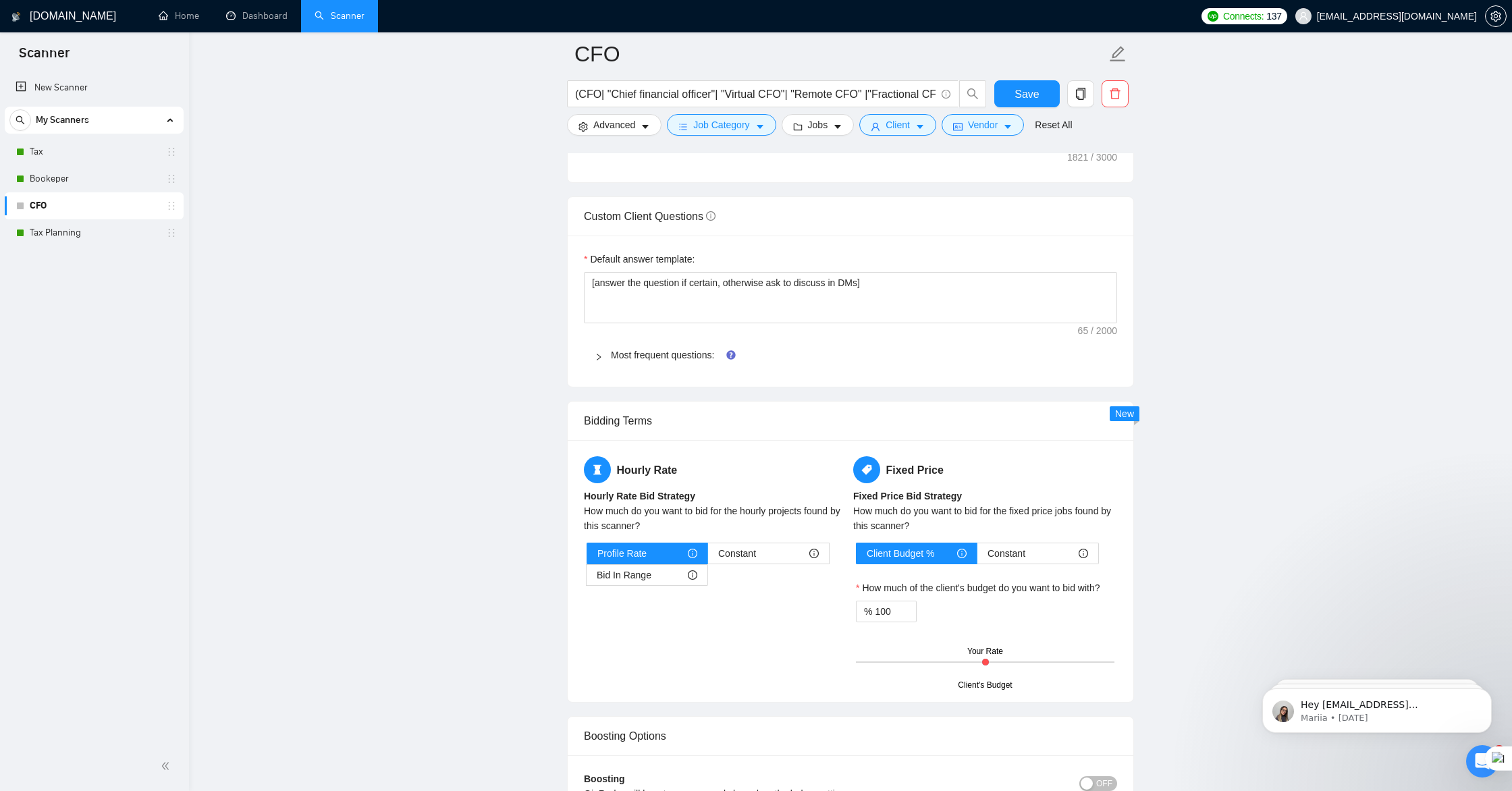
scroll to position [1809, 0]
type textarea "Lo [IPSUMD SITA], C adi elit sed doei tempo [INCIDI UTL ETDO – m.a., enim admi …"
click at [687, 355] on link "Most frequent questions:" at bounding box center [663, 353] width 103 height 11
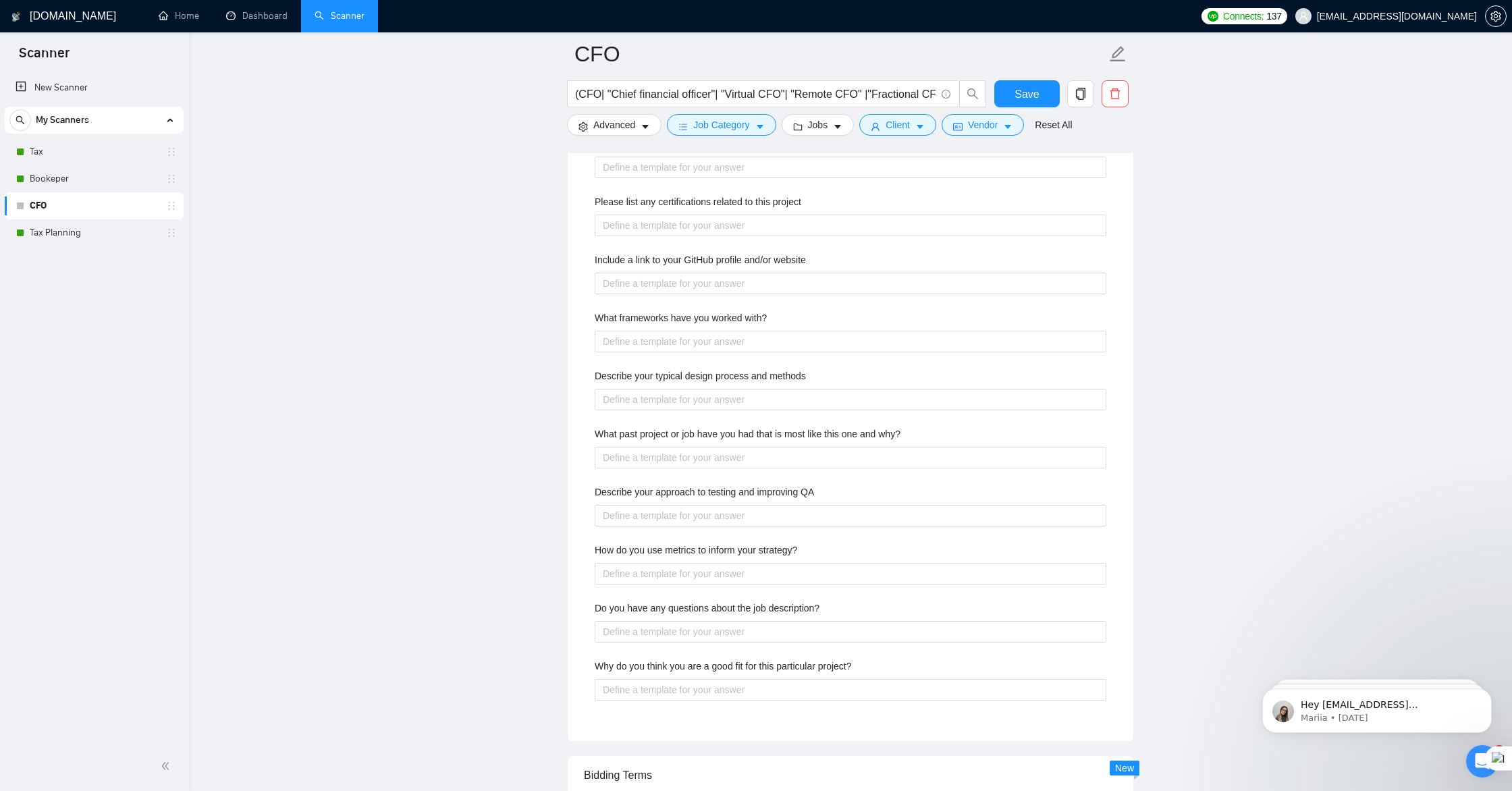
scroll to position [2050, 0]
click at [667, 691] on project\? "Why do you think you are a good fit for this particular project?" at bounding box center [850, 689] width 512 height 22
paste project\? "I’m a good fit because I bring both technical accounting expertise and strategi…"
type project\? "I’m a good fit because I bring both technical accounting expertise and strategi…"
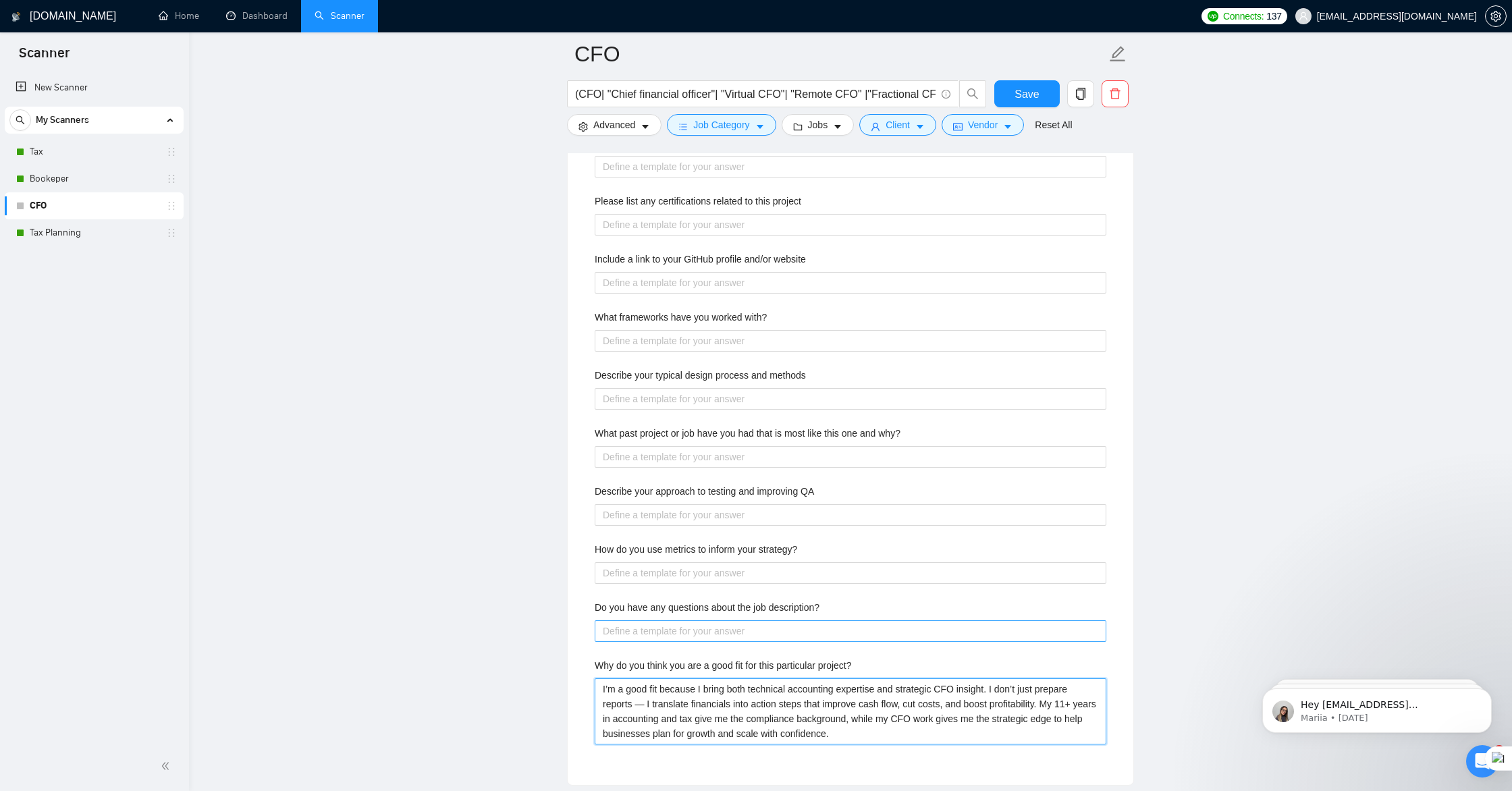
type project\? "I’m a good fit because I bring both technical accounting expertise and strategi…"
click at [796, 635] on description\? "Do you have any questions about the job description?" at bounding box center [850, 631] width 512 height 22
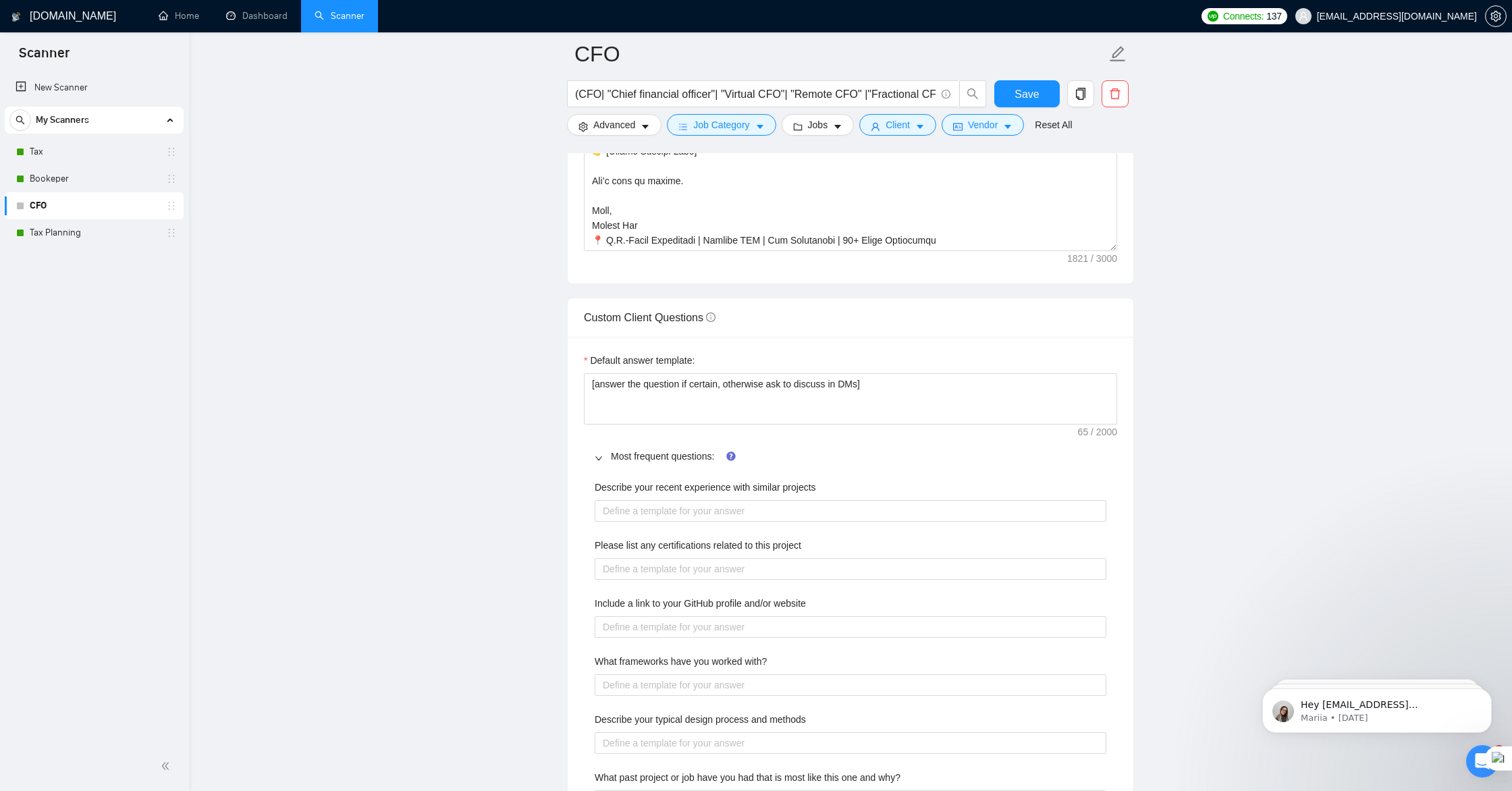
scroll to position [1691, 0]
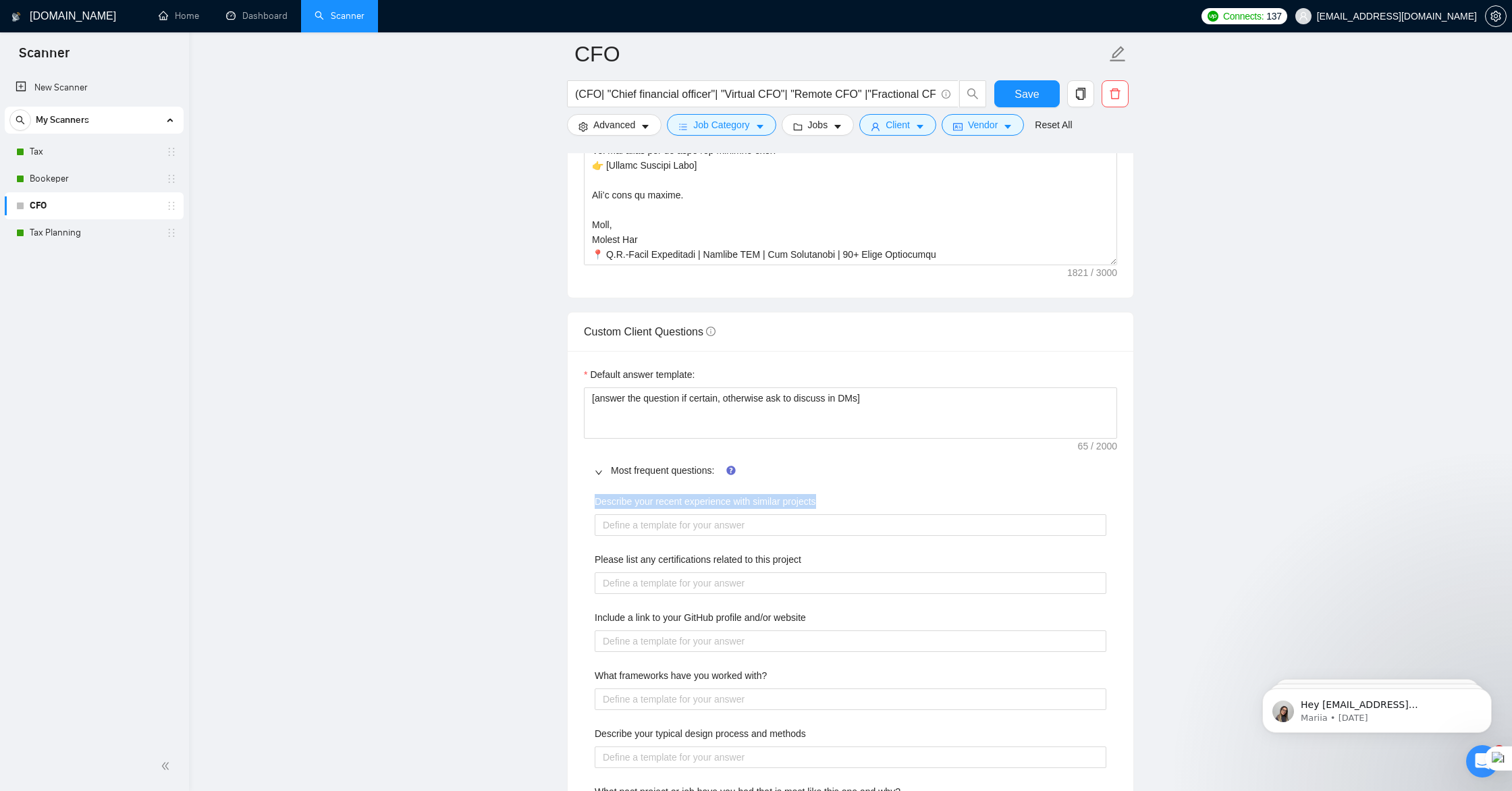
drag, startPoint x: 833, startPoint y: 498, endPoint x: 594, endPoint y: 501, distance: 239.0
click at [594, 502] on div "Describe your recent experience with similar projects Please list any certifica…" at bounding box center [850, 807] width 533 height 641
copy label "Describe your recent experience with similar projects"
click at [703, 531] on projects "Describe your recent experience with similar projects" at bounding box center [850, 525] width 512 height 22
paste projects "In the past year, I’ve worked with clients on [INSERT PROJECT TYPE – e.g., tax …"
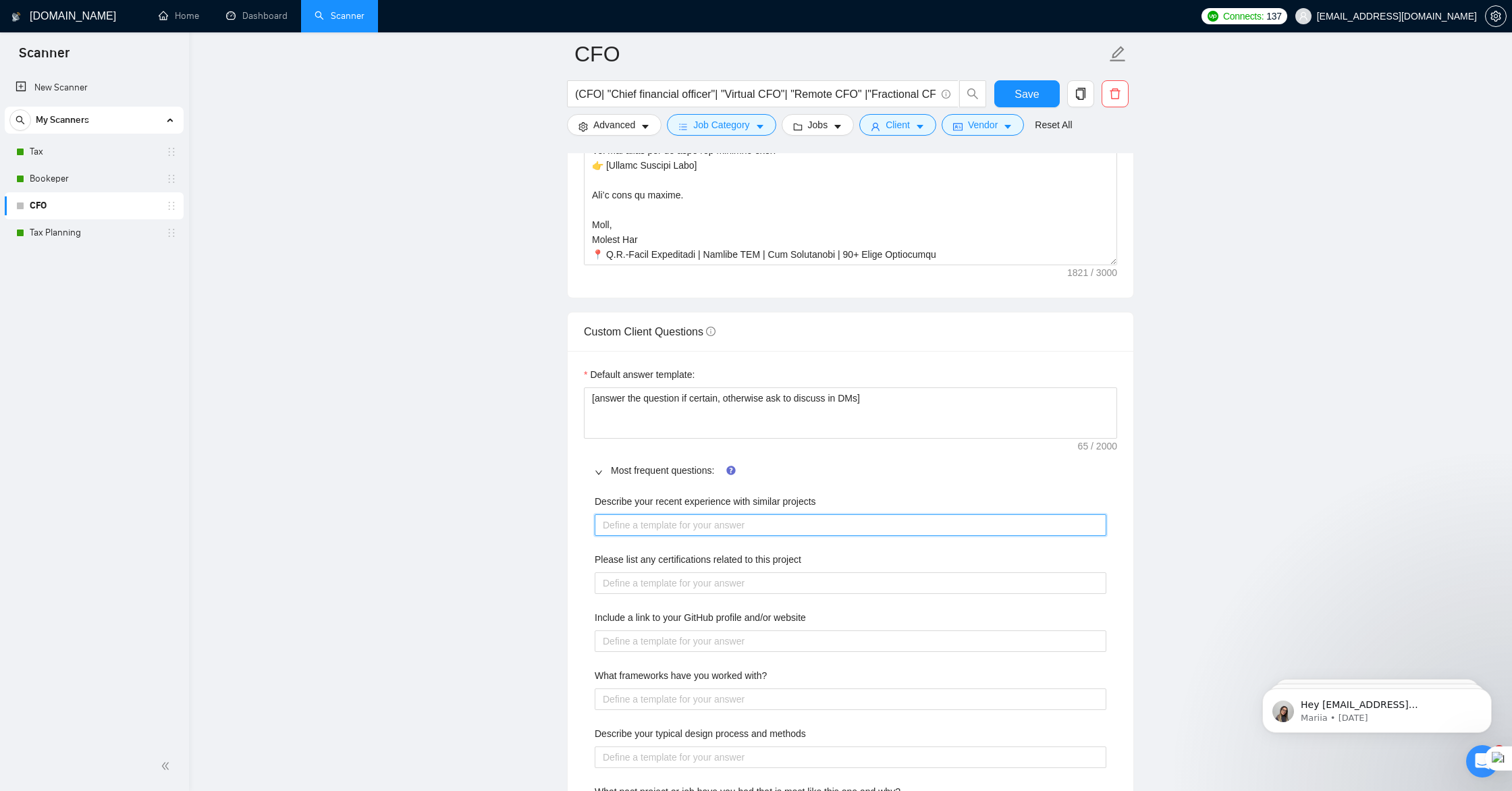
type projects "In the past year, I’ve worked with clients on [INSERT PROJECT TYPE – e.g., tax …"
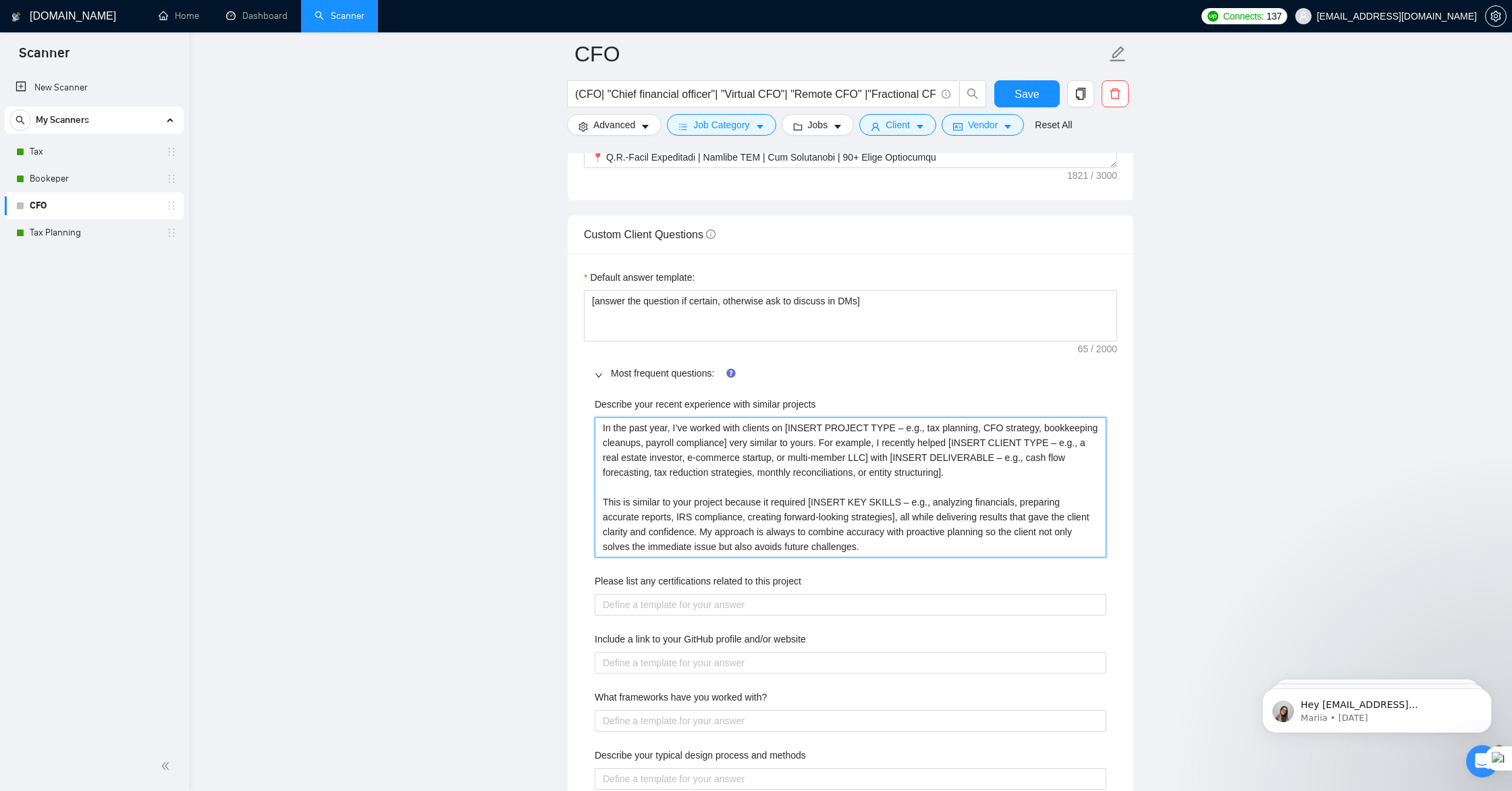
scroll to position [1789, 0]
type projects "In the past year, I’ve worked with clients on [INSERT PROJECT TYPE – e.g., tax …"
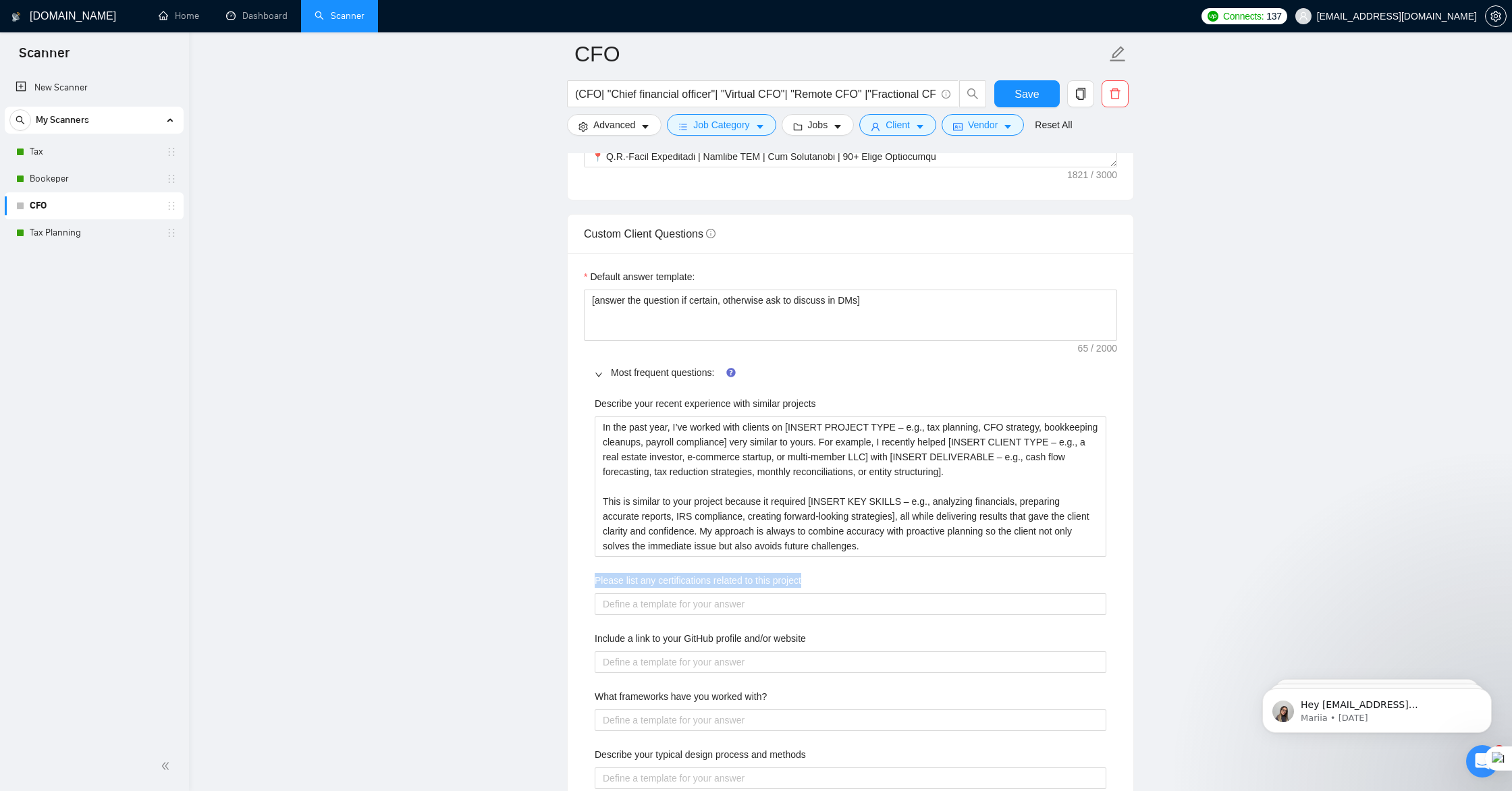
drag, startPoint x: 813, startPoint y: 579, endPoint x: 599, endPoint y: 576, distance: 214.0
click at [595, 579] on div "Please list any certifications related to this project" at bounding box center [850, 583] width 512 height 20
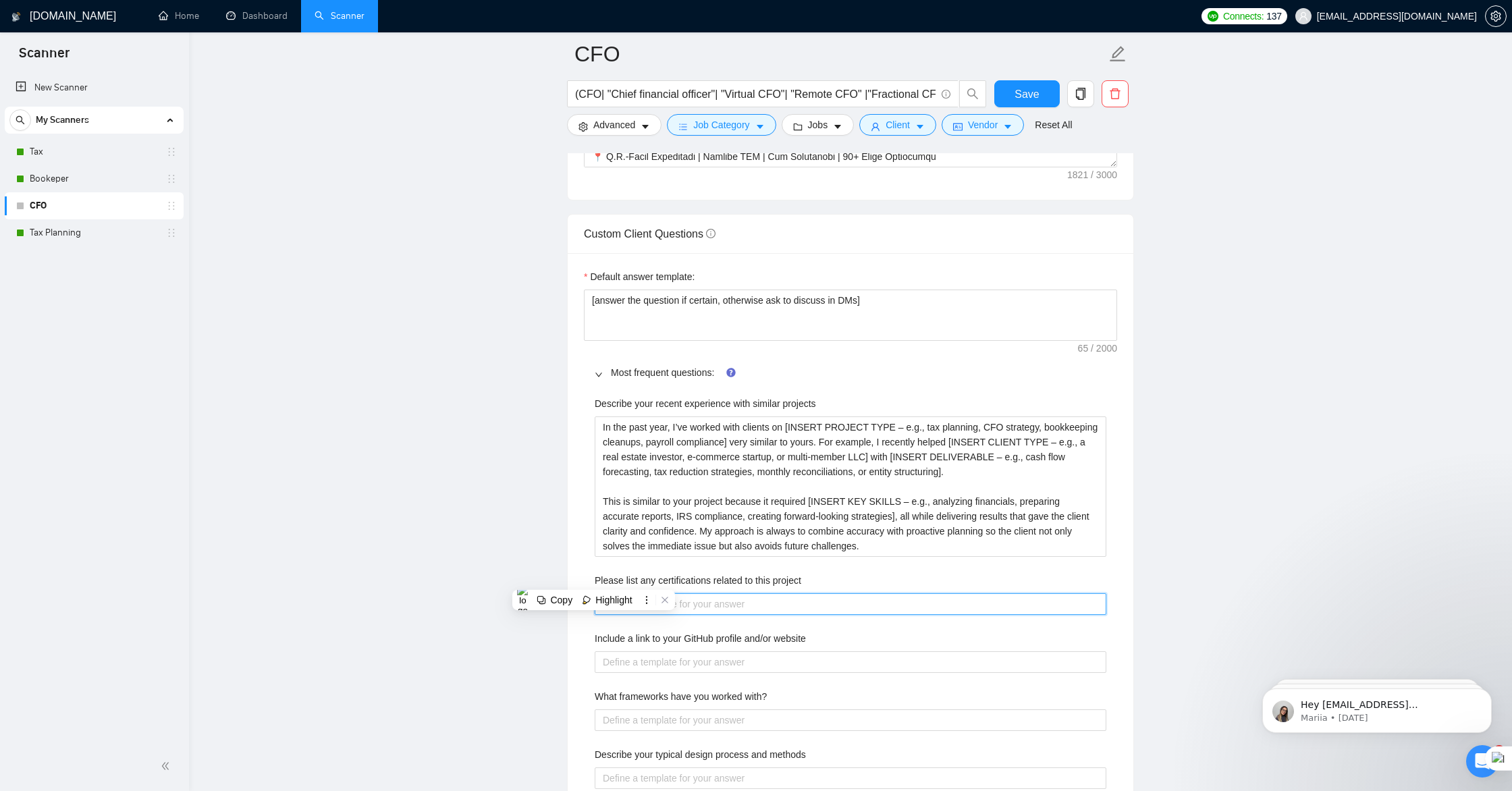
click at [713, 609] on project "Please list any certifications related to this project" at bounding box center [850, 605] width 512 height 22
paste project "My primary certification is Accountant, supported by over 11 years of hands-on …"
type project "My primary certification is Accountant, supported by over 11 years of hands-on …"
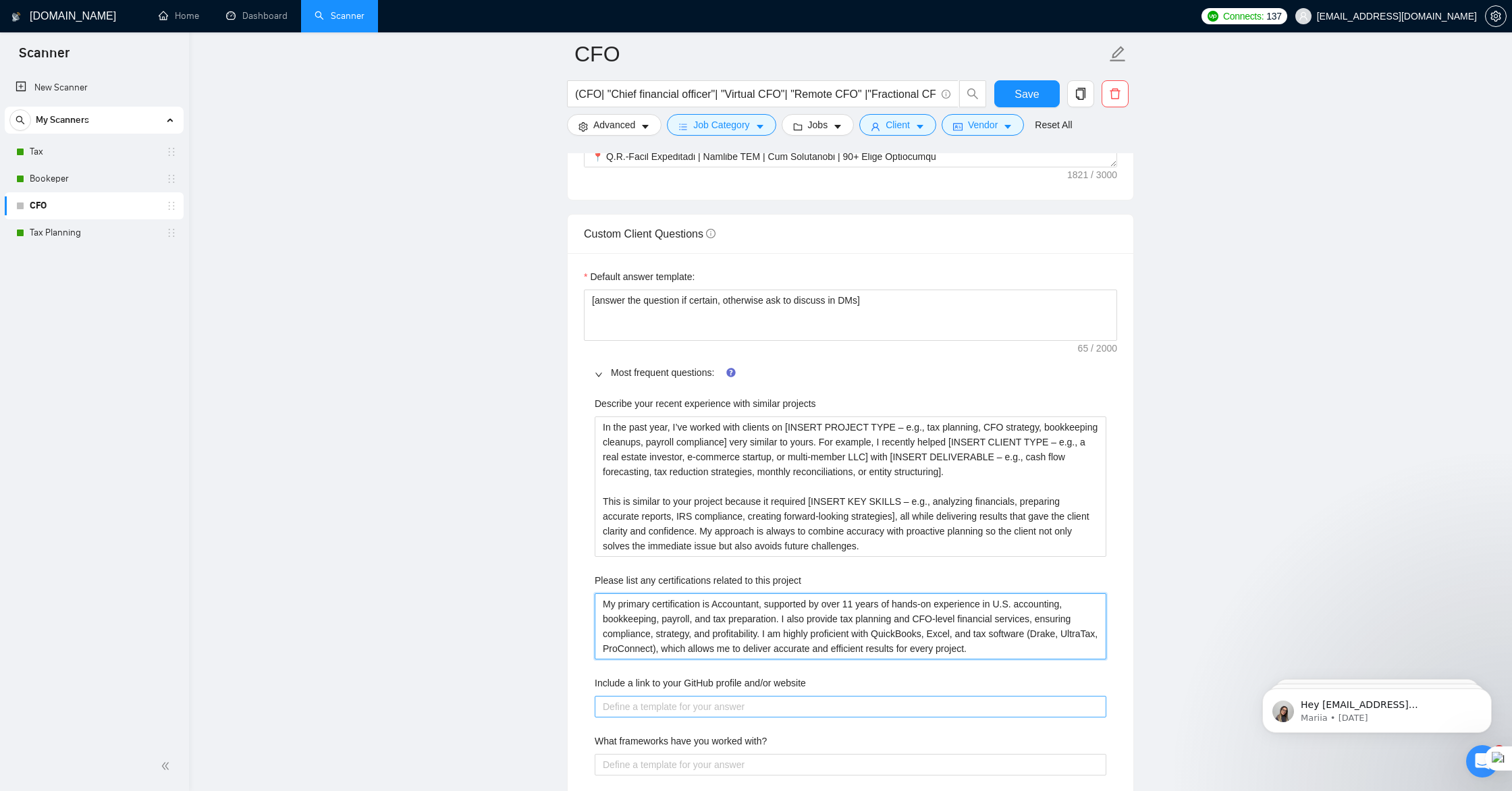
type project "My primary certification is Accountant, supported by over 11 years of hands-on …"
click at [652, 706] on website "Include a link to your GitHub profile and/or website" at bounding box center [850, 706] width 512 height 22
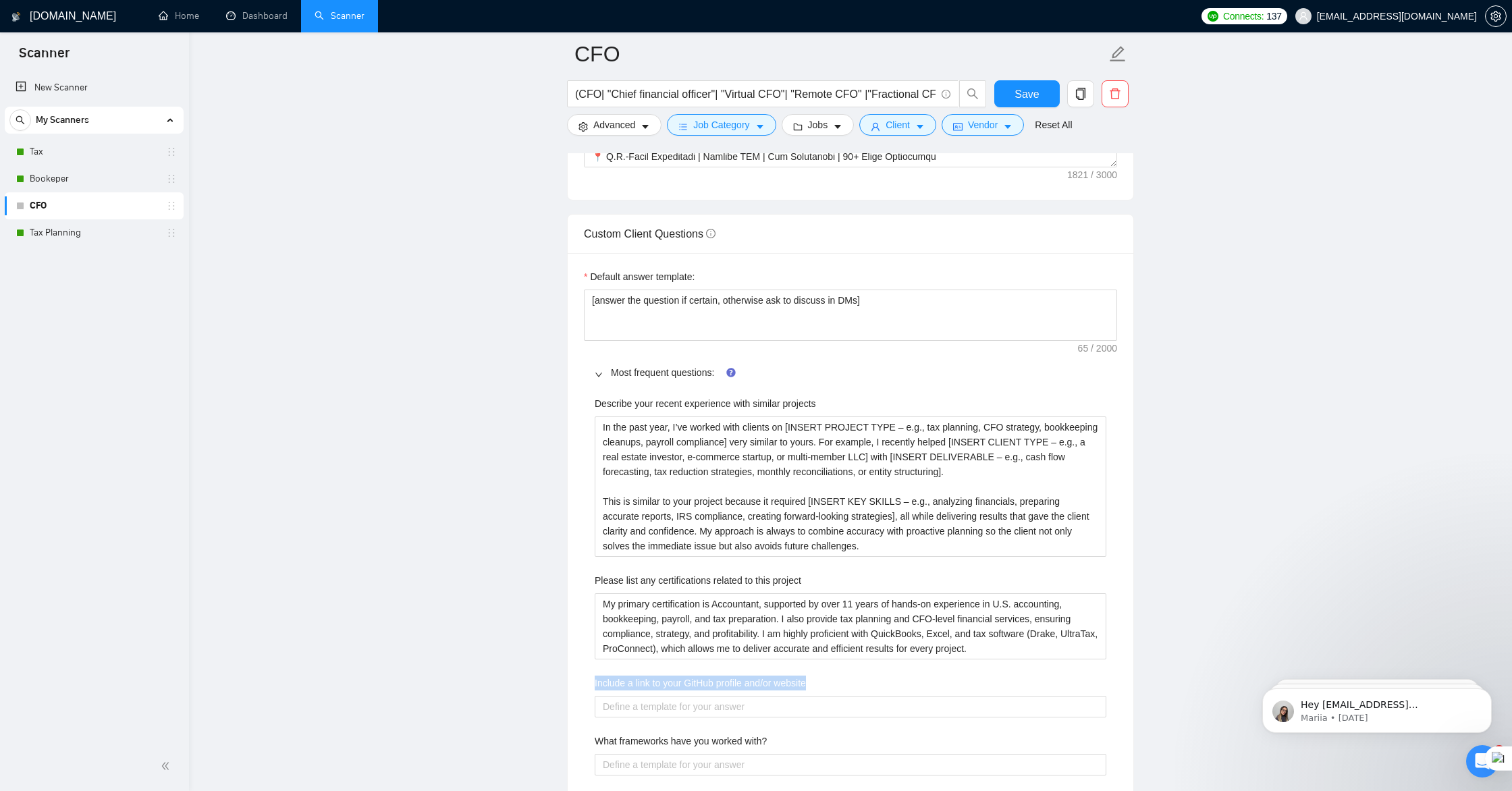
drag, startPoint x: 820, startPoint y: 684, endPoint x: 594, endPoint y: 688, distance: 226.0
click at [594, 688] on div "Describe your recent experience with similar projects In the past year, I’ve wo…" at bounding box center [850, 790] width 533 height 805
copy label "Include a link to your GitHub profile and/or website"
click at [753, 707] on website "Include a link to your GitHub profile and/or website" at bounding box center [850, 706] width 512 height 22
paste website "I don’t use GitHub since my work is focused on accounting, CFO services, and ta…"
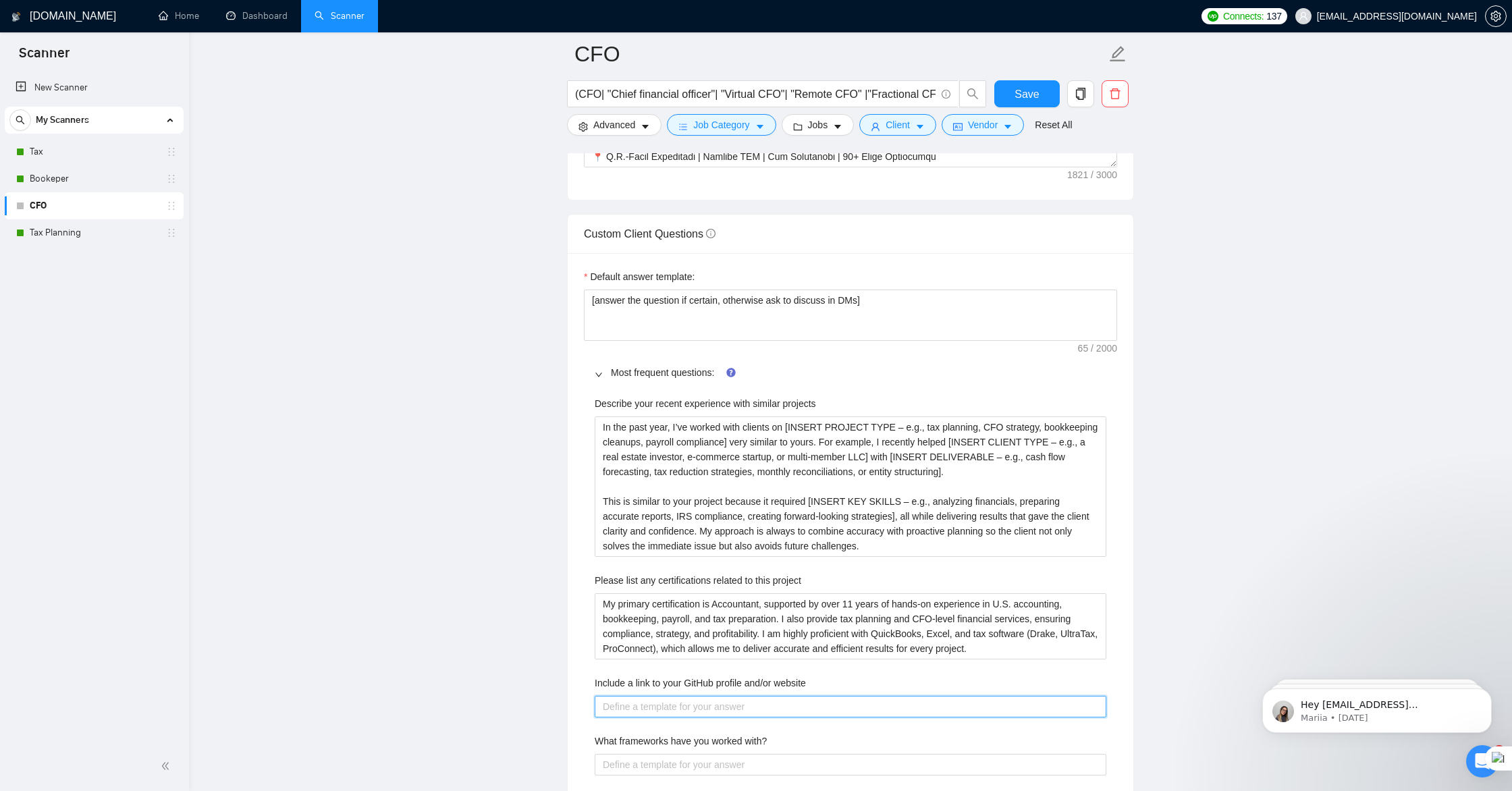
type website "I don’t use GitHub since my work is focused on accounting, CFO services, and ta…"
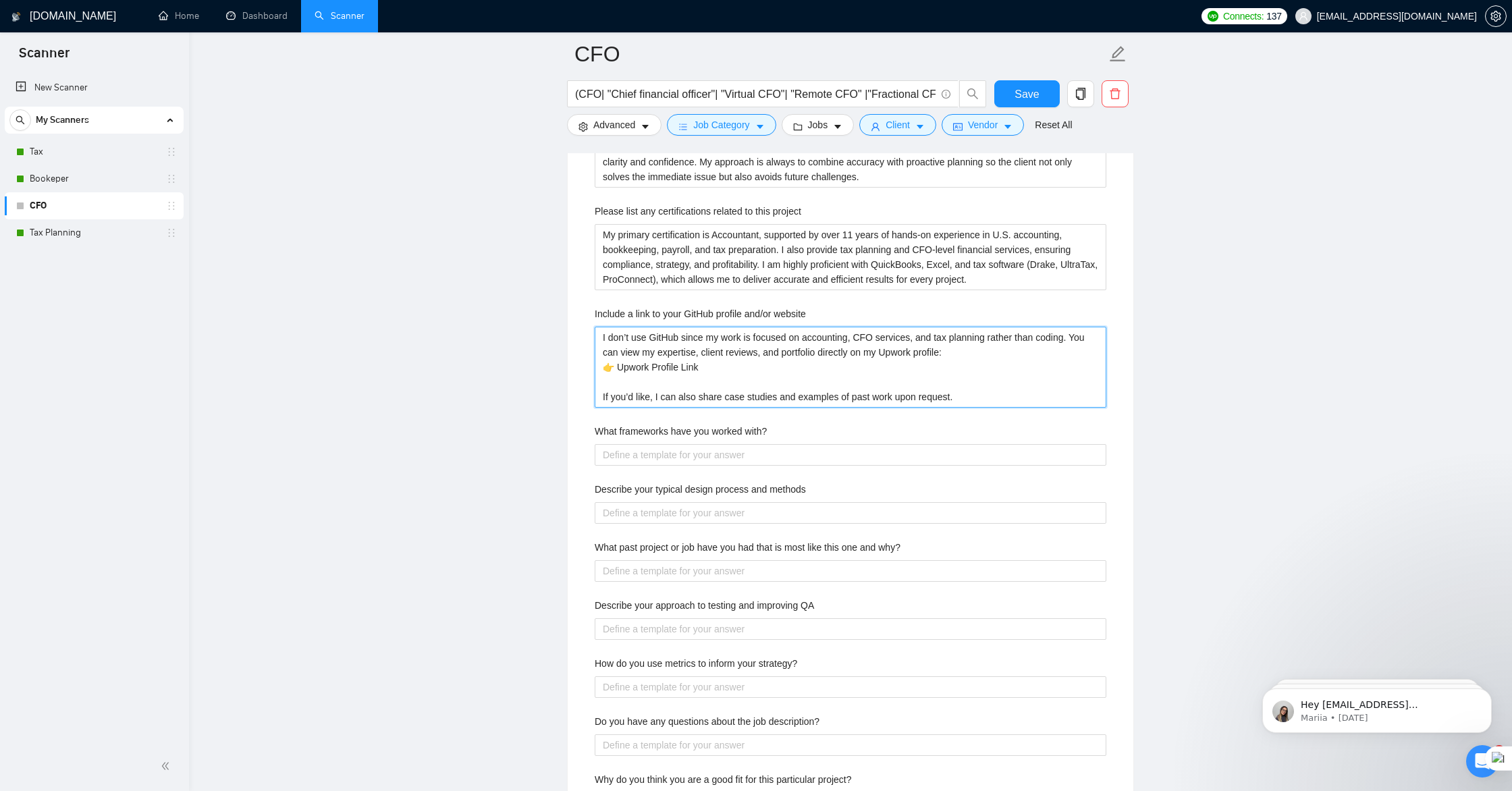
scroll to position [2166, 0]
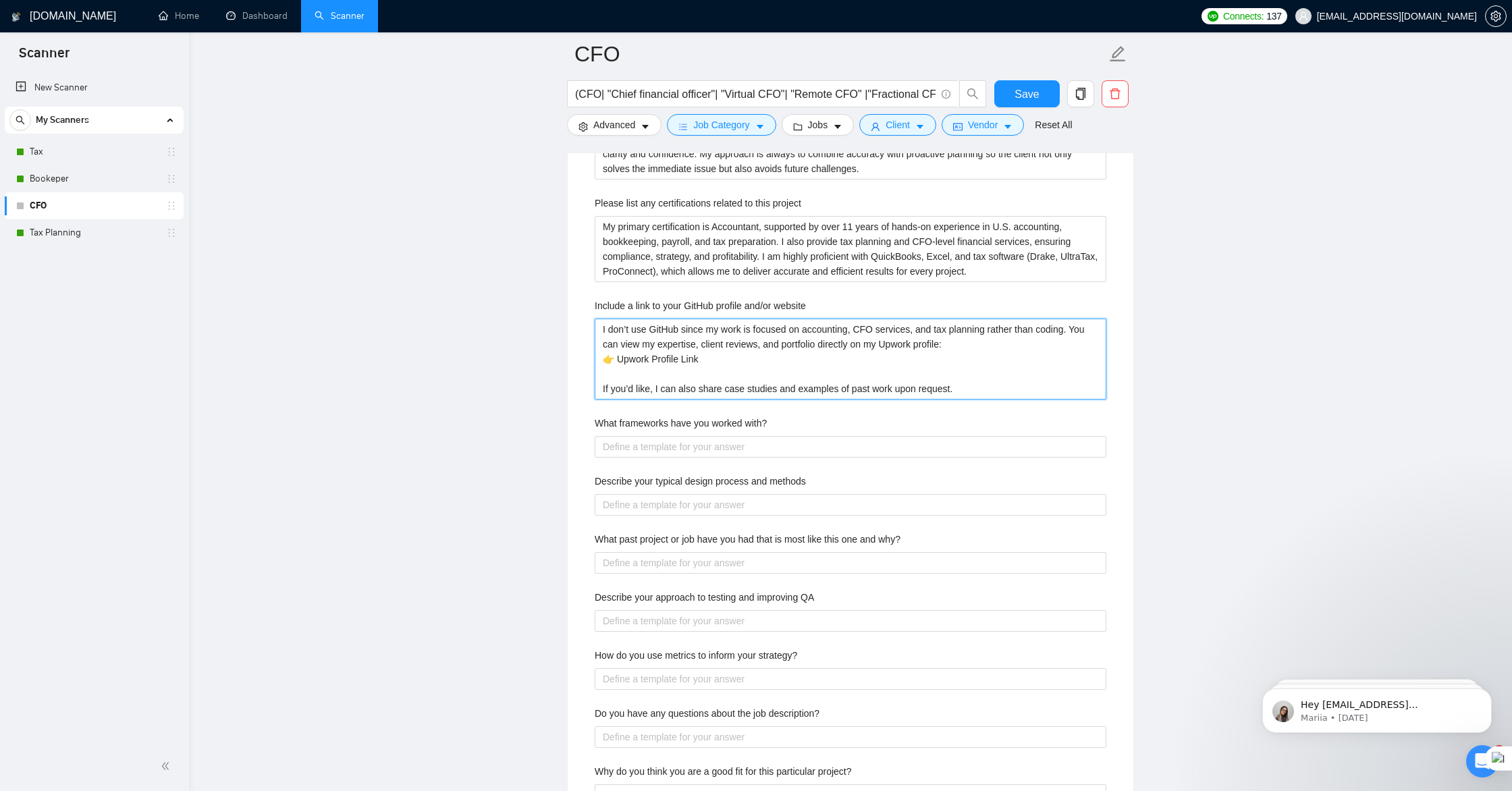
type website "I don’t use GitHub since my work is focused on accounting, CFO services, and ta…"
drag, startPoint x: 779, startPoint y: 420, endPoint x: 594, endPoint y: 428, distance: 185.2
click at [595, 428] on div "What frameworks have you worked with?" at bounding box center [850, 426] width 512 height 20
copy label "What frameworks have you worked with?"
click at [727, 451] on with\? "What frameworks have you worked with?" at bounding box center [850, 447] width 512 height 22
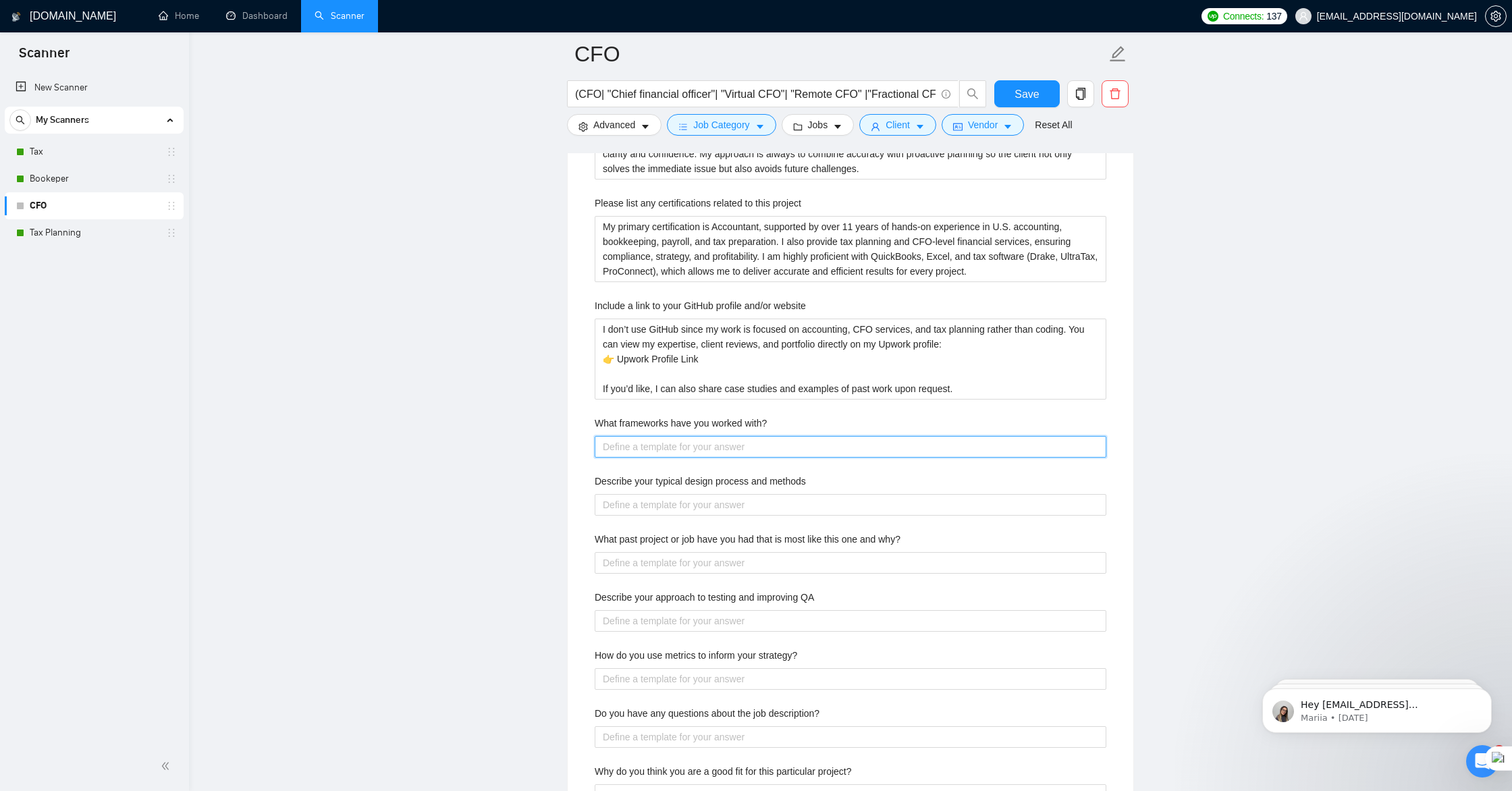
paste with\? "I’ve worked with several financial and business frameworks that guide how I sup…"
type with\? "I’ve worked with several financial and business frameworks that guide how I sup…"
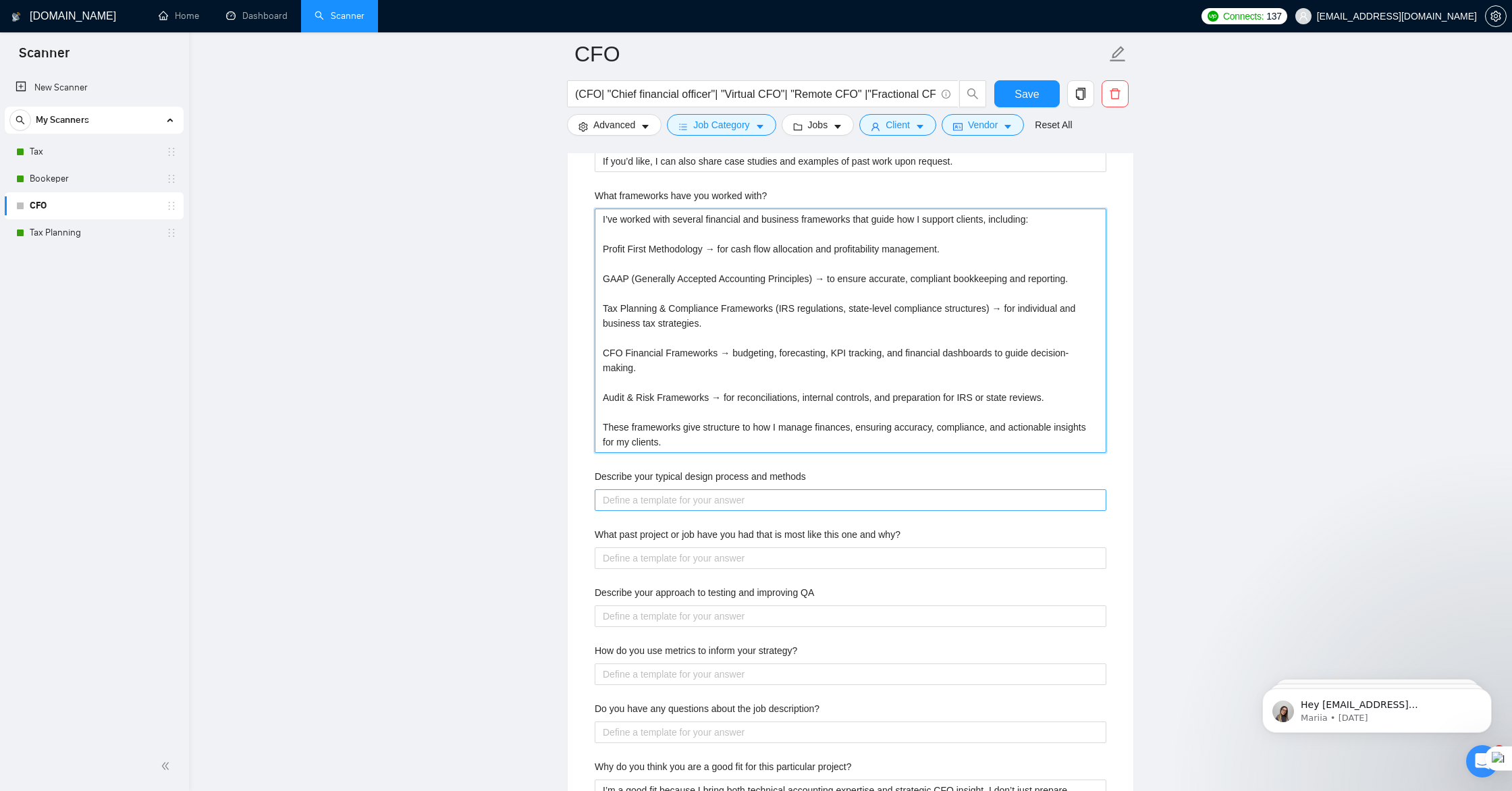
scroll to position [2399, 0]
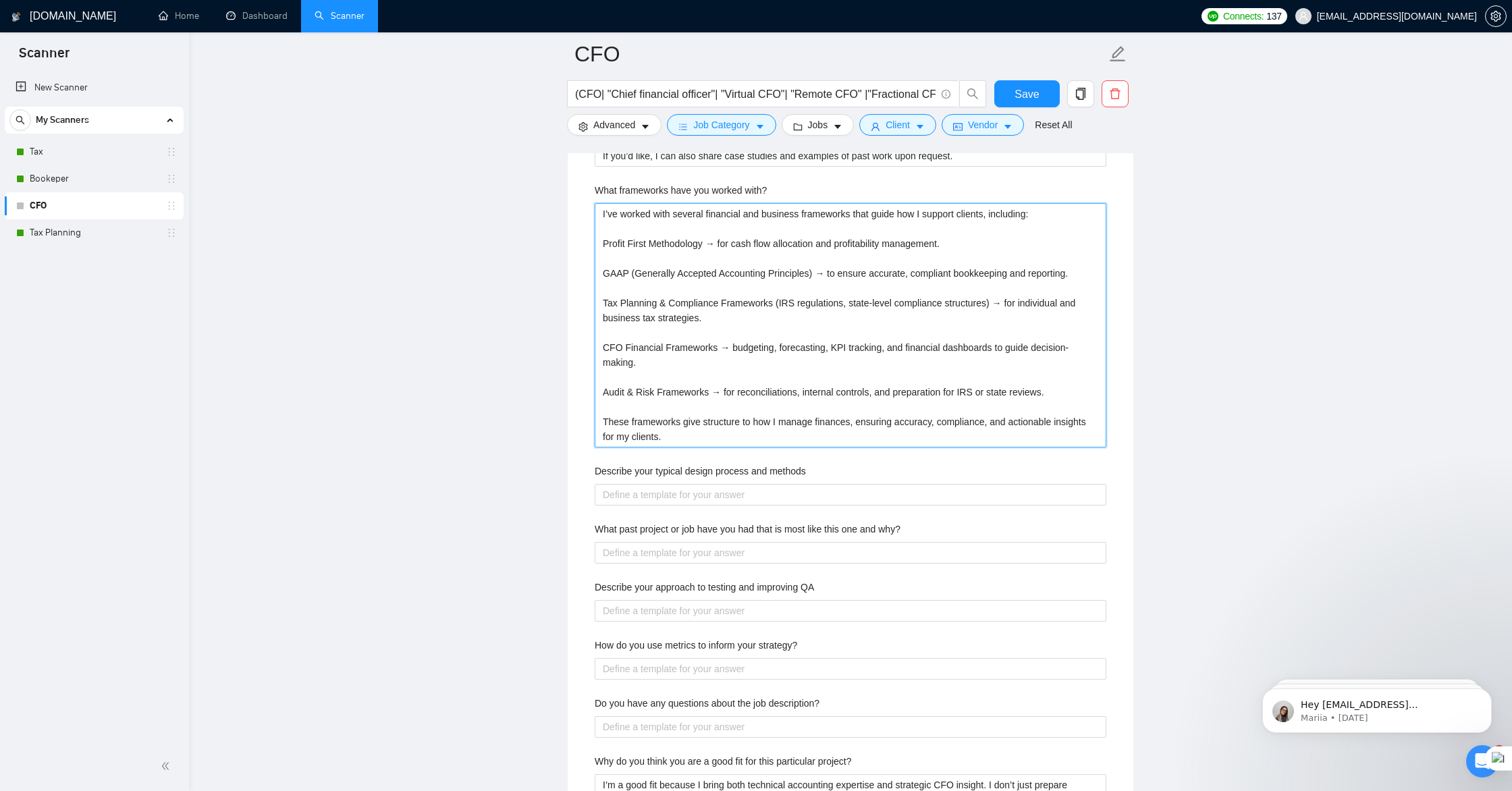
type with\? "I’ve worked with several financial and business frameworks that guide how I sup…"
drag, startPoint x: 821, startPoint y: 469, endPoint x: 592, endPoint y: 474, distance: 229.1
click at [592, 474] on div "Describe your recent experience with similar projects In the past year, I’ve wo…" at bounding box center [850, 321] width 533 height 1087
copy label "Describe your typical design process and methods"
click at [764, 496] on methods "Describe your typical design process and methods" at bounding box center [850, 495] width 512 height 22
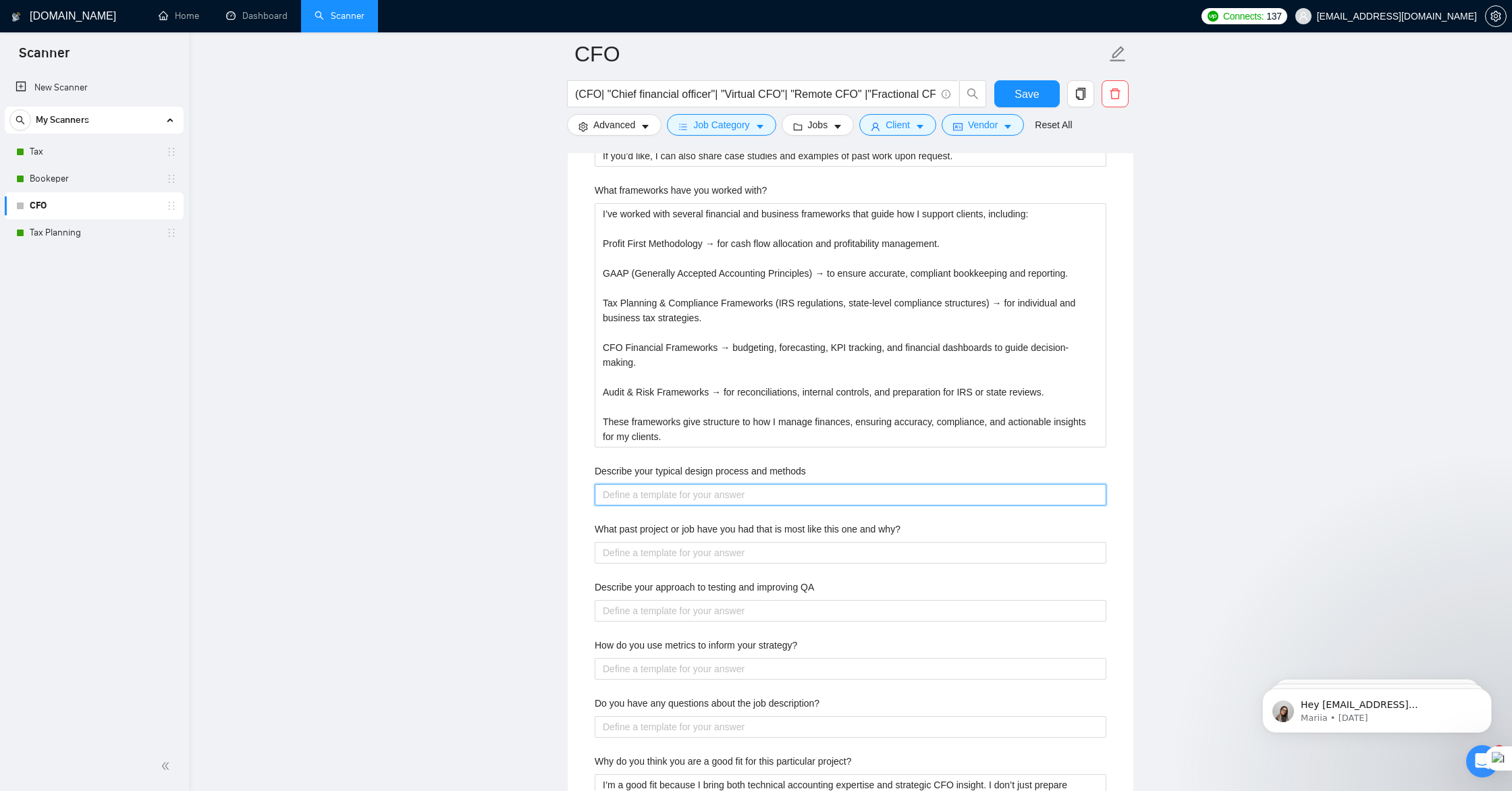
paste methods "My typical design process starts with understanding the client’s goals and curr…"
type methods "My typical design process starts with understanding the client’s goals and curr…"
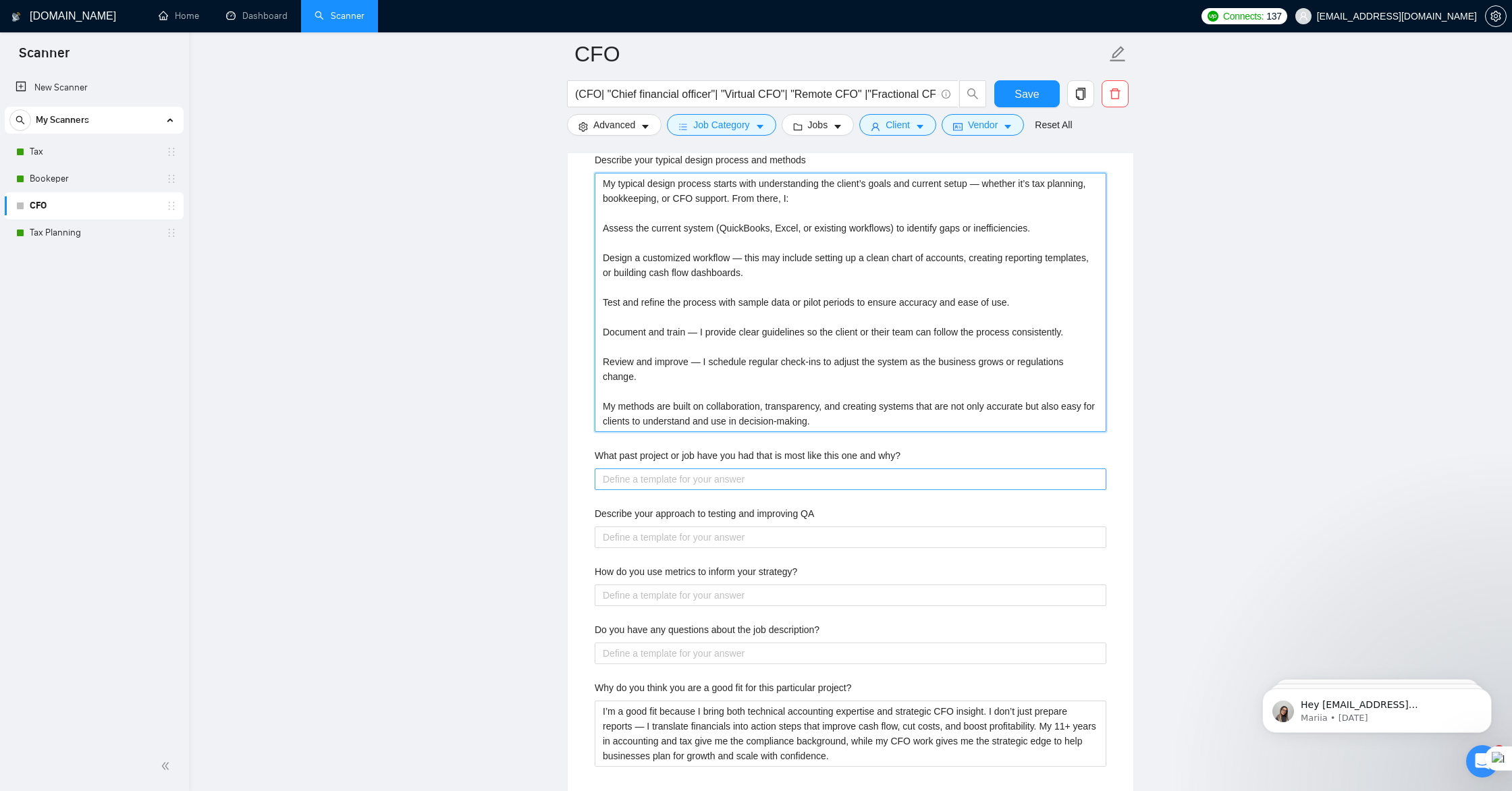
scroll to position [2714, 0]
type methods "My typical design process starts with understanding the client’s goals and curr…"
click at [666, 475] on why\? "What past project or job have you had that is most like this one and why?" at bounding box center [850, 476] width 512 height 22
drag, startPoint x: 920, startPoint y: 449, endPoint x: 597, endPoint y: 450, distance: 323.0
click at [597, 450] on div "What past project or job have you had that is most like this one and why?" at bounding box center [850, 455] width 512 height 20
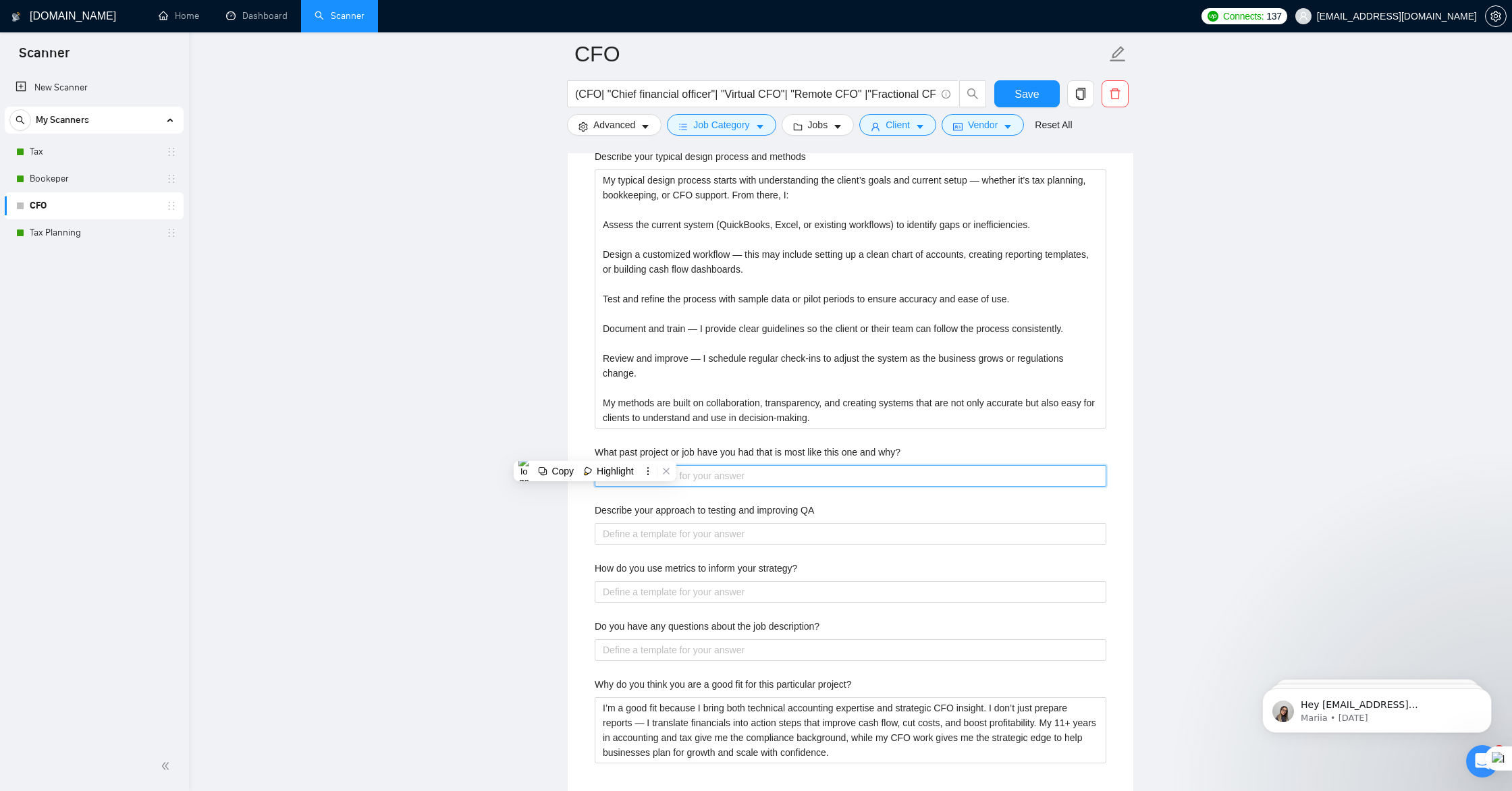
click at [739, 471] on why\? "What past project or job have you had that is most like this one and why?" at bounding box center [850, 476] width 512 height 22
paste why\? "A recent project very similar to this one involved working with [INSERT CLIENT …"
type why\? "A recent project very similar to this one involved working with [INSERT CLIENT …"
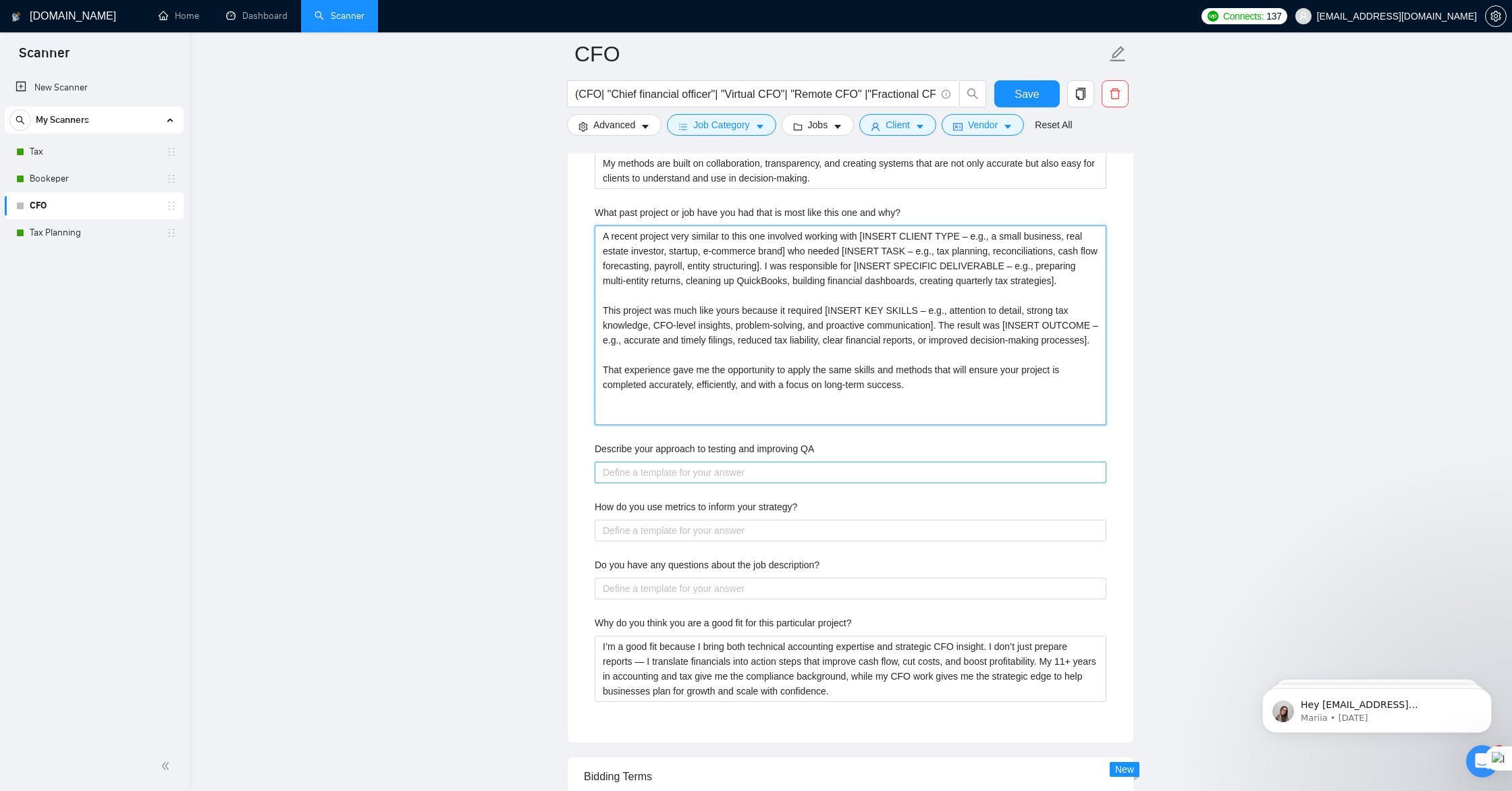
scroll to position [2954, 0]
type why\? "A recent project very similar to this one involved working with [INSERT CLIENT …"
drag, startPoint x: 818, startPoint y: 446, endPoint x: 597, endPoint y: 446, distance: 221.0
click at [597, 446] on div "Describe your approach to testing and improving QA" at bounding box center [850, 451] width 512 height 20
click at [711, 476] on QA "Describe your approach to testing and improving QA" at bounding box center [850, 472] width 512 height 22
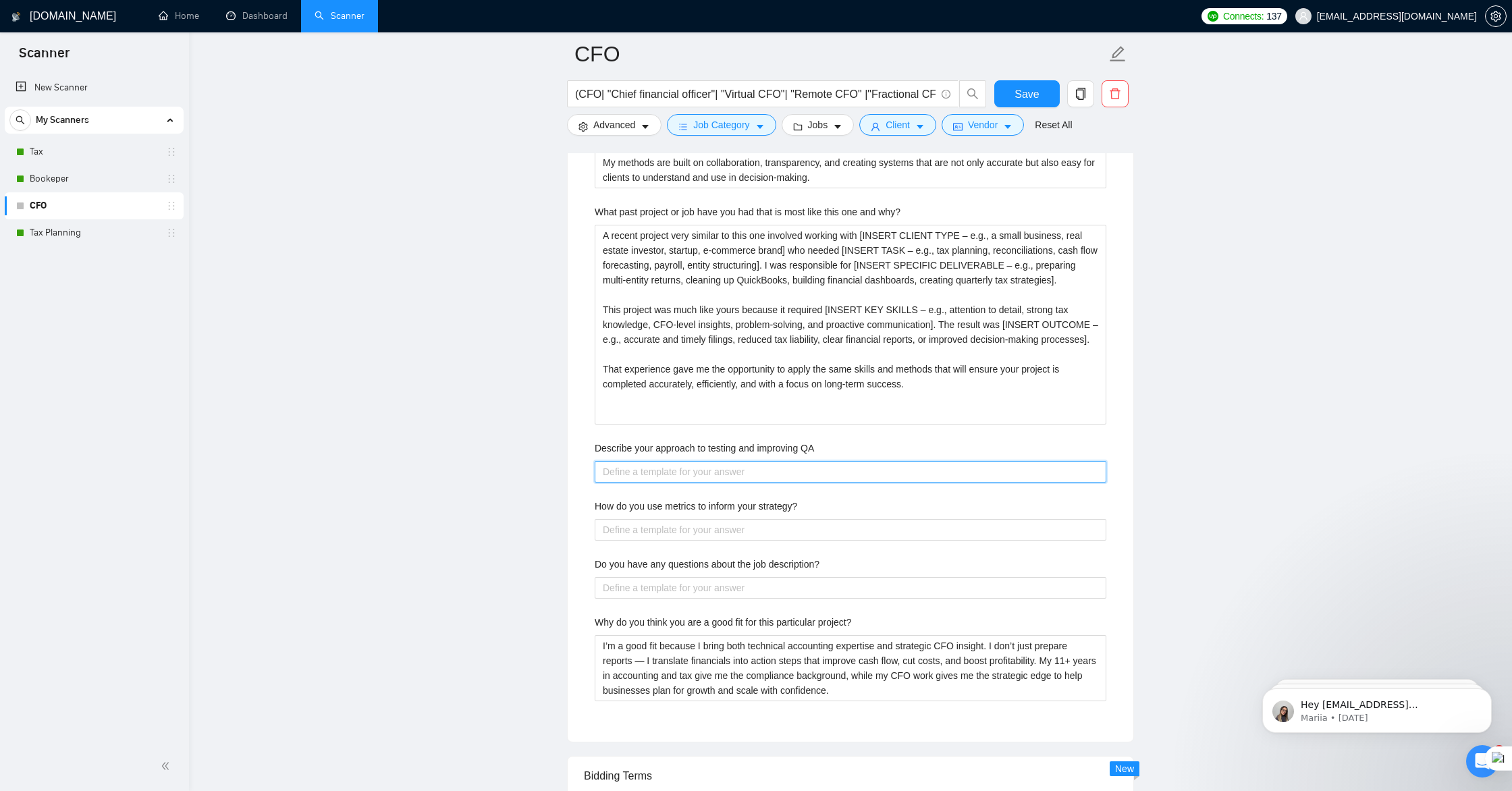
paste QA "Lo IP dolorsit am consectetu adi elitsedd-eiusm. T incid ut laboreet doloremagn…"
type QA "Lo IP dolorsit am consectetu adi elitsedd-eiusm. T incid ut laboreet doloremagn…"
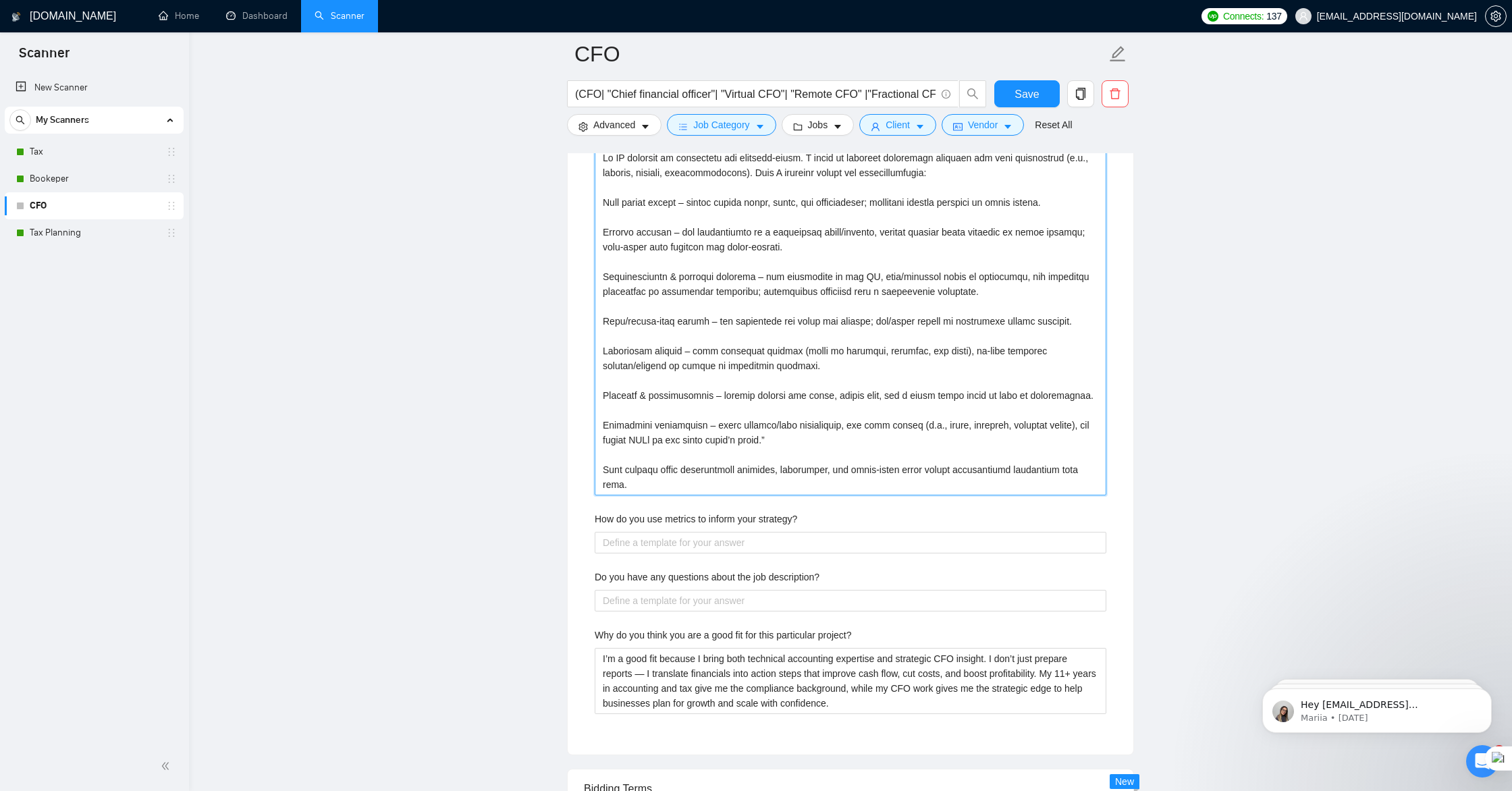
scroll to position [3285, 0]
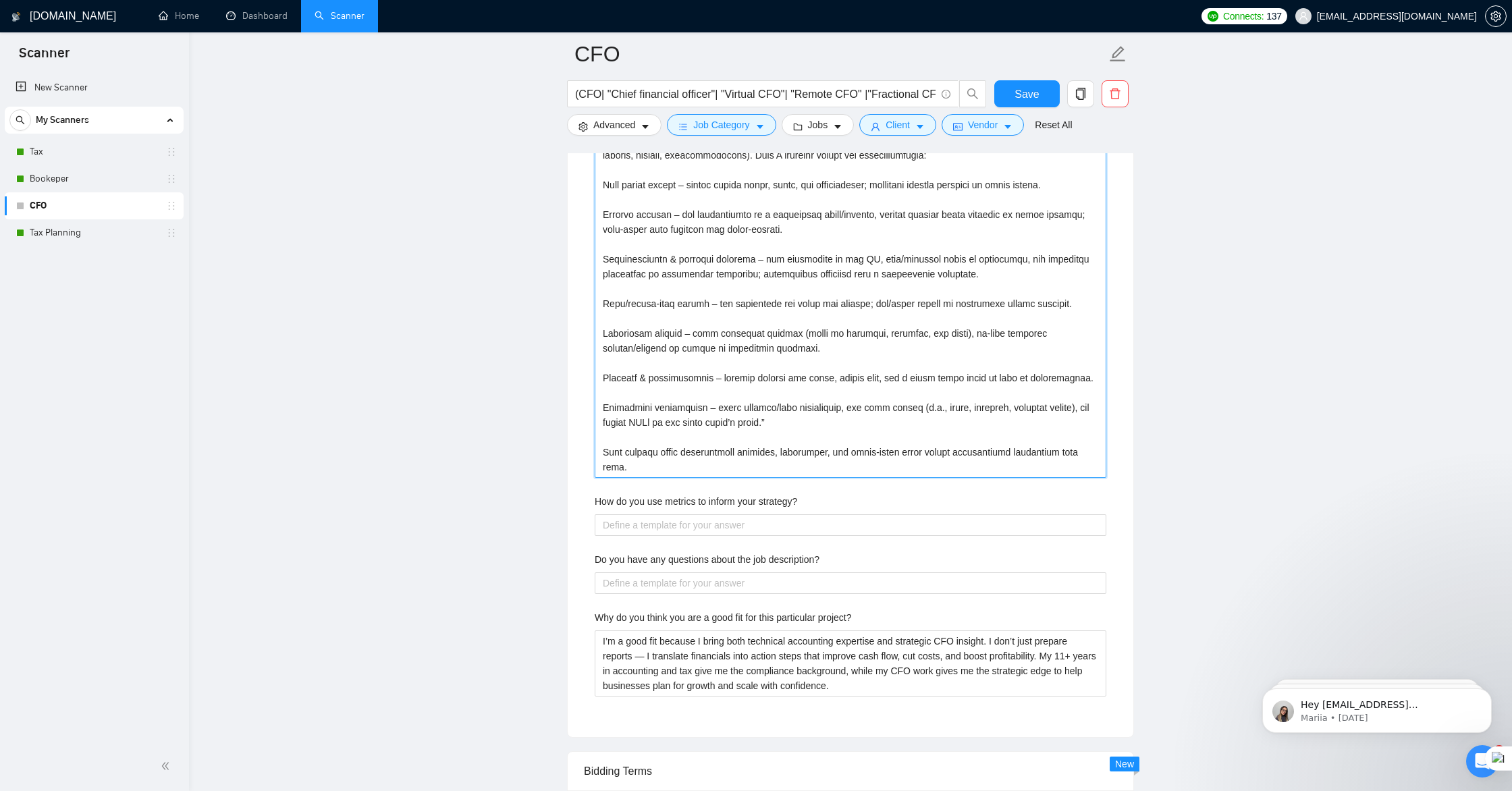
type QA "Lo IP dolorsit am consectetu adi elitsedd-eiusm. T incid ut laboreet doloremagn…"
drag, startPoint x: 813, startPoint y: 503, endPoint x: 597, endPoint y: 500, distance: 216.0
click at [597, 500] on div "How do you use metrics to inform your strategy?" at bounding box center [850, 504] width 512 height 20
click at [653, 529] on strategy\? "How do you use metrics to inform your strategy?" at bounding box center [850, 525] width 512 height 22
paste strategy\? "I rely heavily on metrics to guide strategy and decision-making. My process beg…"
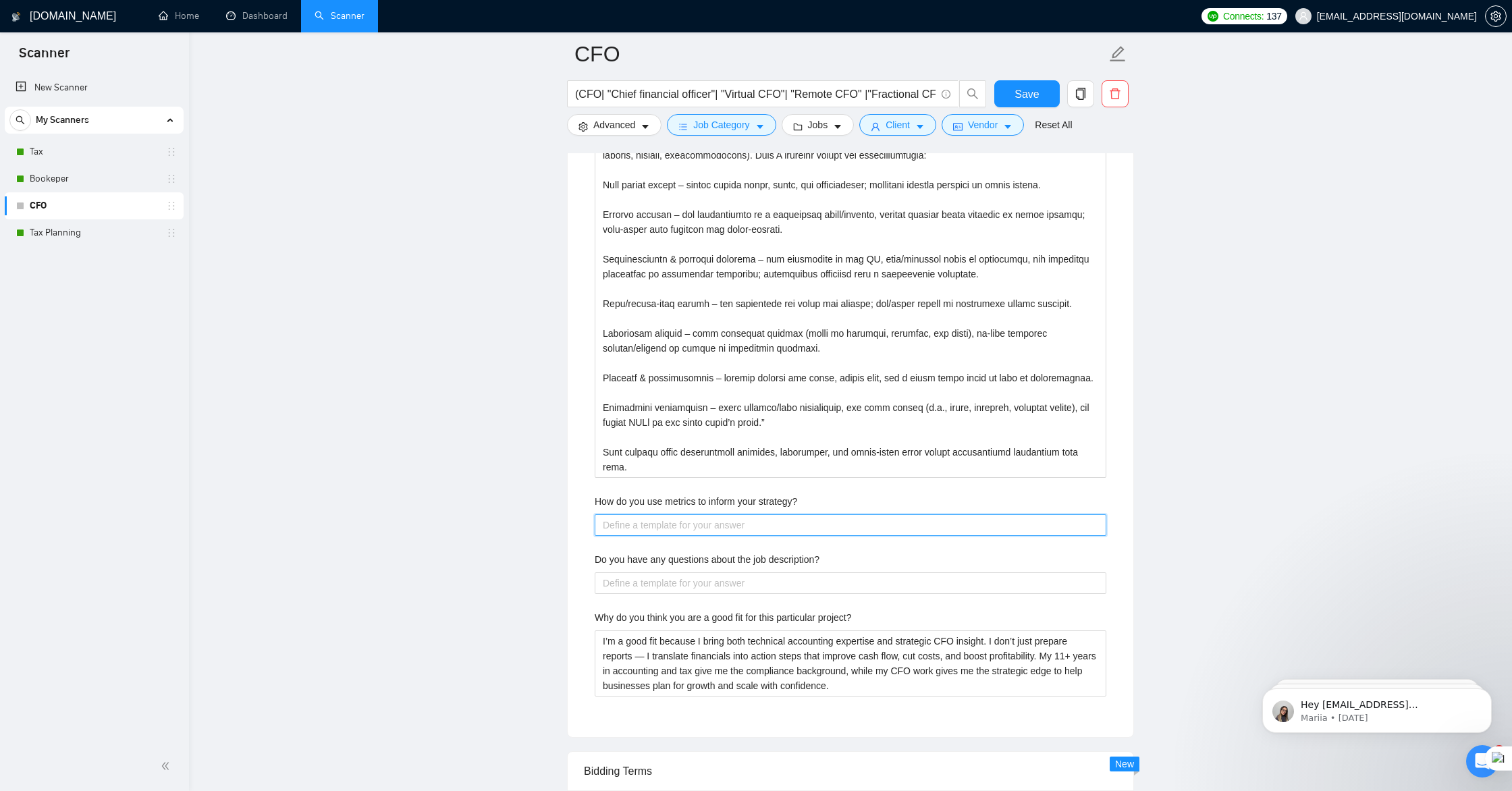
type strategy\? "I rely heavily on metrics to guide strategy and decision-making. My process beg…"
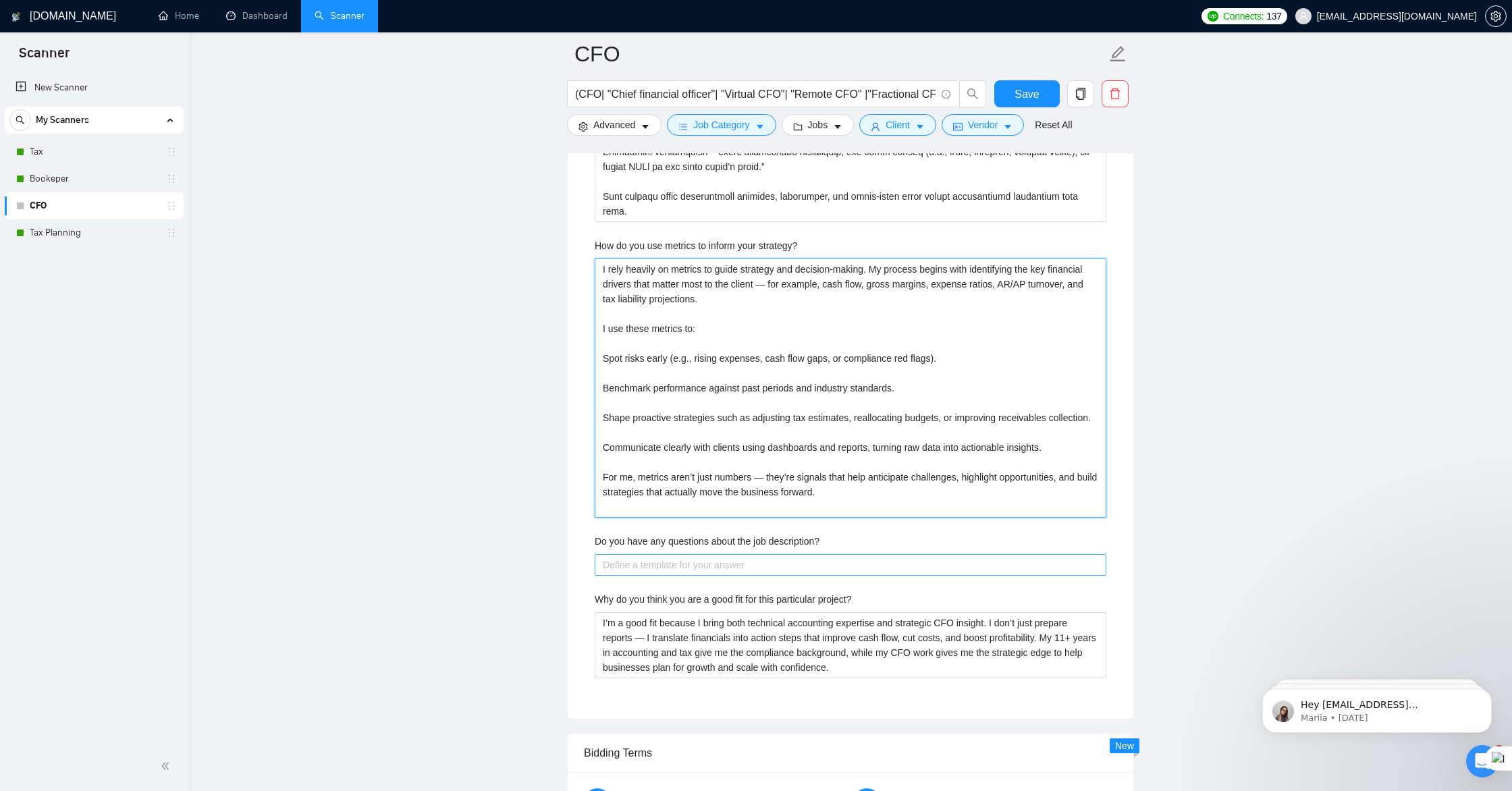
scroll to position [3544, 0]
type strategy\? "I rely heavily on metrics to guide strategy and decision-making. My process beg…"
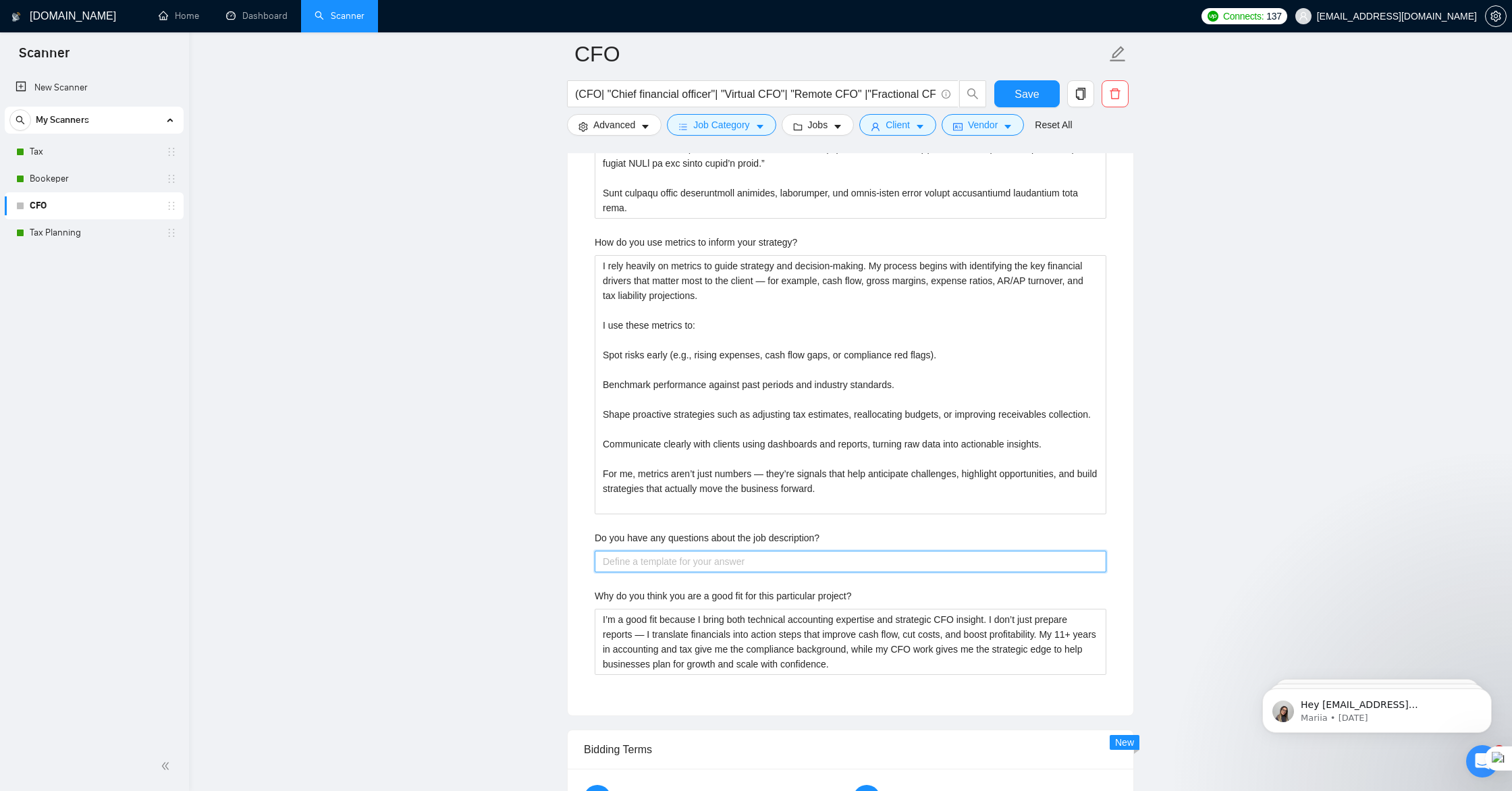
click at [635, 559] on description\? "Do you have any questions about the job description?" at bounding box center [850, 561] width 512 height 22
drag, startPoint x: 828, startPoint y: 536, endPoint x: 595, endPoint y: 535, distance: 233.0
click at [595, 534] on div "Do you have any questions about the job description?" at bounding box center [850, 540] width 512 height 20
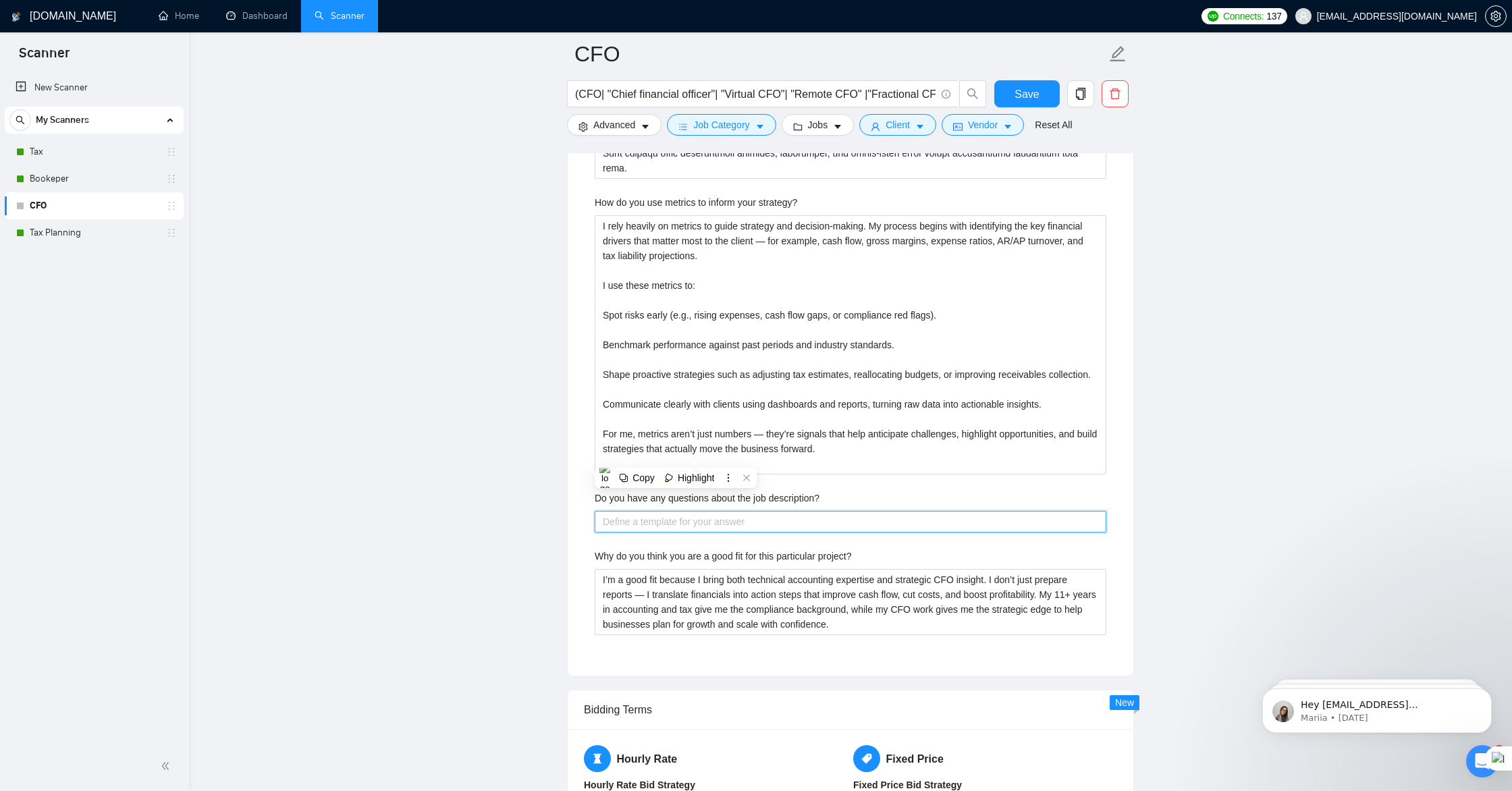
click at [703, 524] on description\? "Do you have any questions about the job description?" at bounding box center [850, 522] width 512 height 22
paste description\? "Thank you for the detailed description. Just a couple of clarifying questions: …"
type description\? "Thank you for the detailed description. Just a couple of clarifying questions: …"
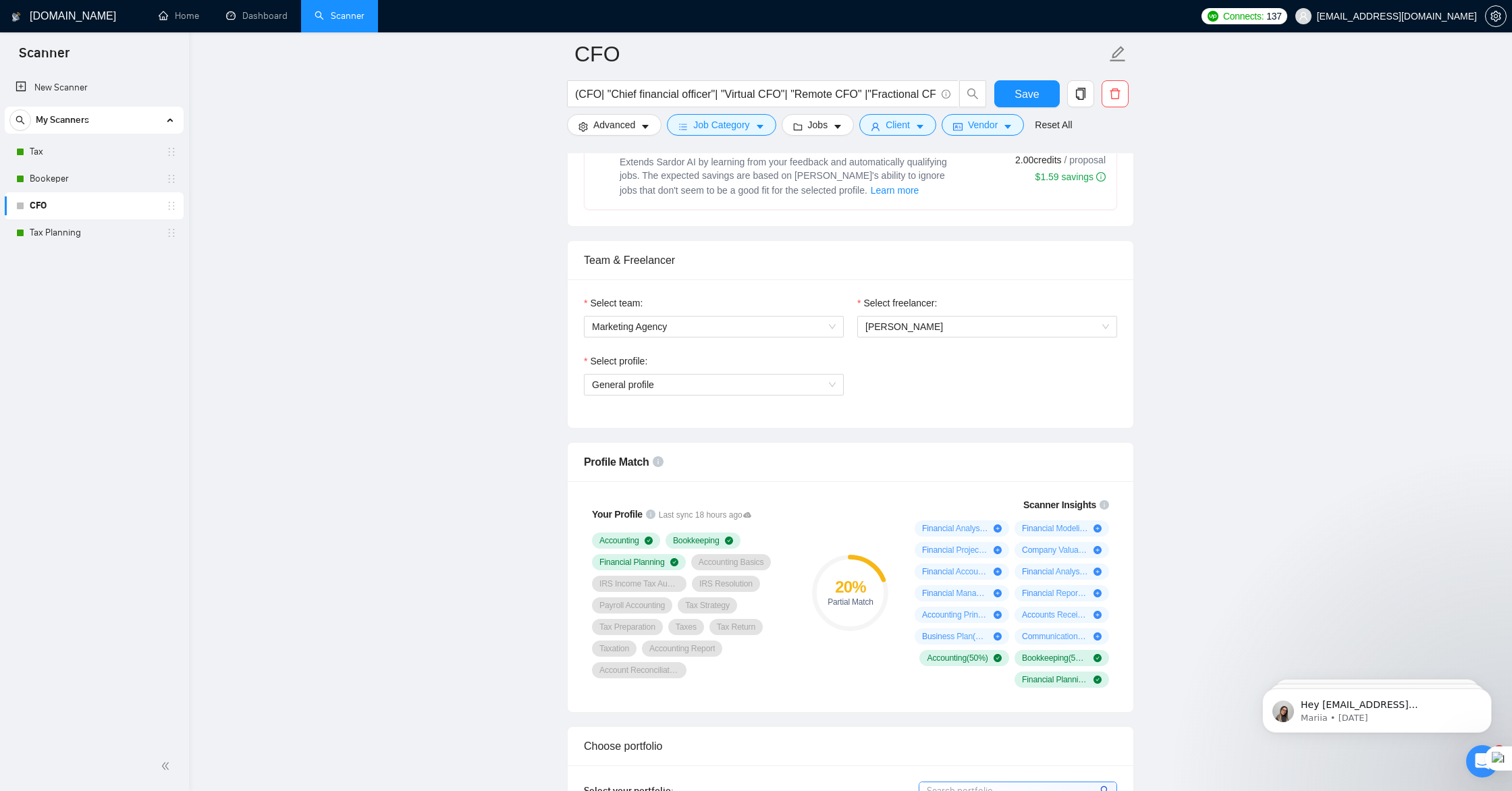
scroll to position [591, 0]
type description\? "Thank you for the detailed description. Just a couple of clarifying questions: …"
click at [1016, 96] on span "Save" at bounding box center [1027, 94] width 24 height 17
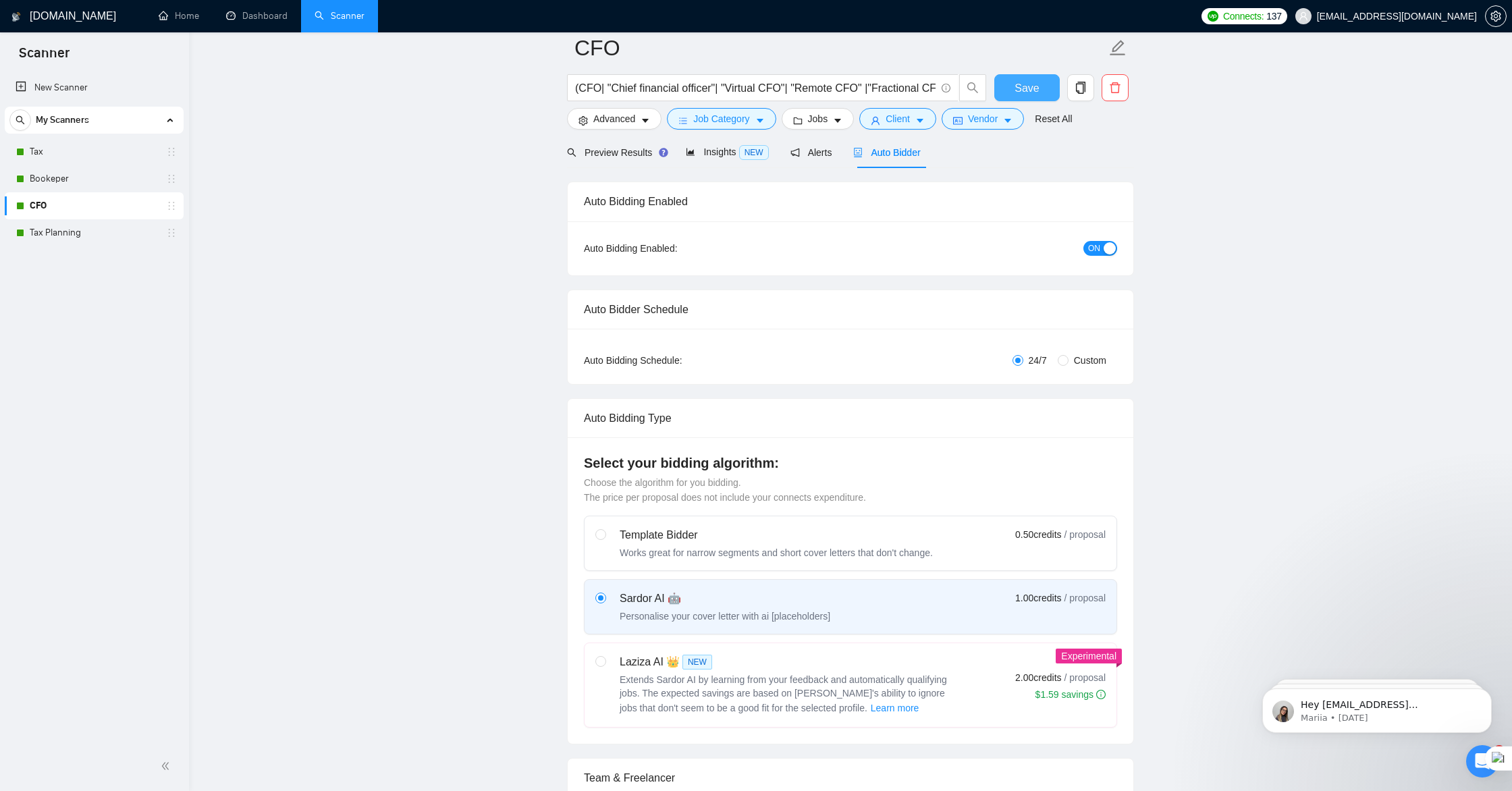
scroll to position [0, 0]
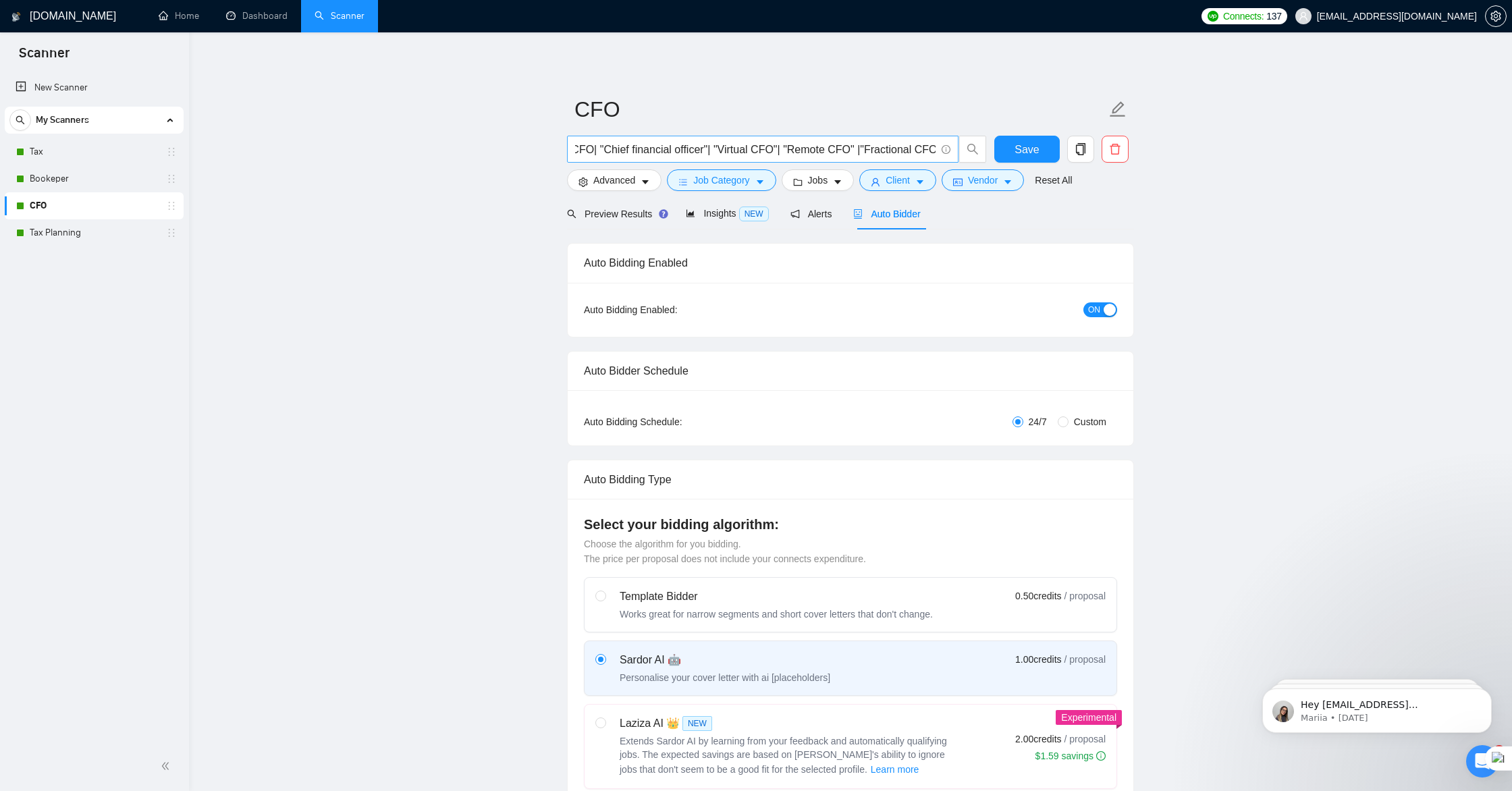
click at [576, 149] on input "(CFO| "Chief financial officer"| "Virtual CFO"| "Remote CFO" |"Fractional CFO"|…" at bounding box center [756, 150] width 360 height 17
click at [605, 143] on input "("CFO| "Chief financial officer"| "Virtual CFO"| "Remote CFO" |"Fractional CFO"…" at bounding box center [756, 150] width 360 height 17
type input "("CFO"| "Chief financial officer"| "Virtual CFO"| "Remote CFO" |"Fractional CFO…"
click at [1029, 152] on span "Save" at bounding box center [1027, 150] width 24 height 17
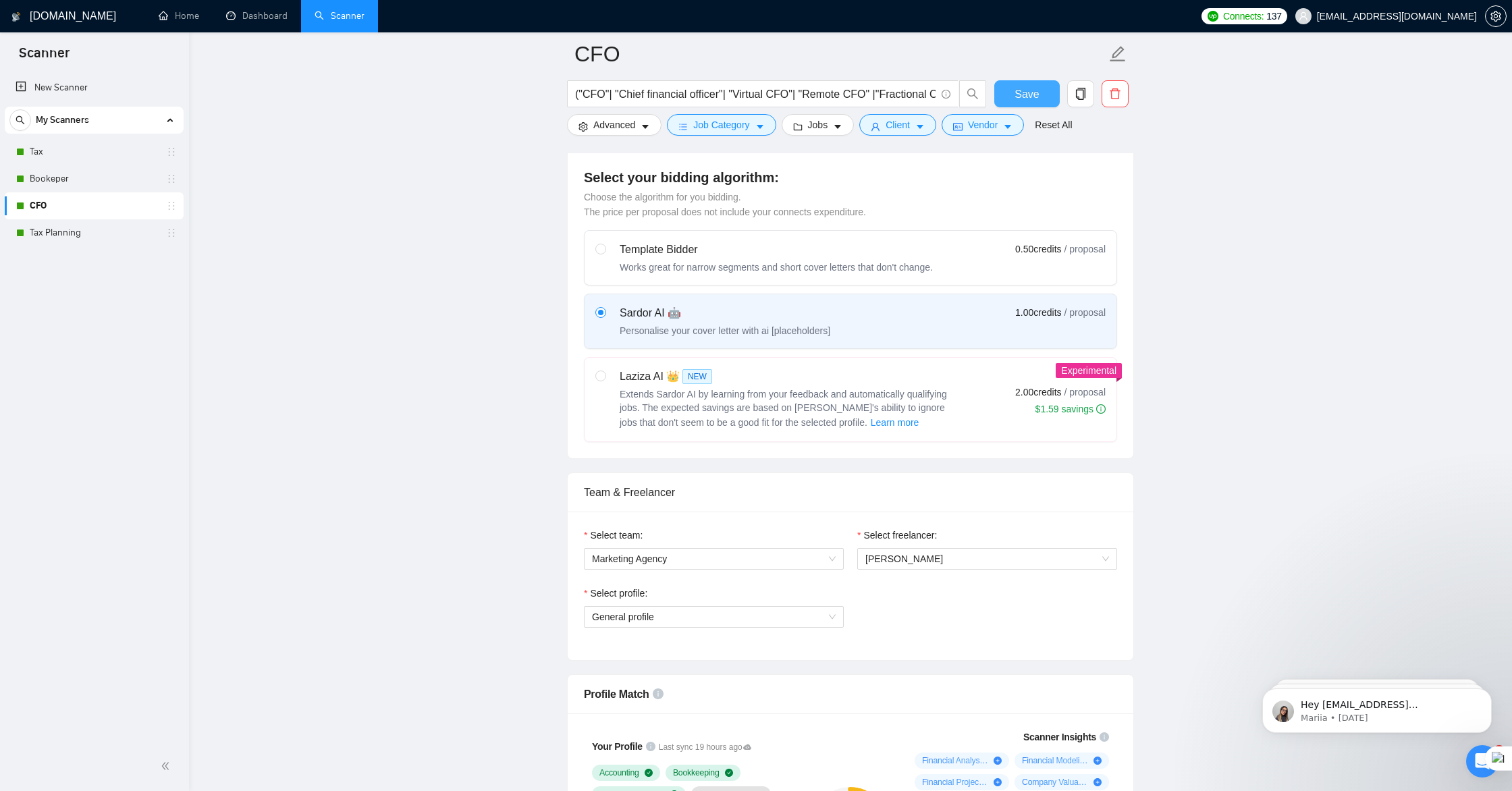
scroll to position [359, 0]
